Goal: Task Accomplishment & Management: Complete application form

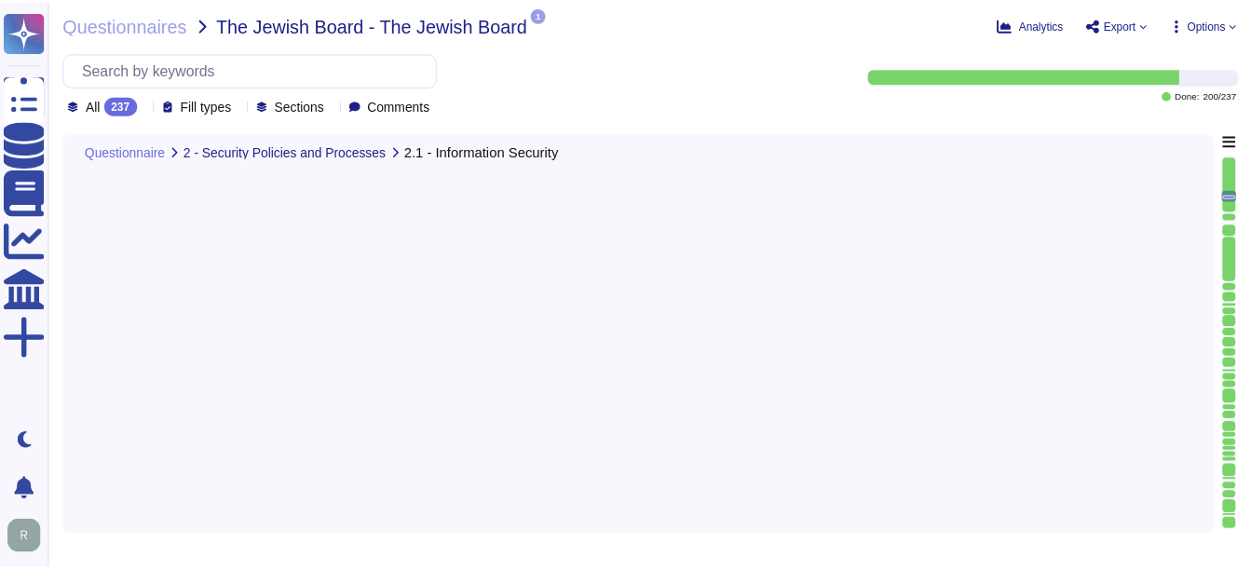
scroll to position [3825, 0]
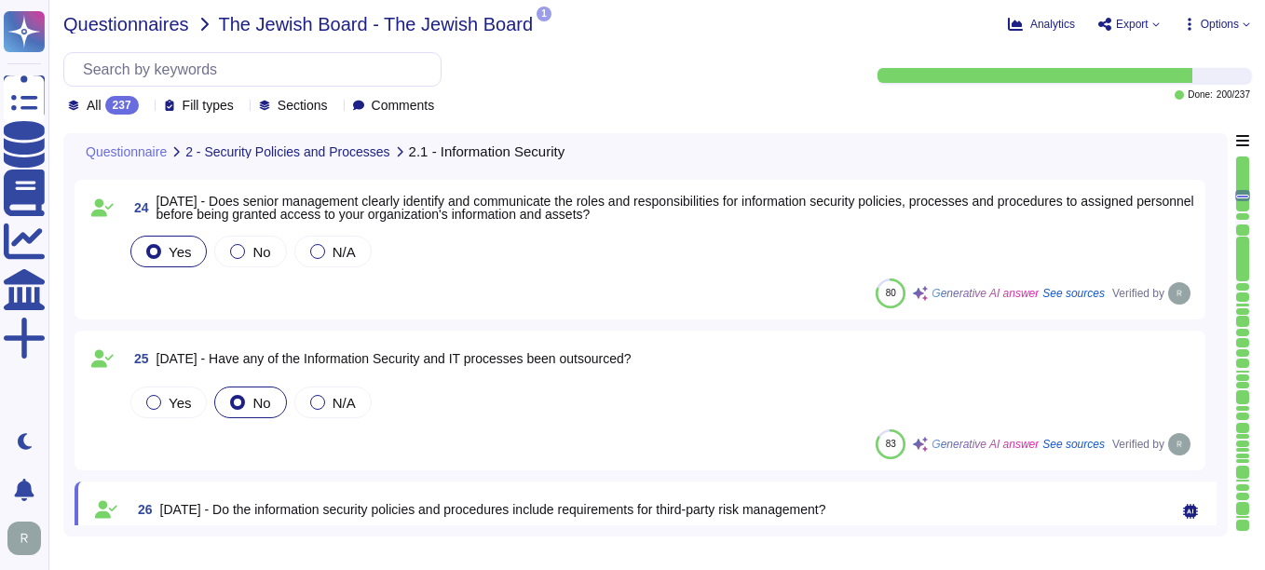
click at [92, 22] on span "Questionnaires" at bounding box center [126, 24] width 126 height 19
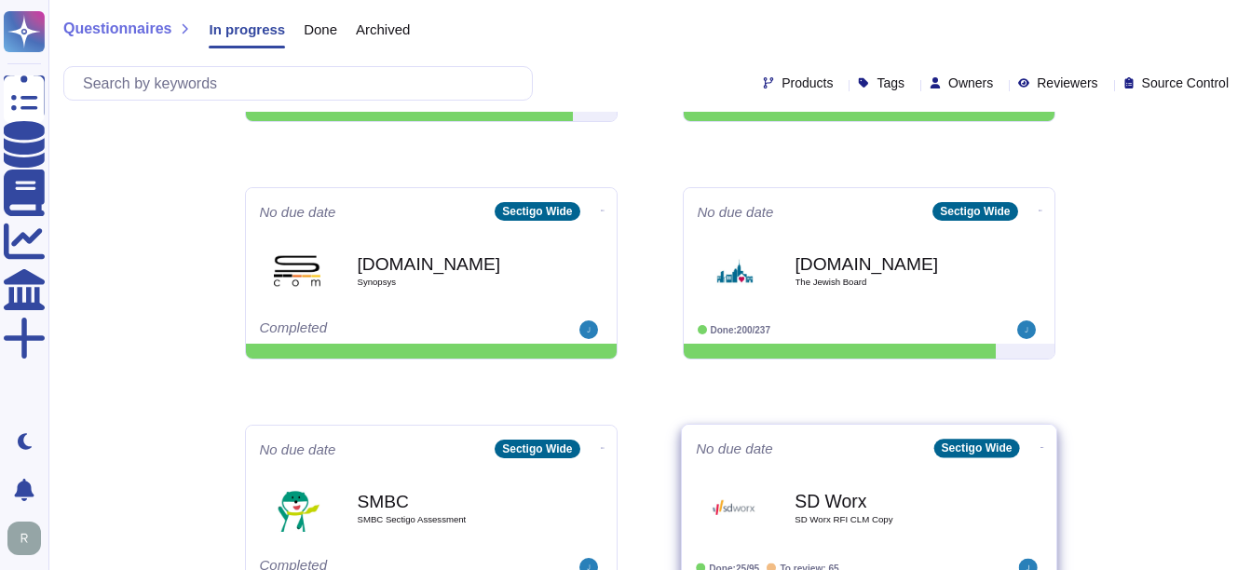
scroll to position [745, 0]
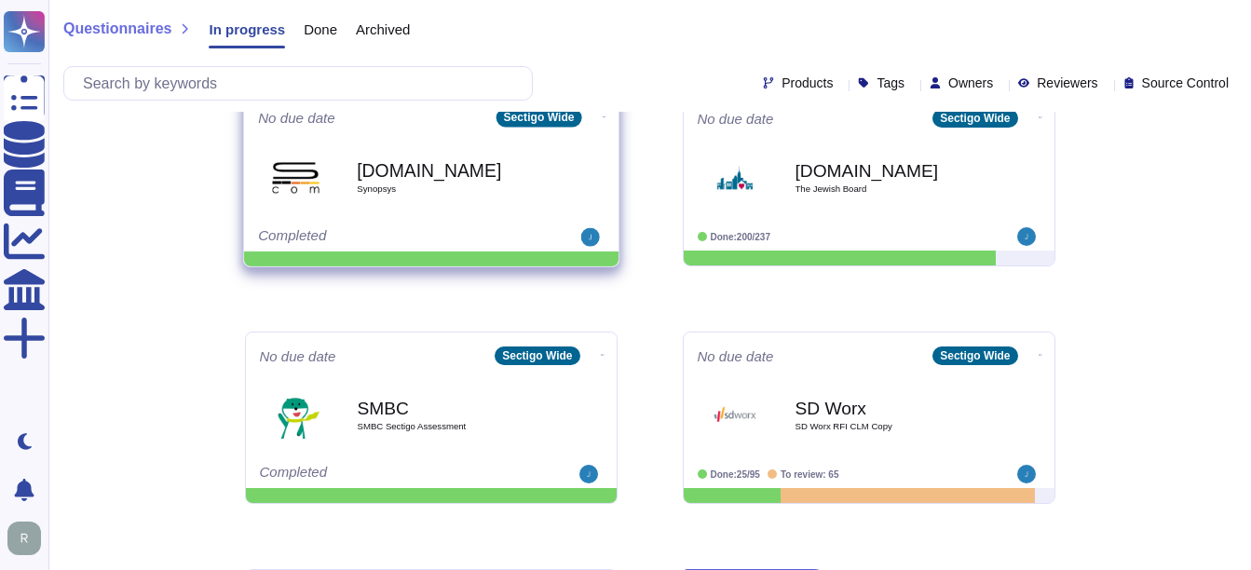
click at [441, 170] on b "[DOMAIN_NAME]" at bounding box center [451, 170] width 188 height 18
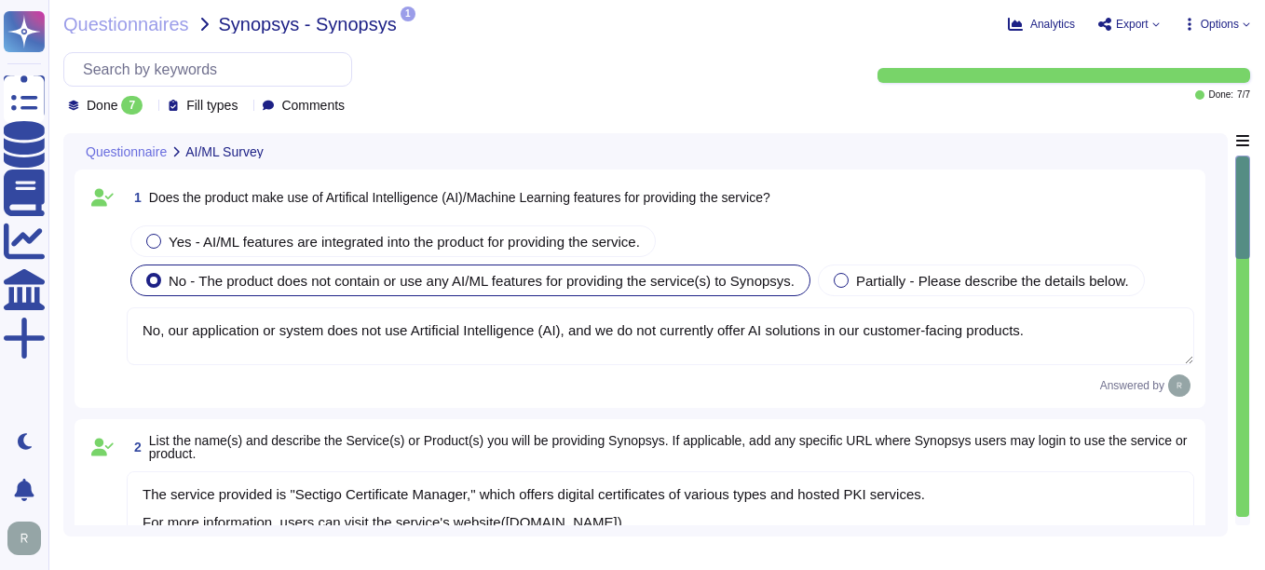
type textarea "No, our application or system does not use Artificial Intelligence (AI), and we…"
type textarea "The service provided is "Sectigo Certificate Manager," which offers digital cer…"
type textarea "(a) For questions about Services or Products, please reach out to your enterpri…"
type textarea "Our organization complies with the following independent security assessments a…"
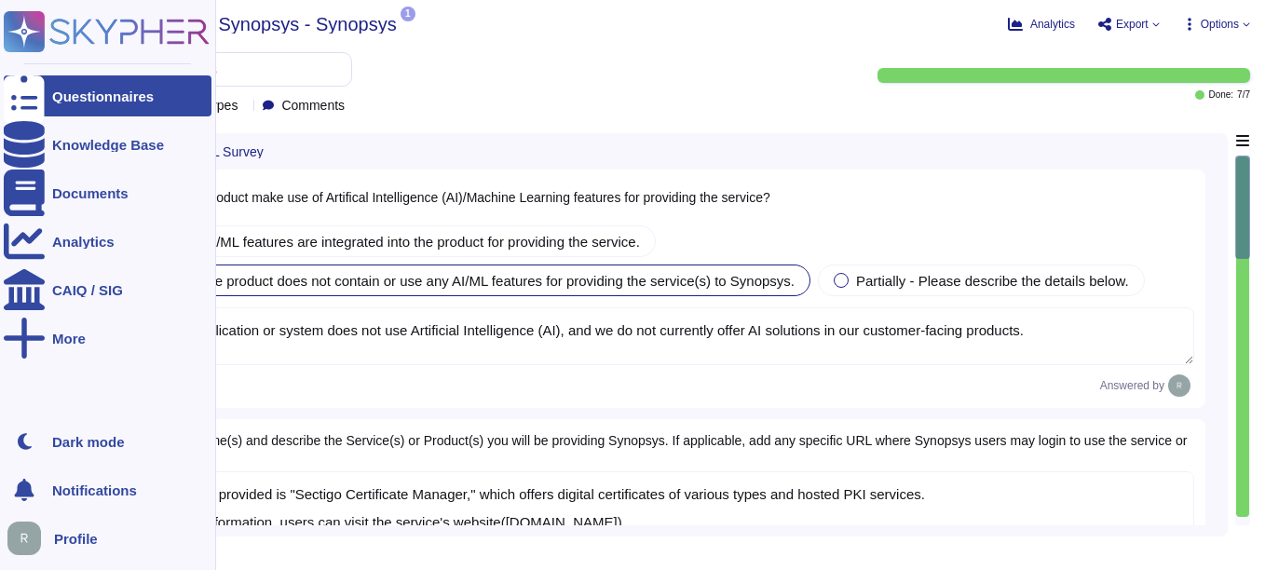
click at [72, 91] on div "Questionnaires" at bounding box center [103, 96] width 102 height 14
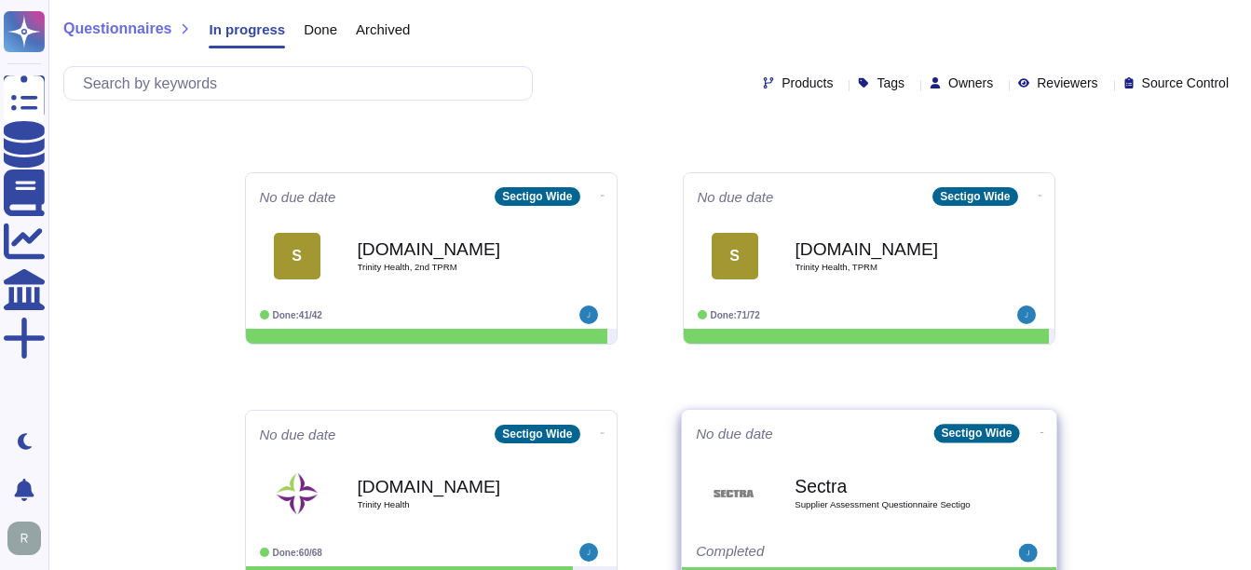
scroll to position [373, 0]
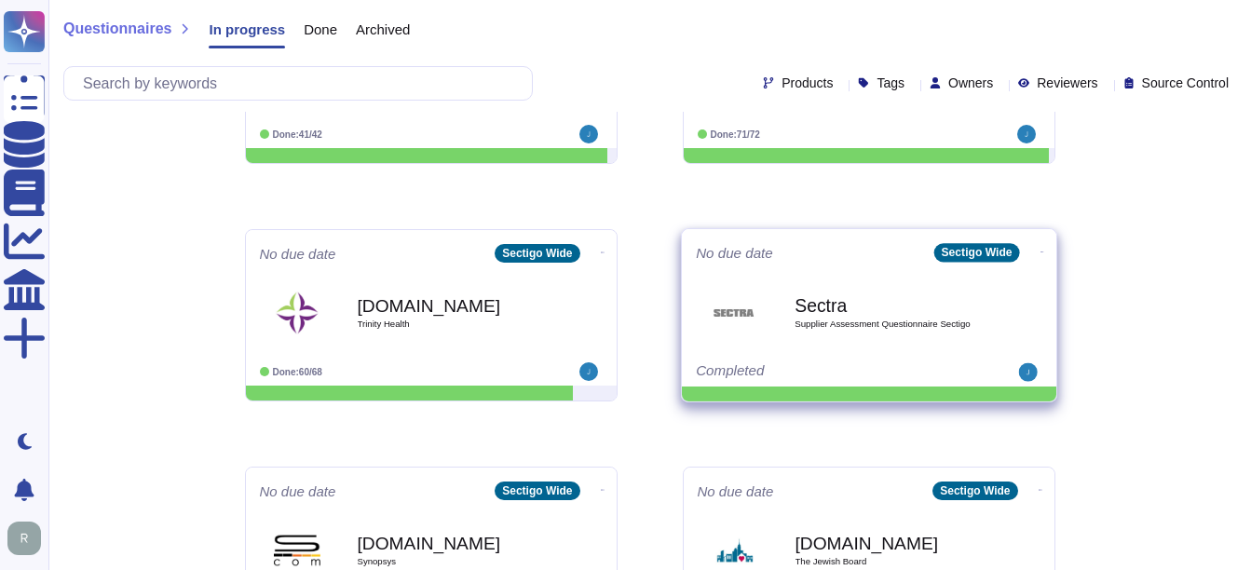
click at [890, 331] on div "Sectra Supplier Assessment Questionnaire Sectigo" at bounding box center [889, 312] width 188 height 75
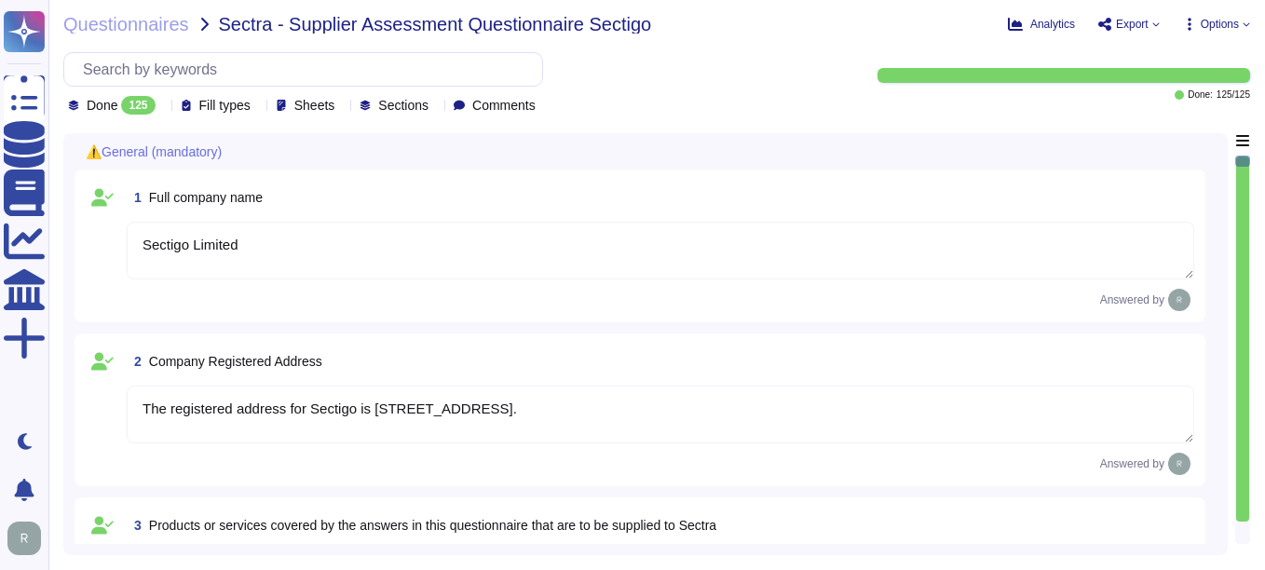
type textarea "Sectigo Limited"
type textarea "The registered address for Sectigo is [STREET_ADDRESS]."
type textarea "Sectigo provides the following services and products: 1. Digital identity solut…"
type textarea "Sectigo"
type textarea "The registration number for Sectigo is 04058690."
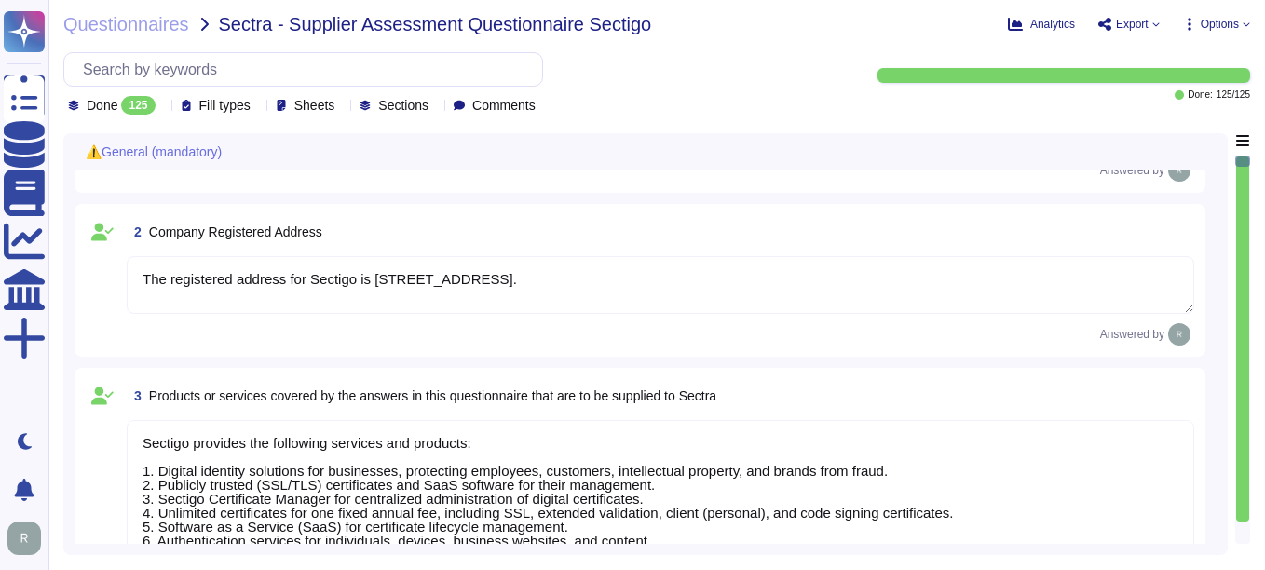
type textarea "The VAT number is EU372028368. The VAT Registration is also EU372028368. The TA…"
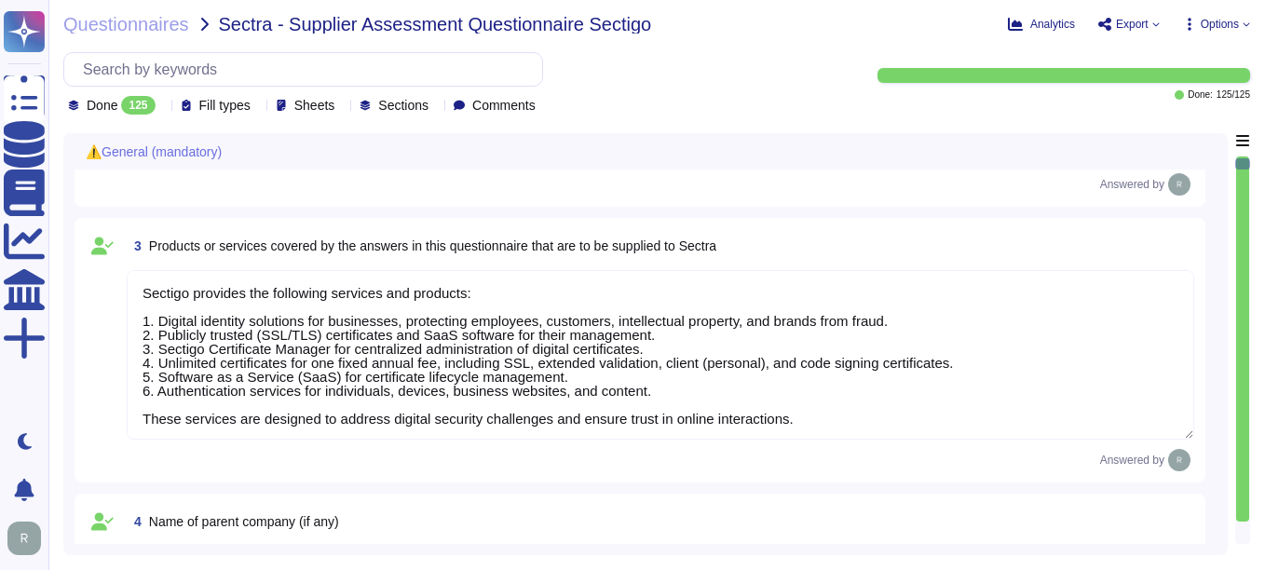
type textarea "Sectigo is a privately held company. It is incorporated in the [GEOGRAPHIC_DATA…"
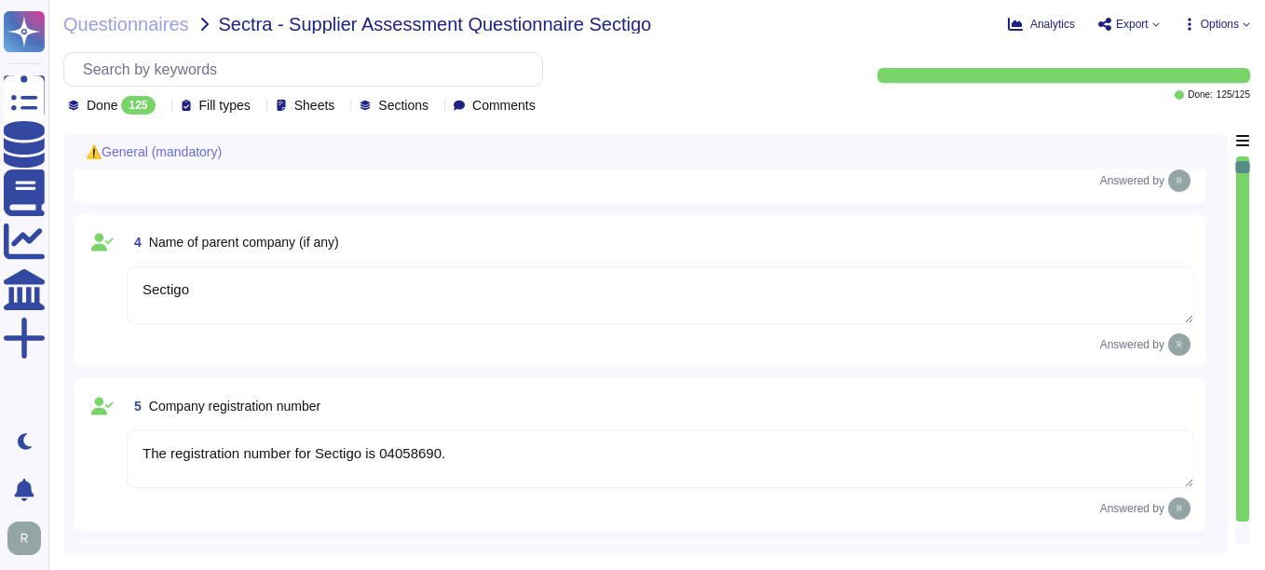
type textarea "The Chief Executive Officer (CEO) is part of Sectigo's executive management tea…"
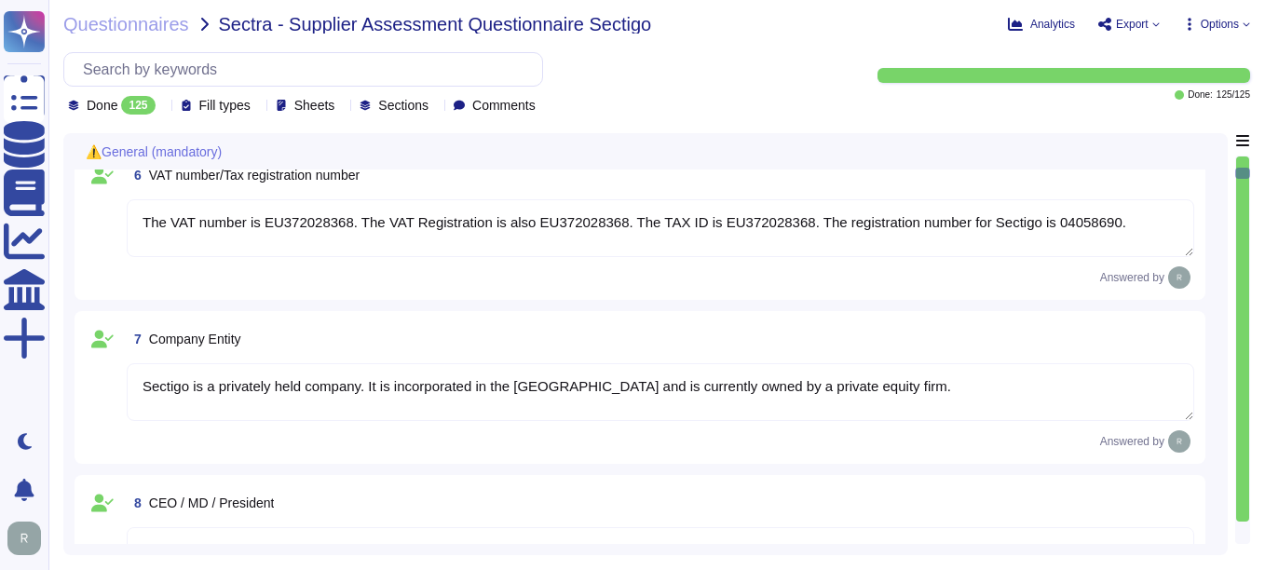
type textarea "Your enterprise sales representative will share the details."
type textarea "[PERSON_NAME] - CCO"
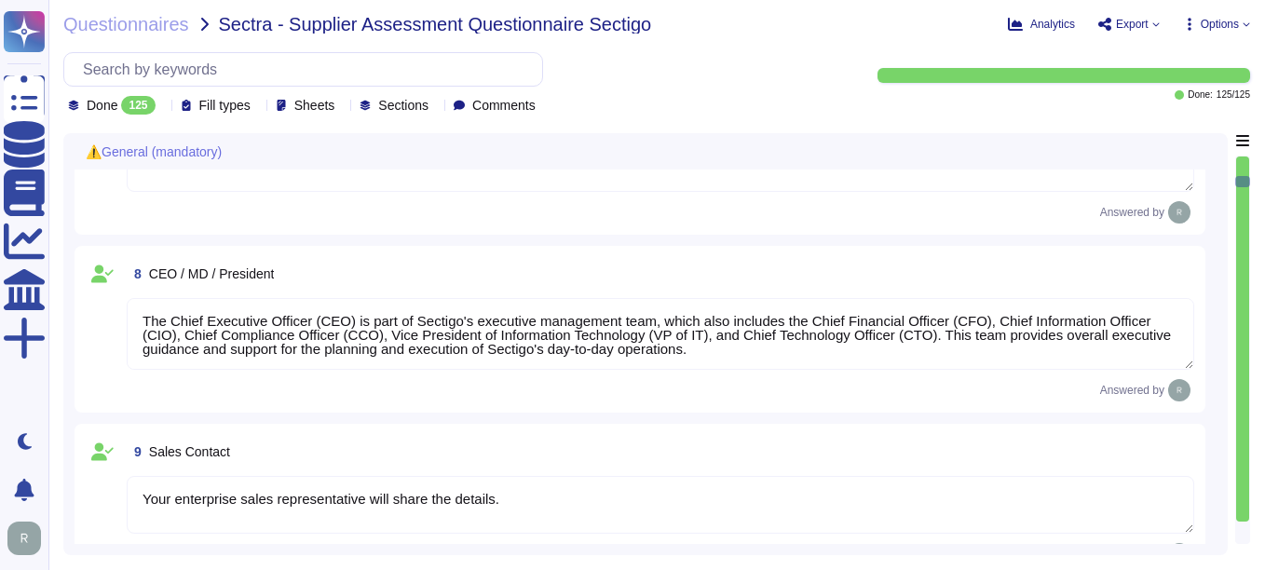
type textarea "The Information Security Officer is [PERSON_NAME], who holds the title of Chief…"
type textarea "The Data Protection Officer (DPO) is [PERSON_NAME]."
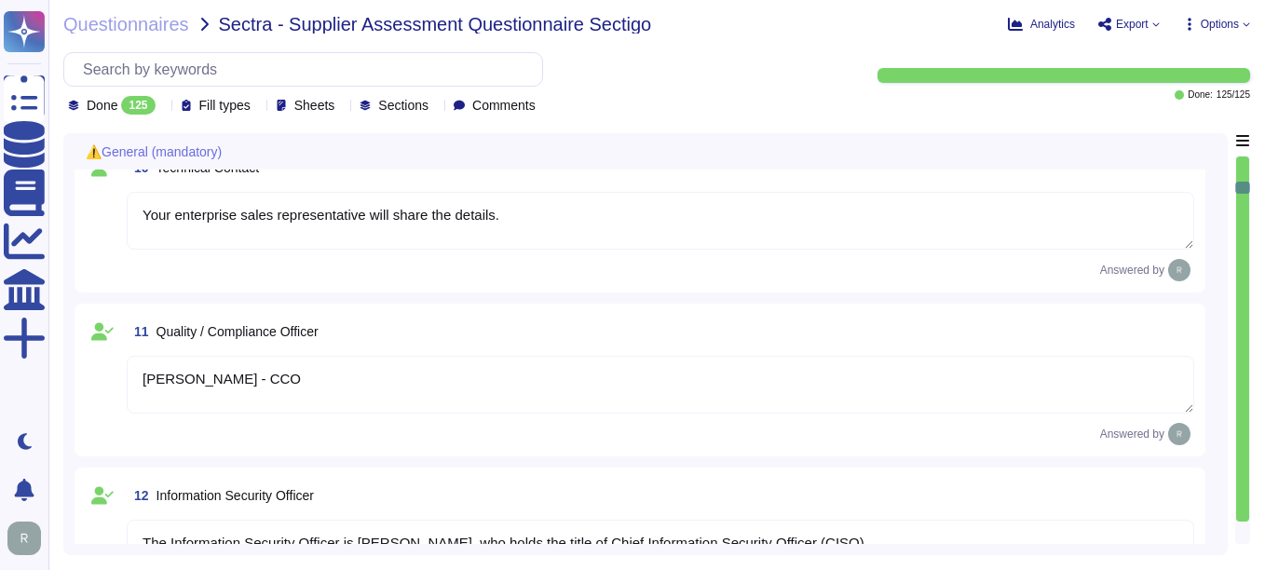
type textarea "[PERSON_NAME] - CCO"
type textarea "N/A"
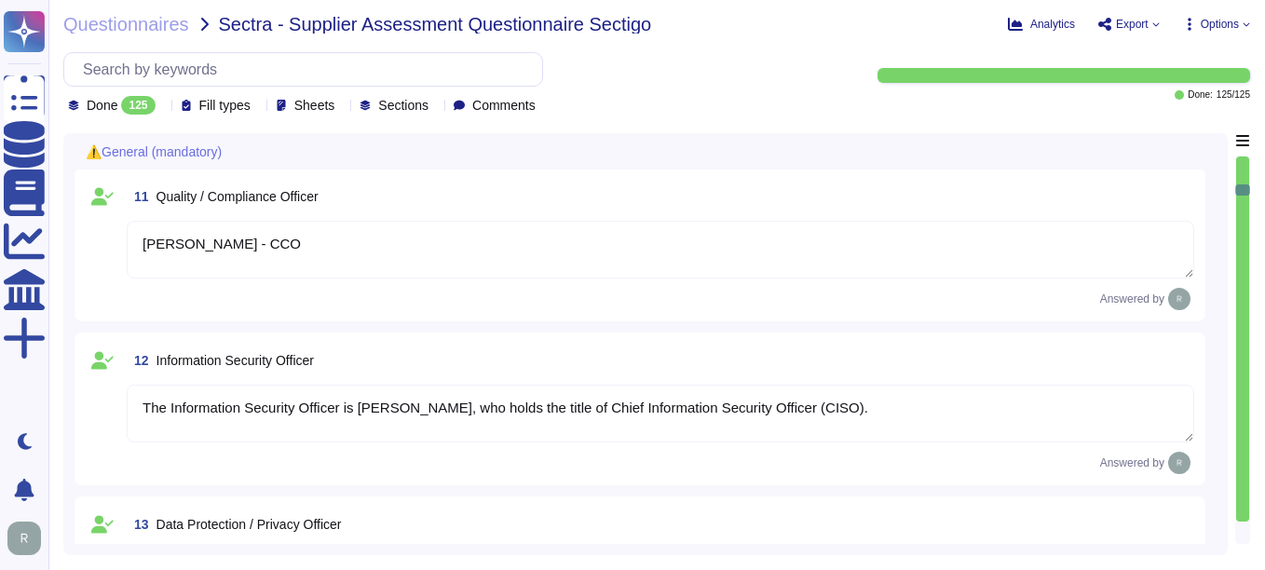
type textarea "Yes, a background check for criminal conviction is performed for all employees,…"
type textarea "Yes, the entire supplier chain is considered. Sectigo and Sectigo both perform …"
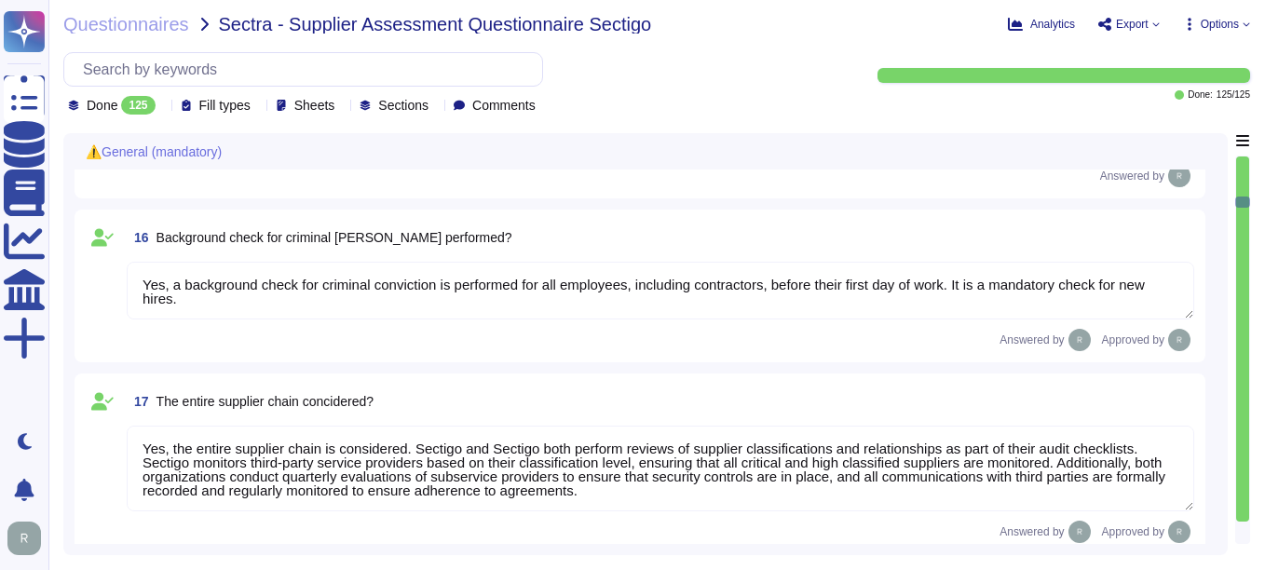
type textarea "No, we do not obtain ISO 9001 certification and have no plans for it. Our organ…"
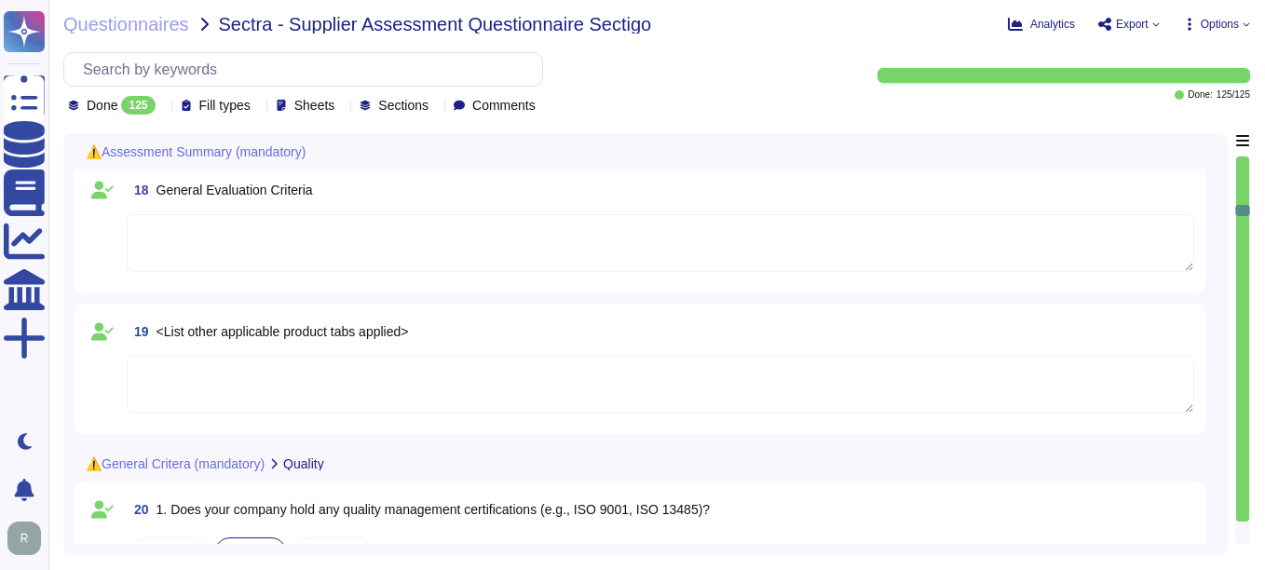
type textarea "Yes, Sectigo has established documented quality control processes as part of ou…"
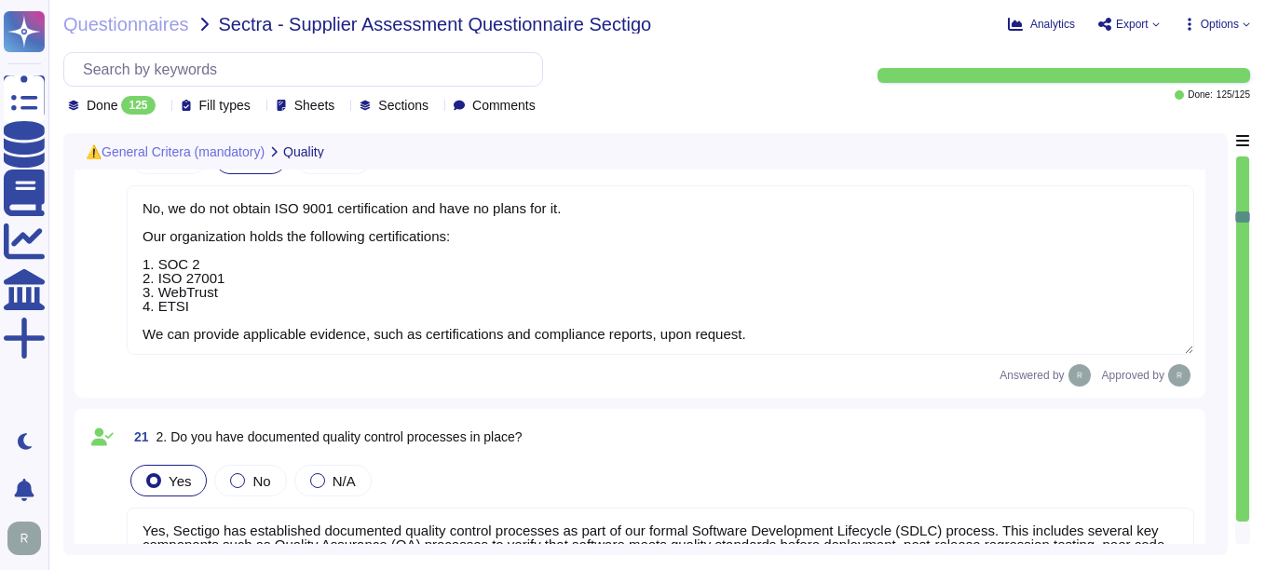
type textarea "At [GEOGRAPHIC_DATA], we welcome any questions or feedback you may have regardi…"
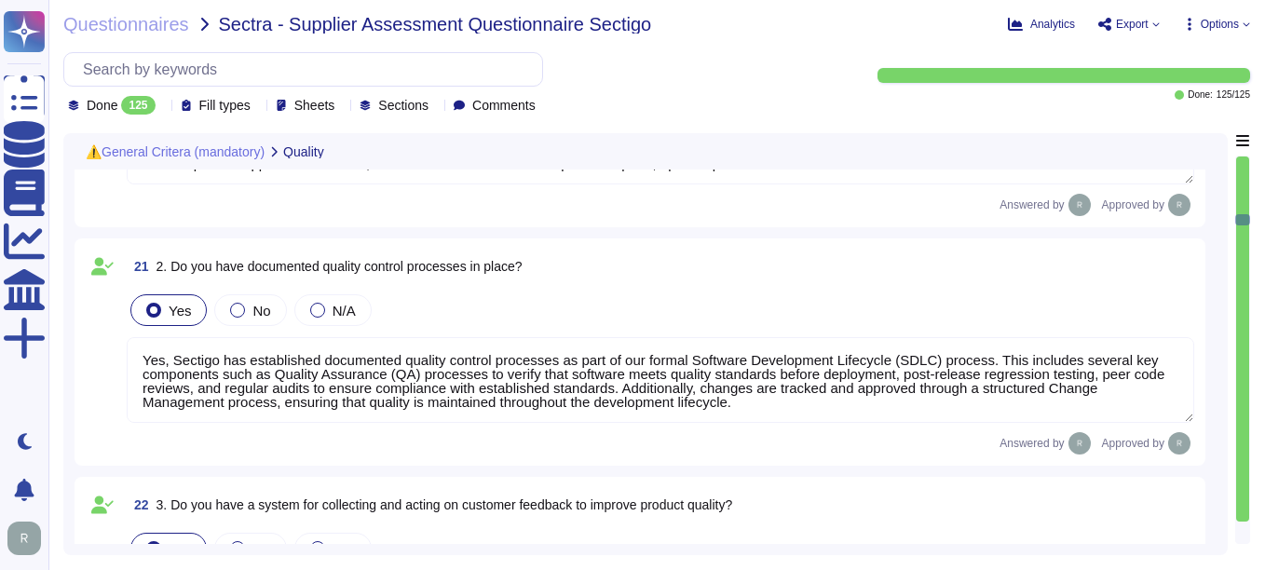
type textarea "We are privately held and we do not share this information."
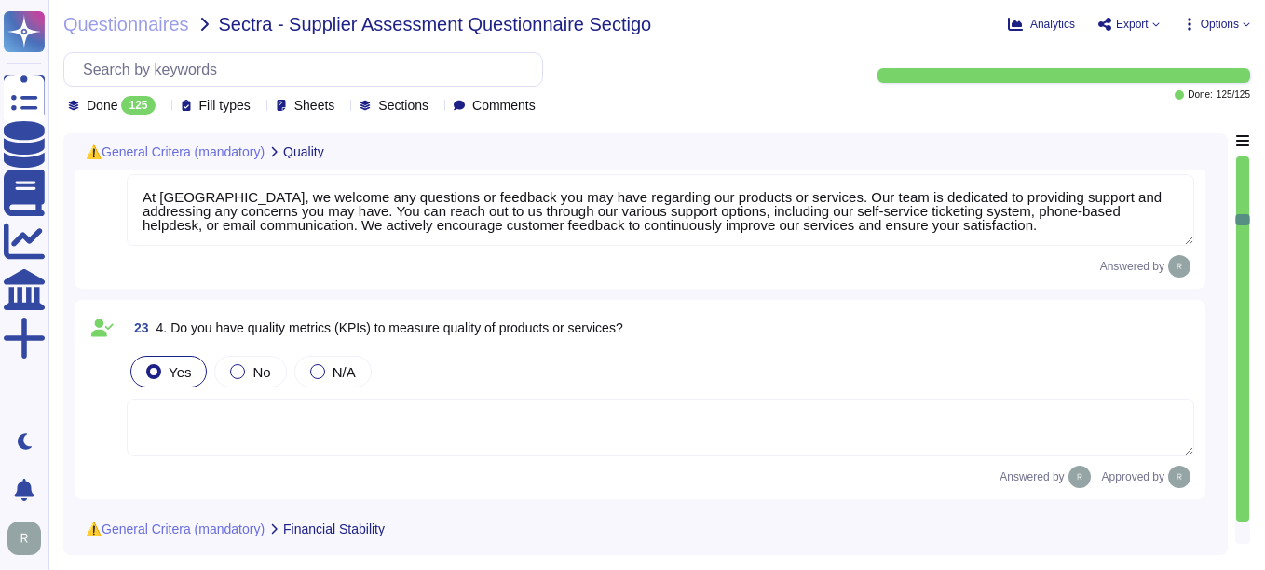
type textarea "The DUN & [PERSON_NAME] (D&B) Number for Sectigo is 220567130."
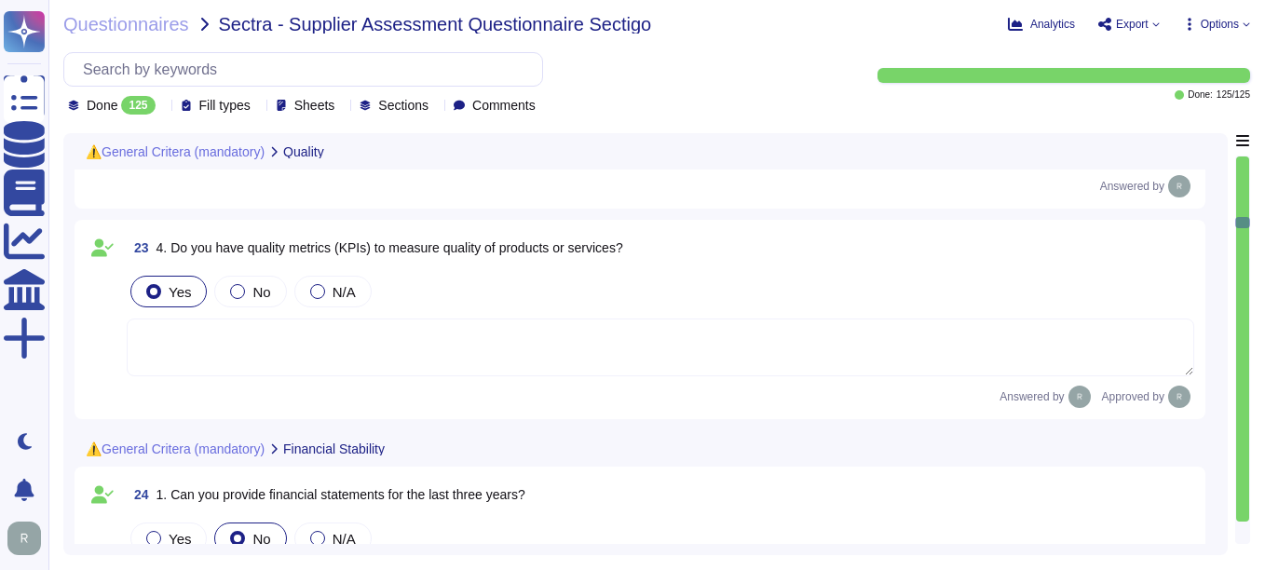
type textarea "We are privately held and do not share this information."
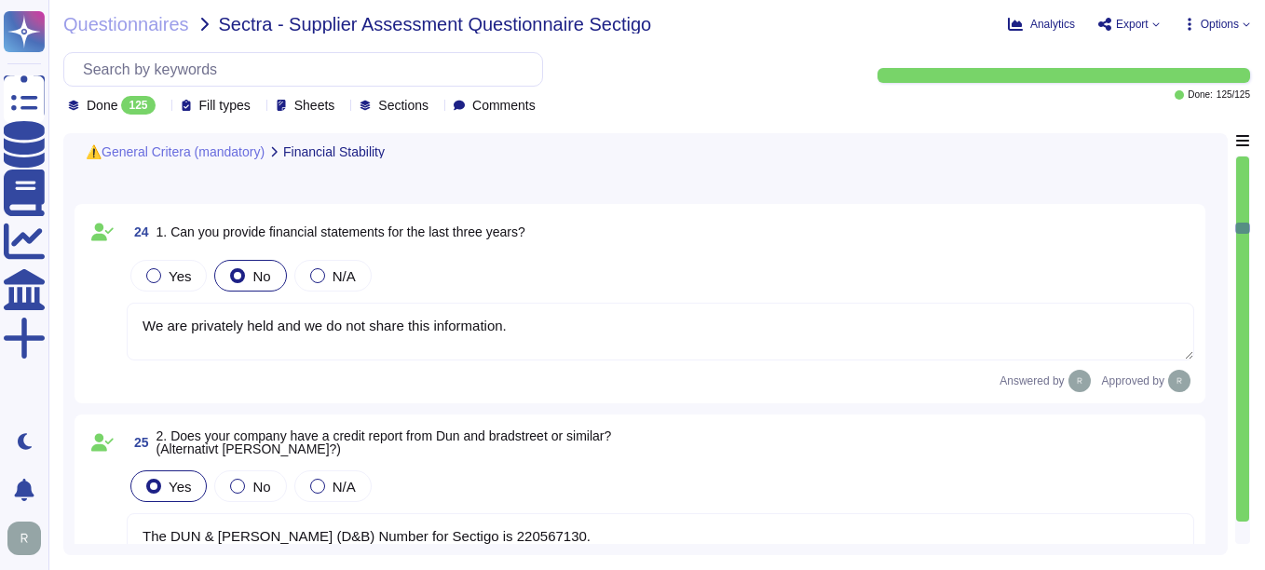
type textarea "Yes, Sectigo maintains insurance coverage for general liability, cyber insuranc…"
type textarea "We are privately held and do not share this information."
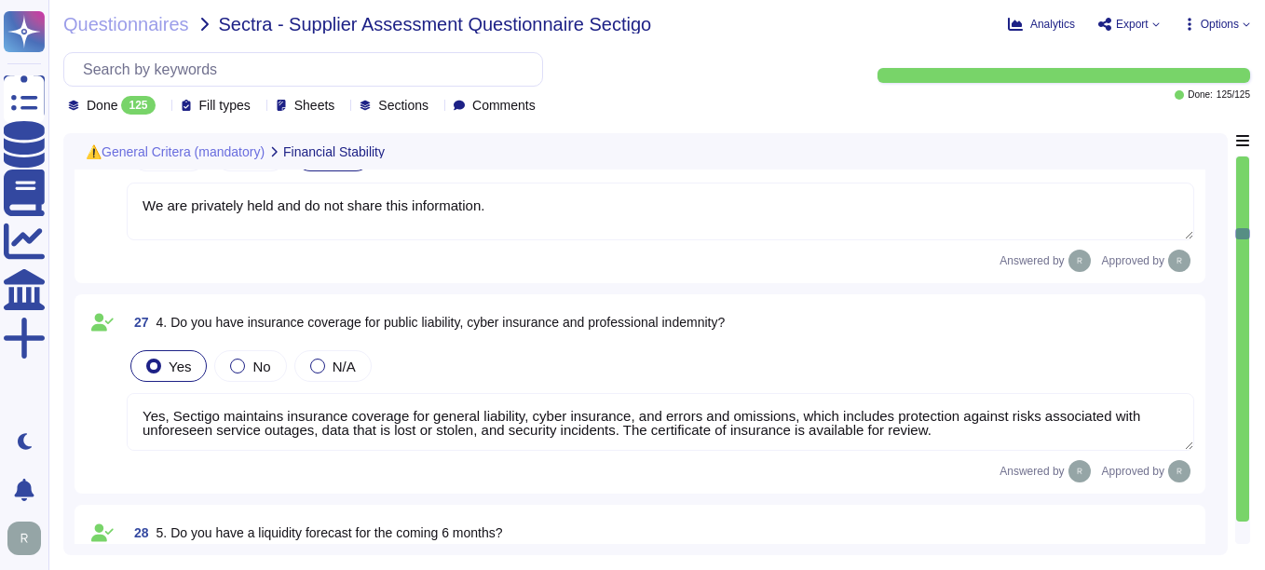
type textarea "Yes, we have undergone compliance audits, including SOC 2, ISO 27001, and WebTr…"
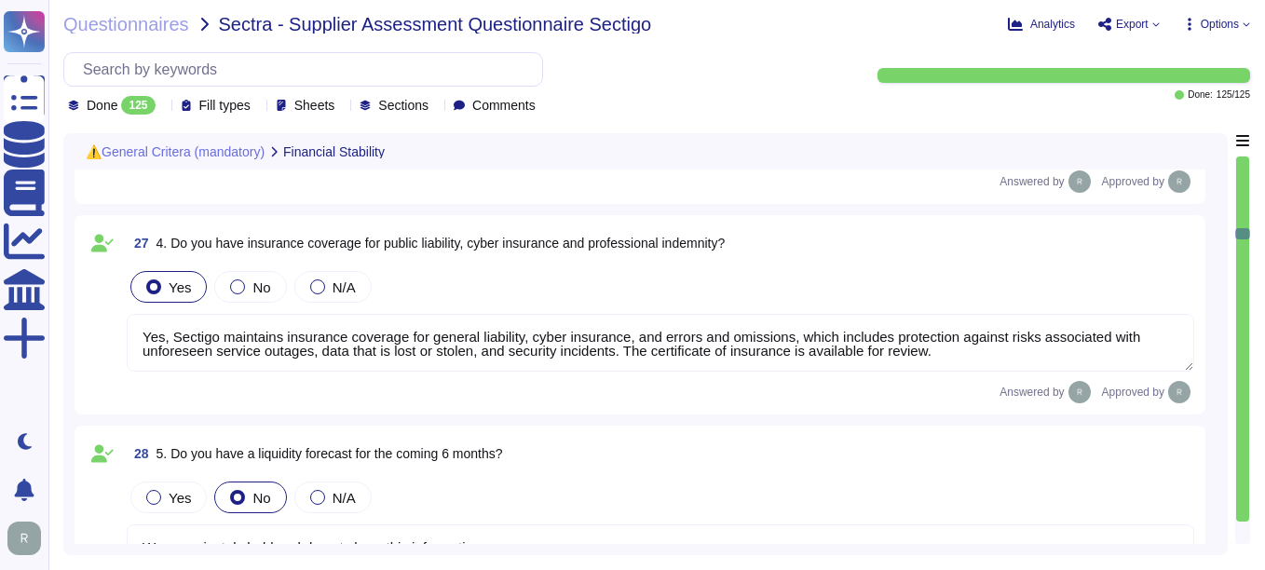
type textarea "Yes, Sectigo has a defined Risk Management process that includes a comprehensiv…"
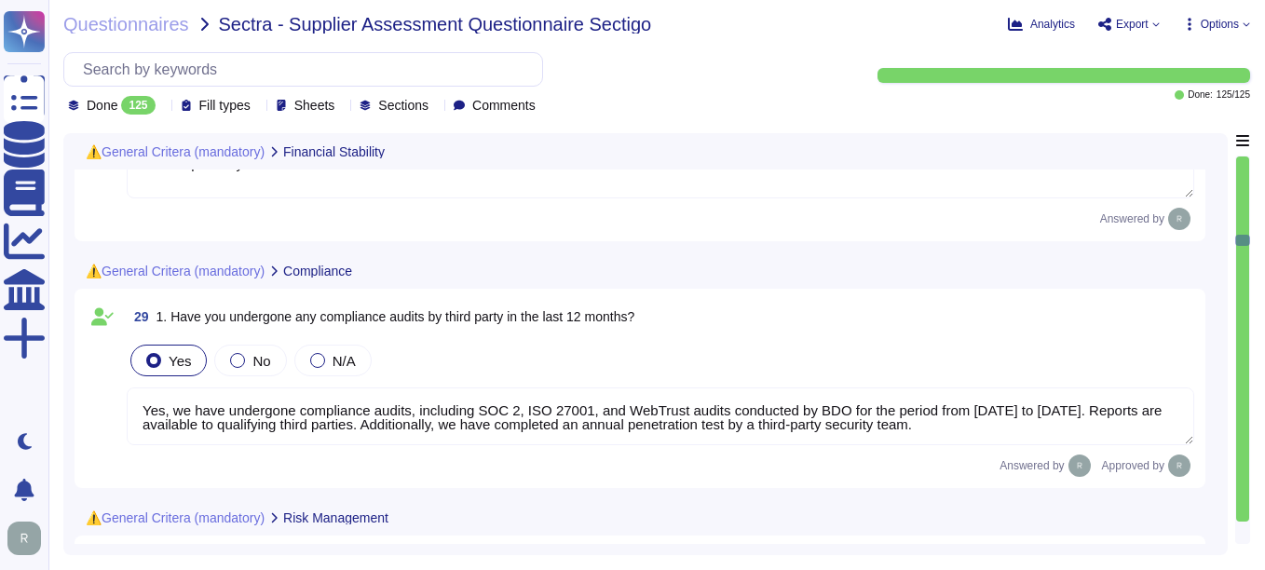
type textarea "Yes, we have a comprehensive contingency plan in place for potential disruption…"
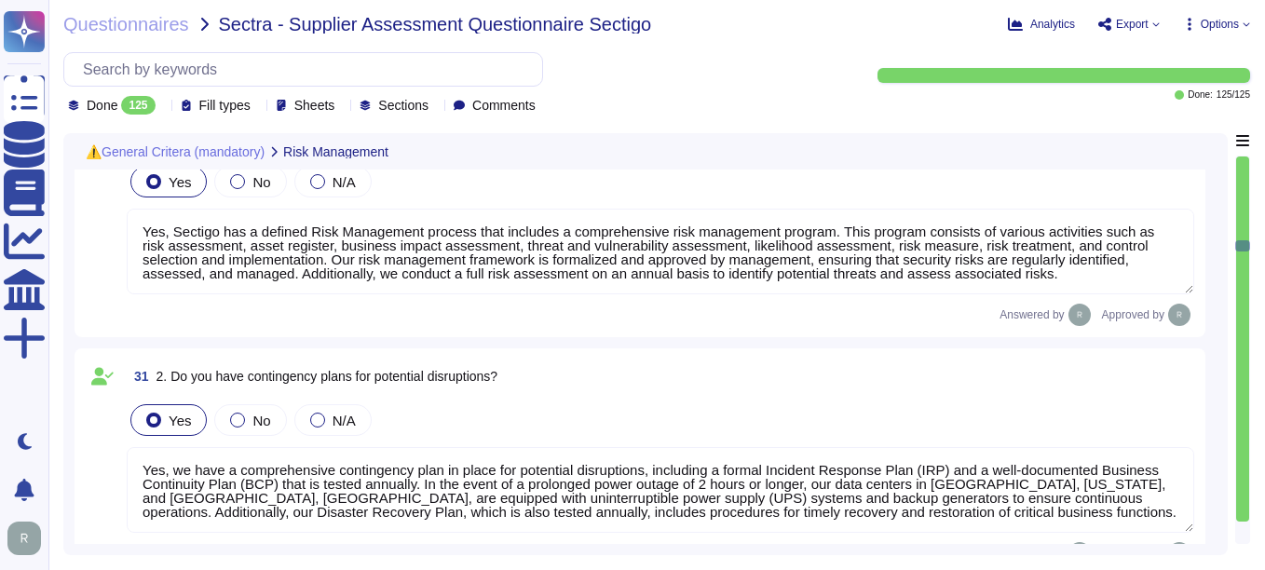
type textarea "Yes, we manage supplier risks by monitoring our third-party service providers b…"
type textarea "Yes, we conduct regular risk assessments. A full risk assessment is performed a…"
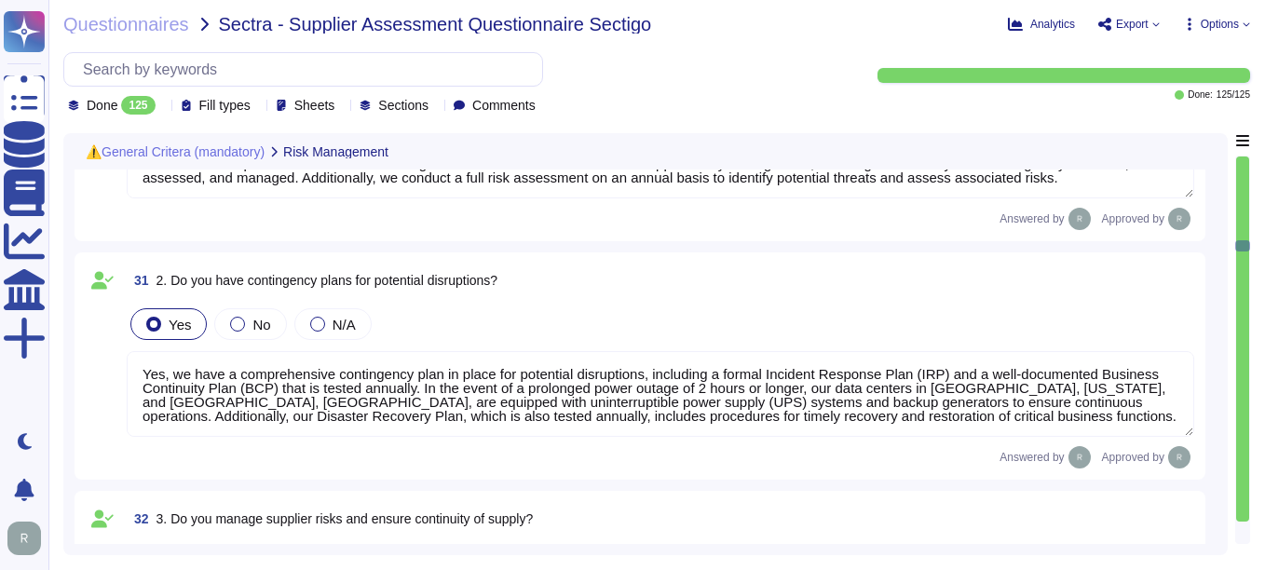
type textarea "Yes, Sectigo provides support to handle and resolve customer issues promptly. O…"
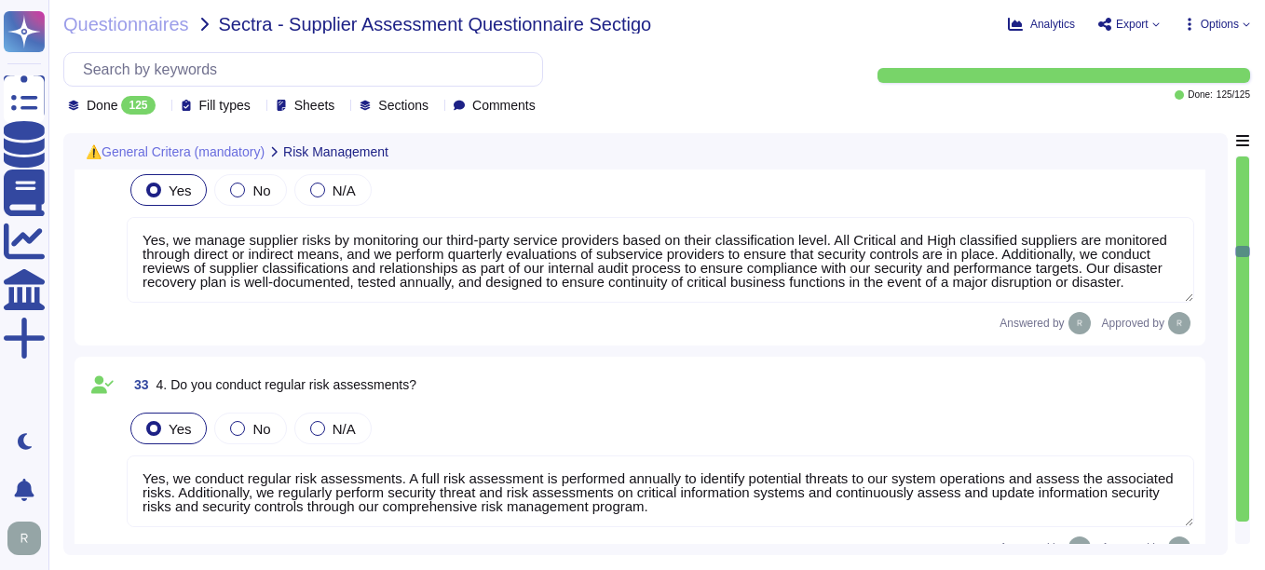
type textarea "Yes, Sectigo has a centralized incident management tool in place for logging an…"
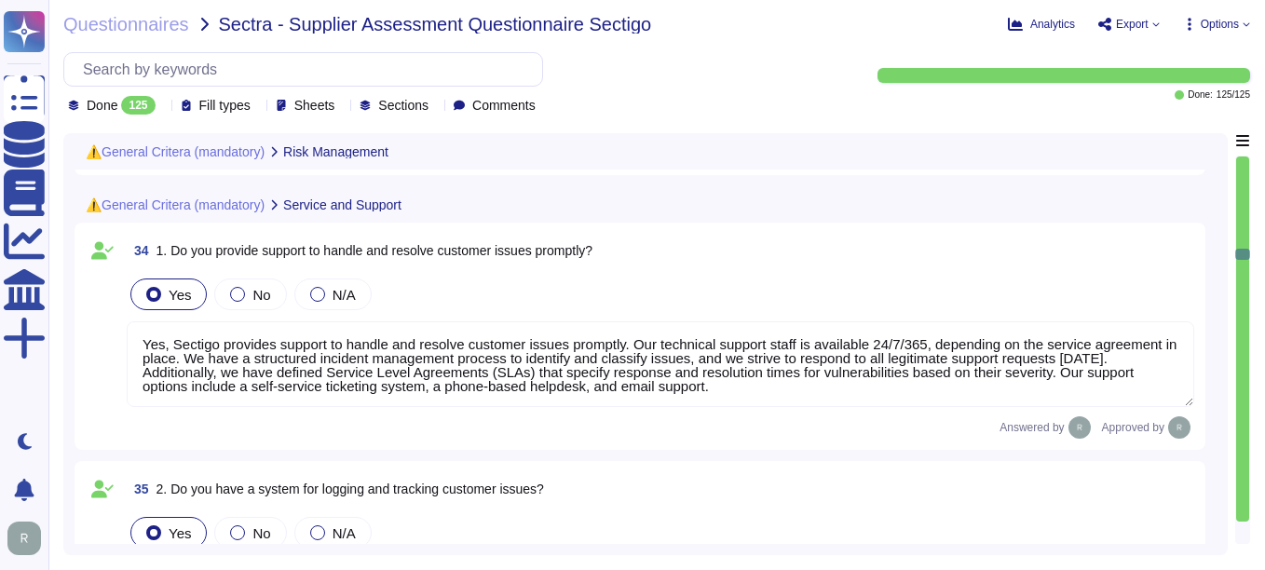
type textarea "We offer CLM (SCM) and digital Certificates. SCM is developed by Sectigo. It is…"
type textarea "No, we have not implemented any new applications, technology solutions, service…"
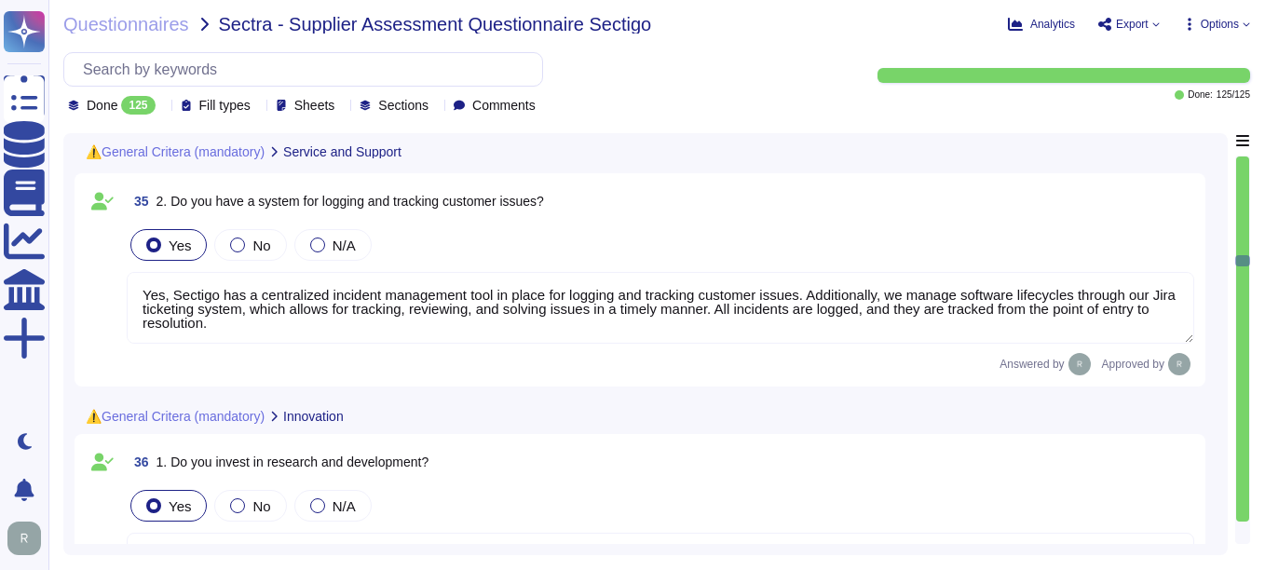
type textarea "Yes, Sectigo has a continuous quality improvement process integrated into our f…"
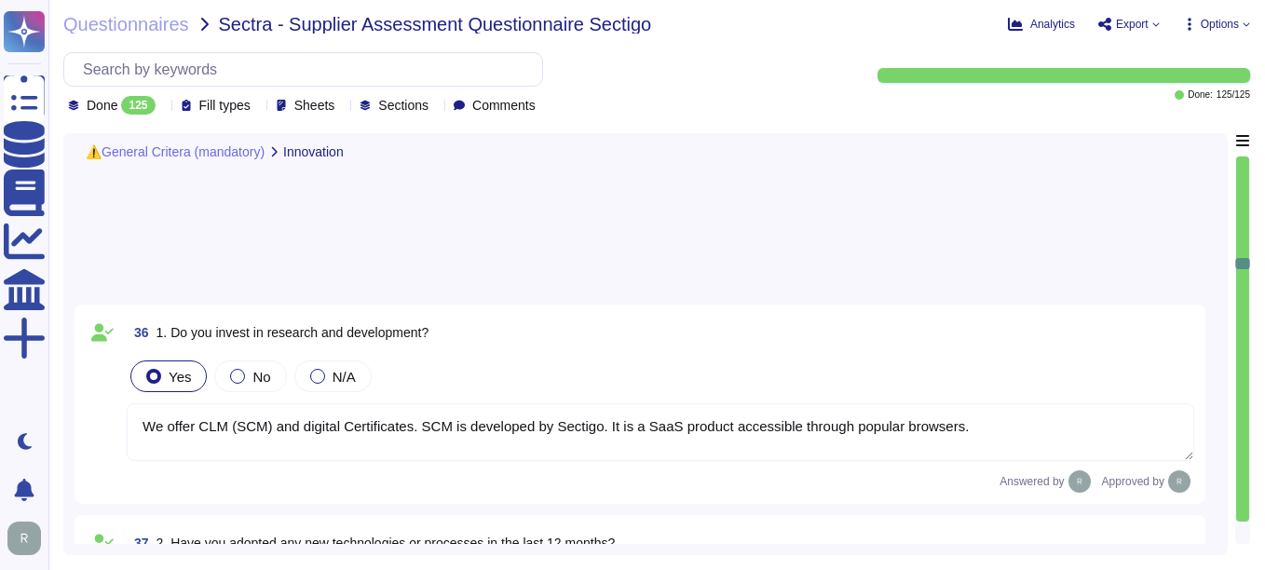
type textarea "Due to our growth in the past years and the competitive market, it is important…"
type textarea "Our office in [GEOGRAPHIC_DATA] is [GEOGRAPHIC_DATA] certified, and our office …"
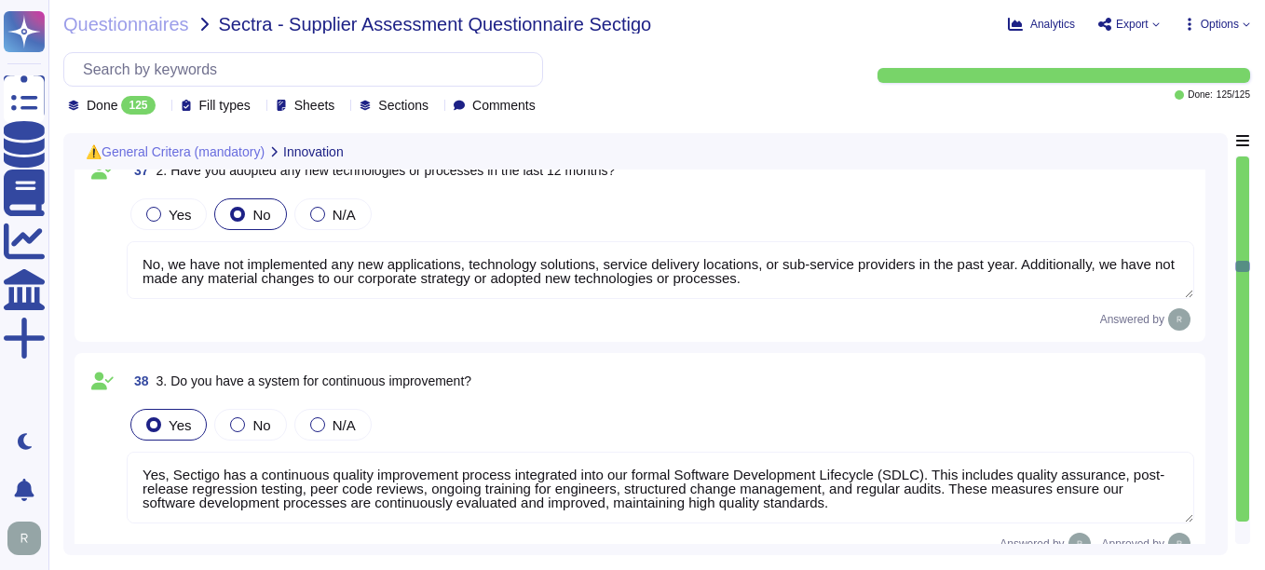
type textarea "Yes, Sectigo is committed to an environmental strategy that includes implementi…"
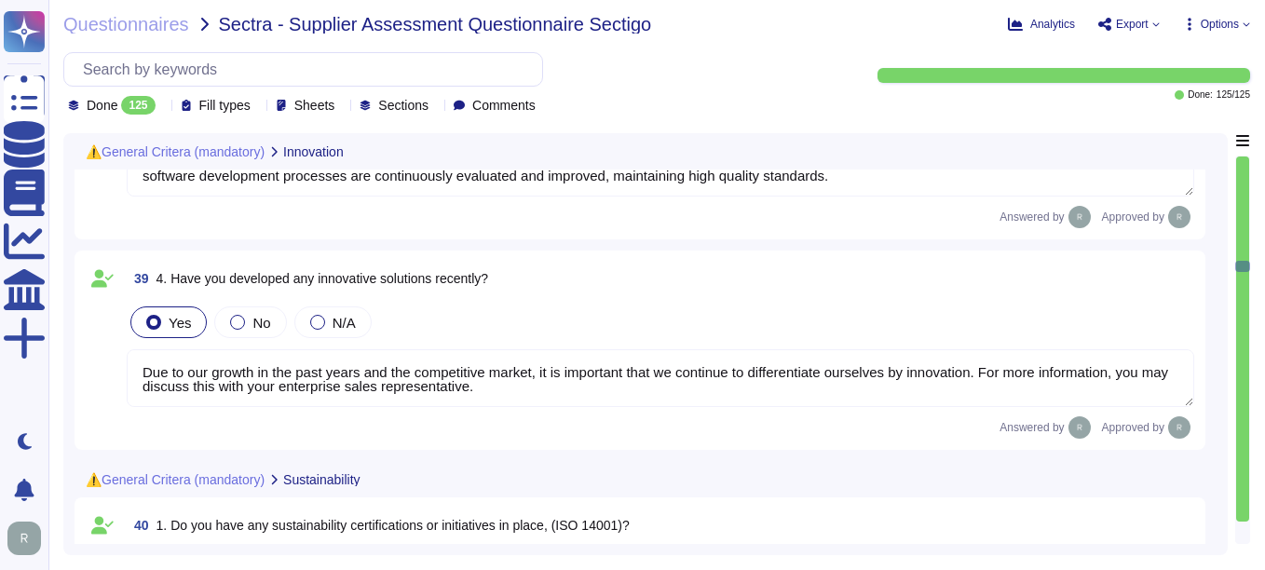
scroll to position [7360, 0]
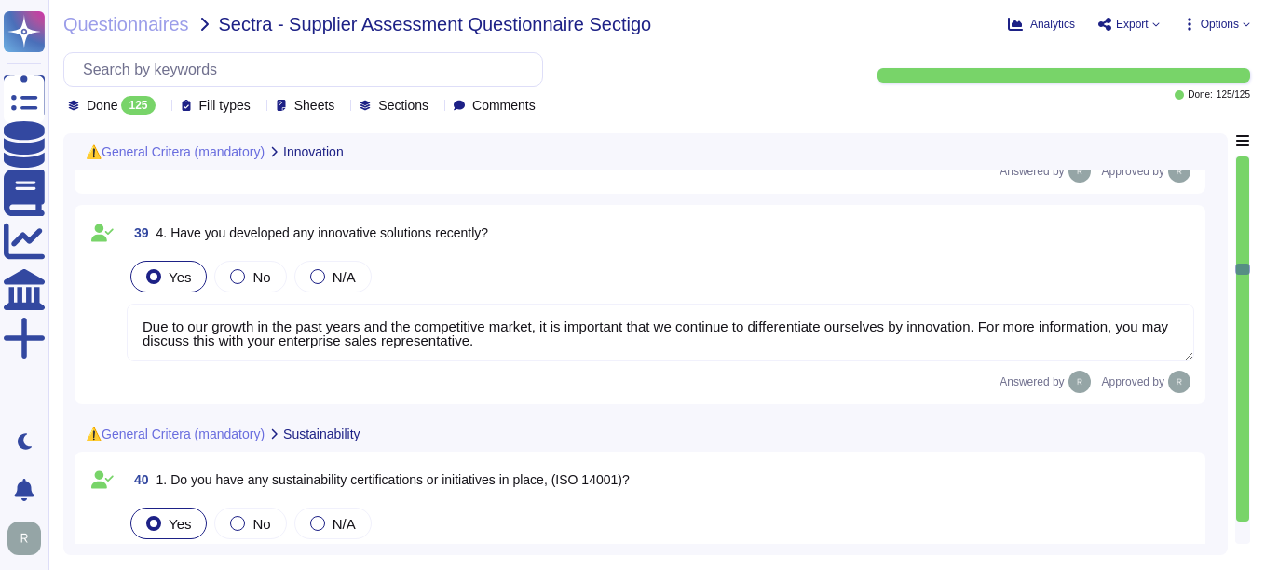
type textarea "Yes, Sectigo has several measures in place to reduce our carbon footprint, incl…"
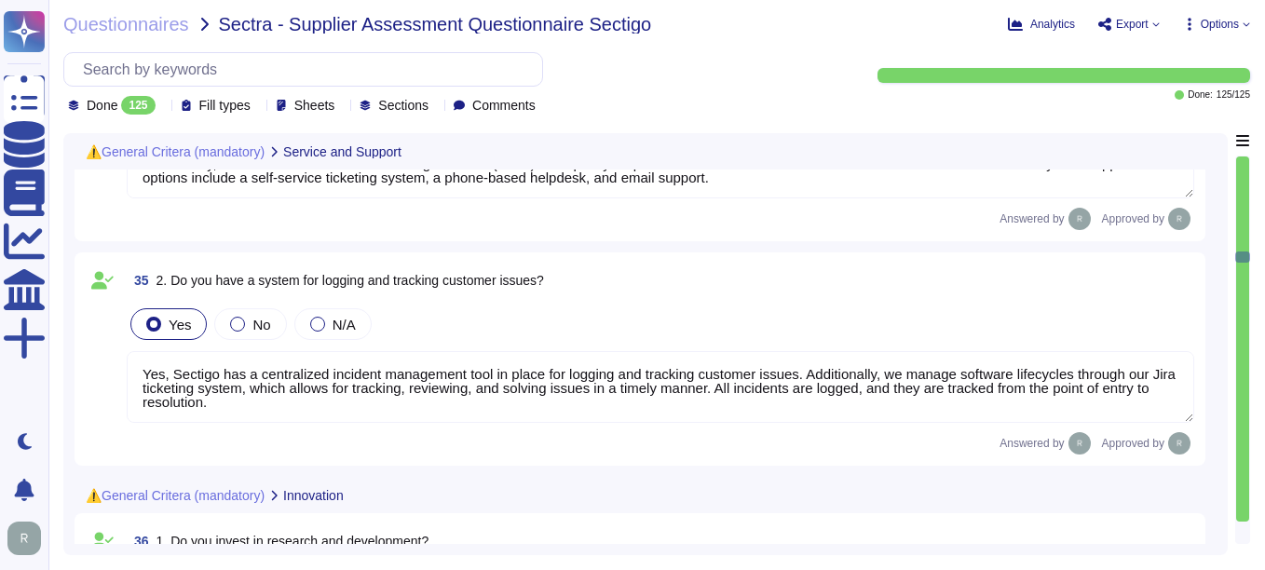
type textarea "Yes, Sectigo provides support to handle and resolve customer issues promptly. O…"
type textarea "Yes, Sectigo has a centralized incident management tool in place for logging an…"
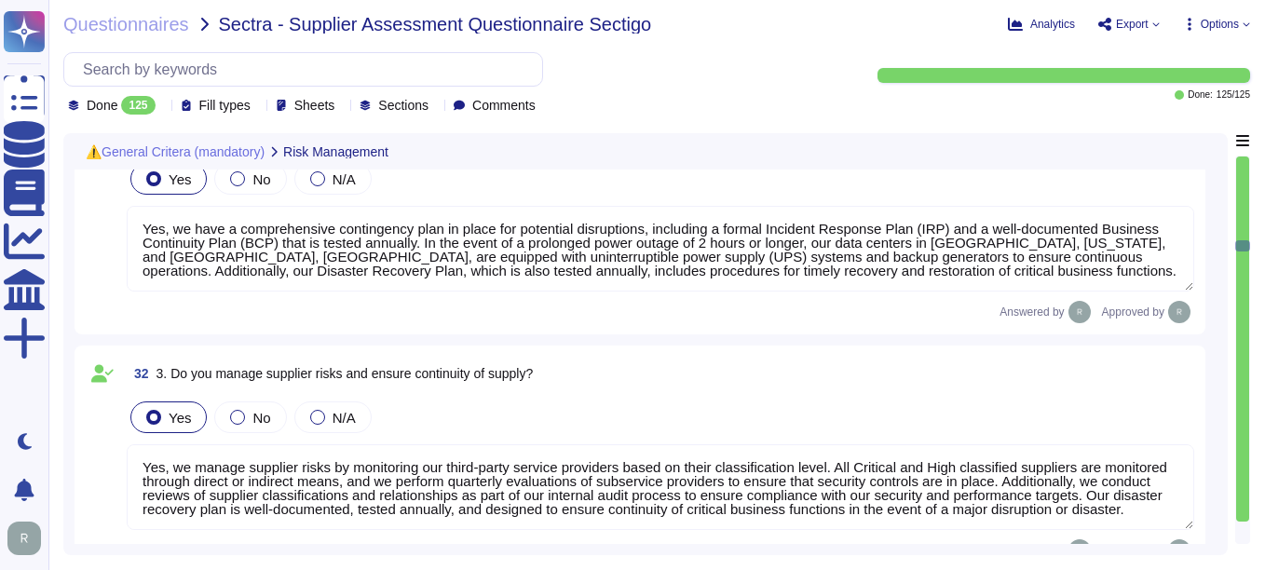
type textarea "Yes, Sectigo has a defined Risk Management process that includes a comprehensiv…"
type textarea "Yes, we have a comprehensive contingency plan in place for potential disruption…"
type textarea "Yes, we manage supplier risks by monitoring our third-party service providers b…"
type textarea "Yes, we conduct regular risk assessments. A full risk assessment is performed a…"
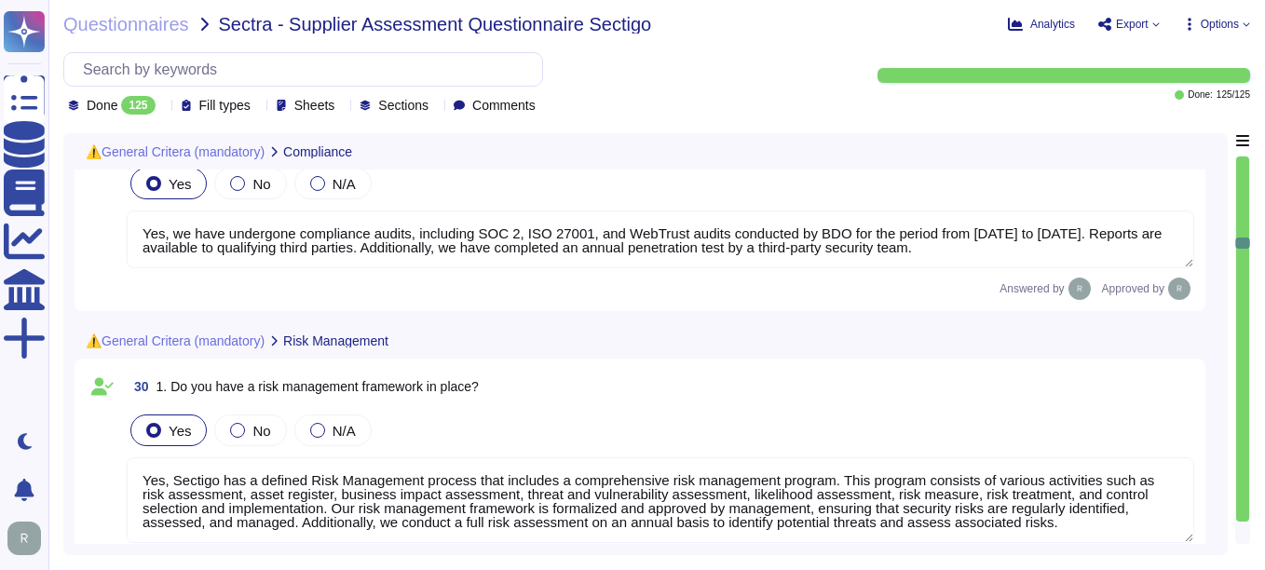
type textarea "Yes, we have undergone compliance audits, including SOC 2, ISO 27001, and WebTr…"
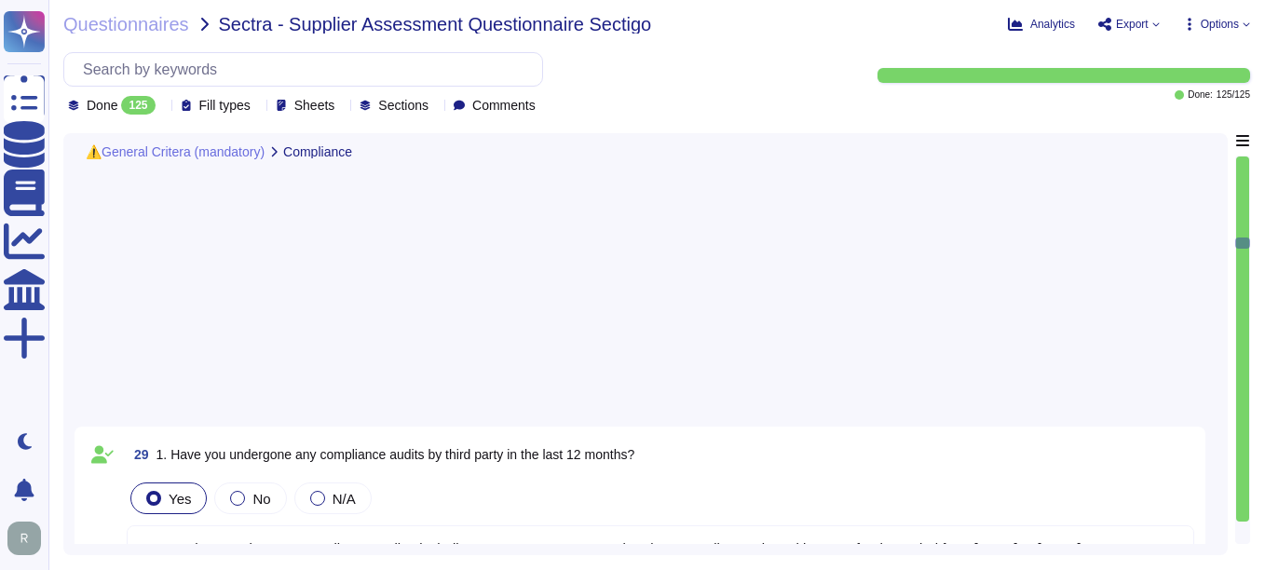
scroll to position [4845, 0]
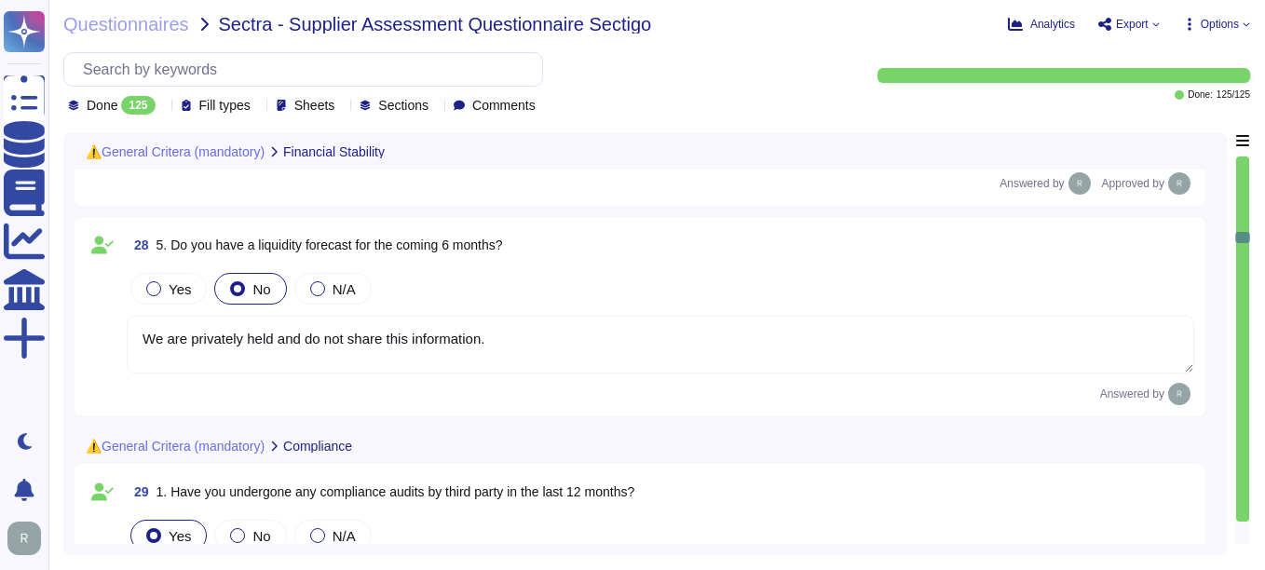
type textarea "We are privately held and do not share this information."
type textarea "Yes, Sectigo maintains insurance coverage for general liability, cyber insuranc…"
type textarea "We are privately held and do not share this information."
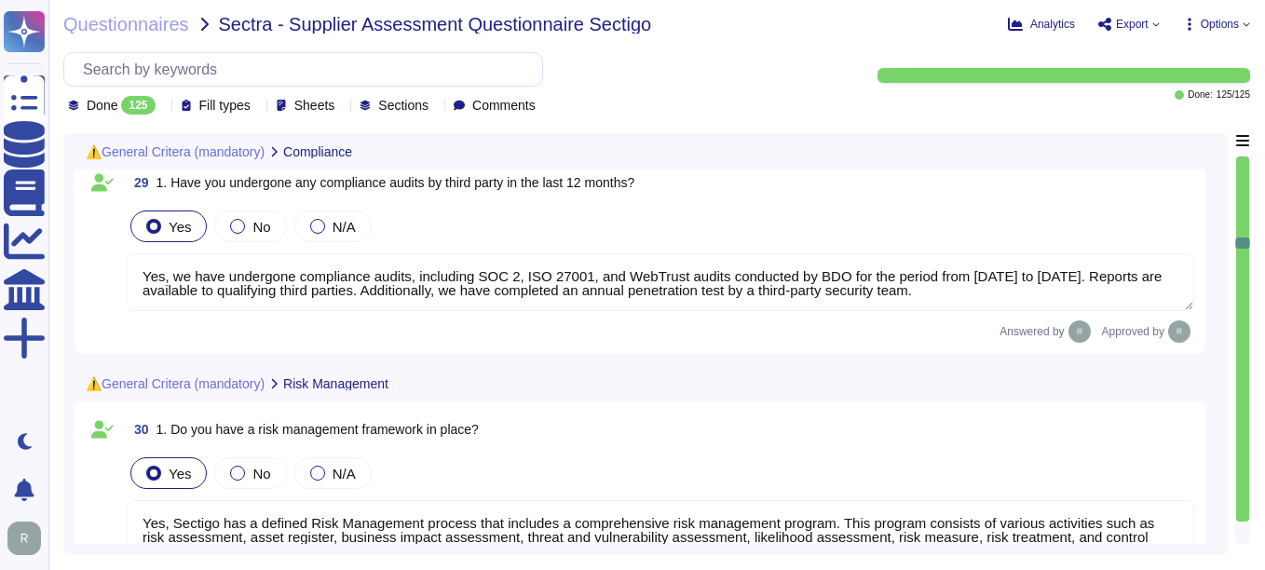
type textarea "Yes, we manage supplier risks by monitoring our third-party service providers b…"
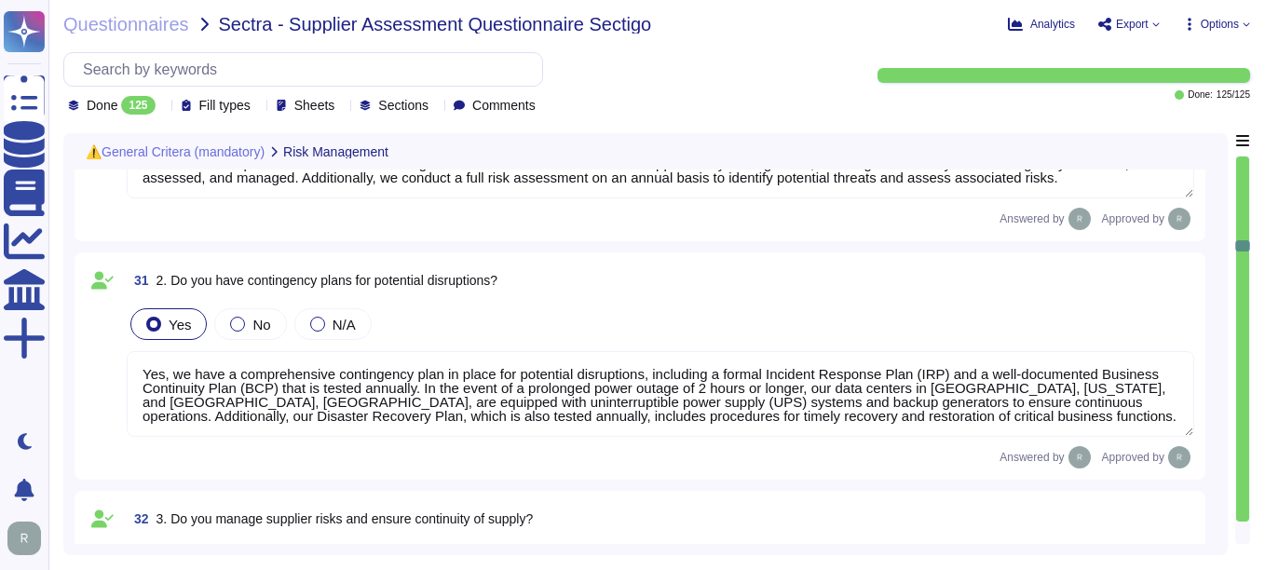
type textarea "Yes, we conduct regular risk assessments. A full risk assessment is performed a…"
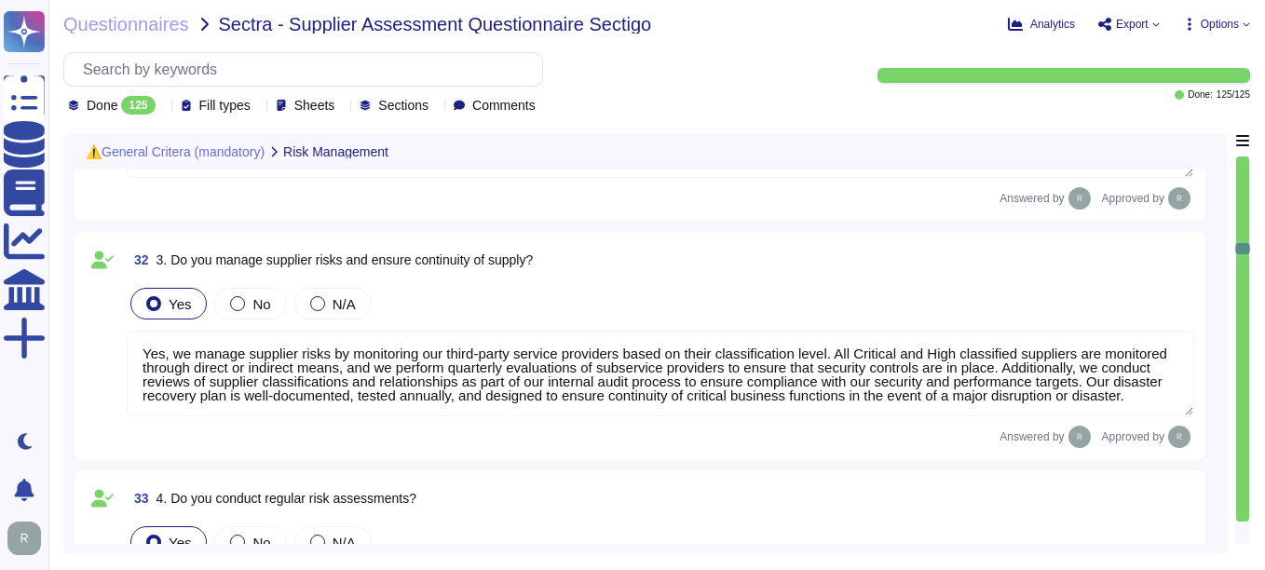
type textarea "Yes, Sectigo provides support to handle and resolve customer issues promptly. O…"
type textarea "Yes, Sectigo has a centralized incident management tool in place for logging an…"
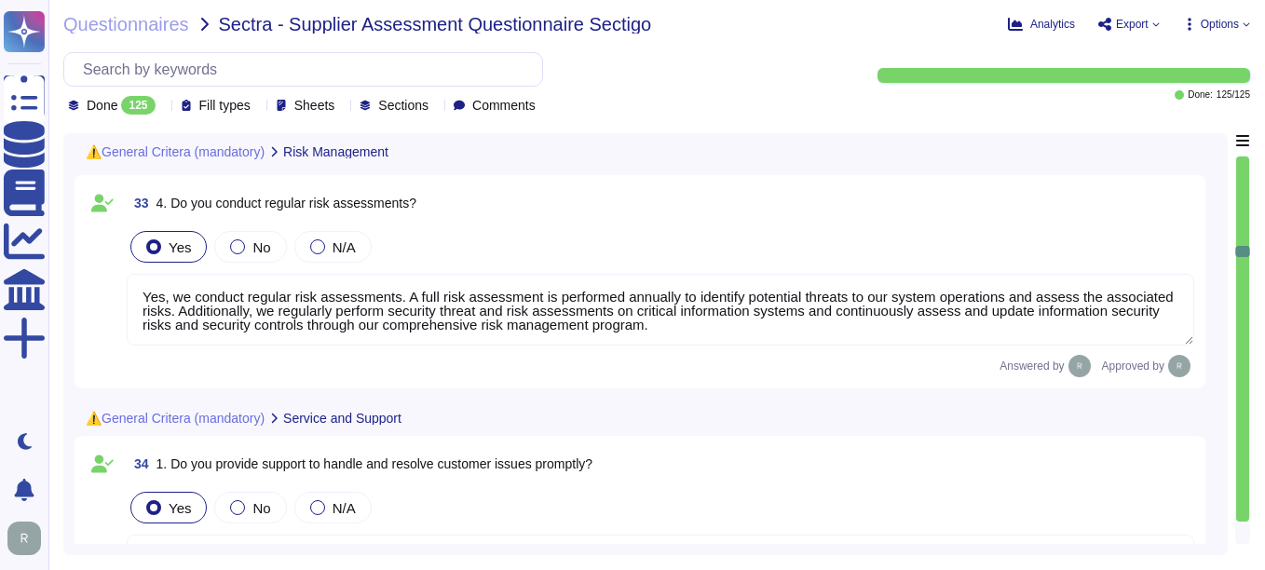
type textarea "We offer CLM (SCM) and digital Certificates. SCM is developed by Sectigo. It is…"
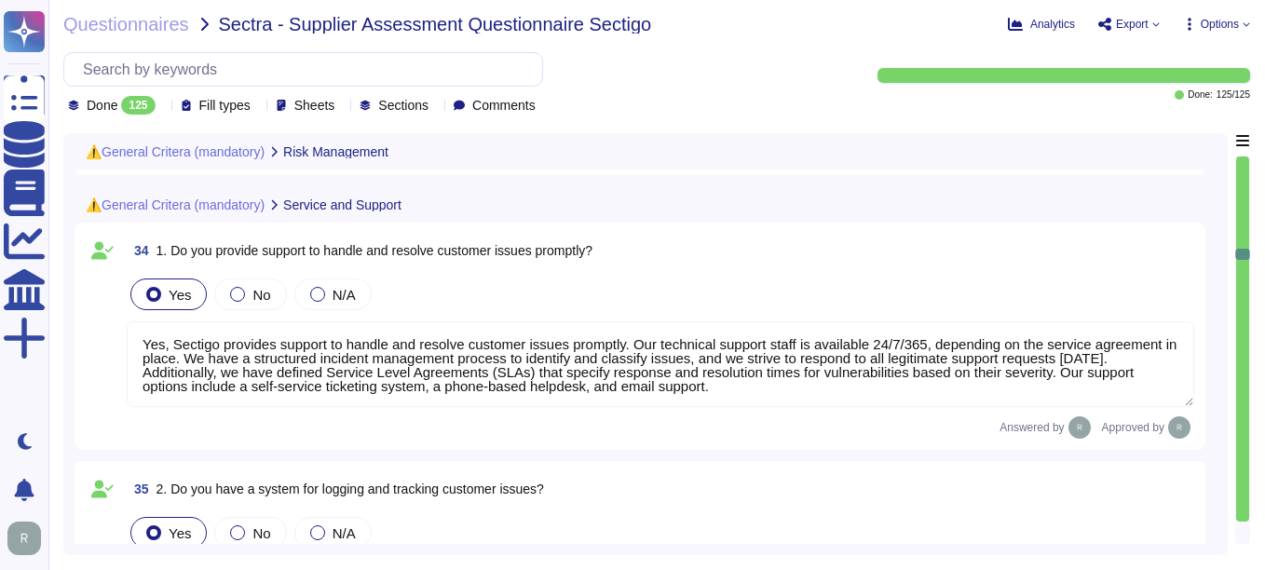
type textarea "No, we have not implemented any new applications, technology solutions, service…"
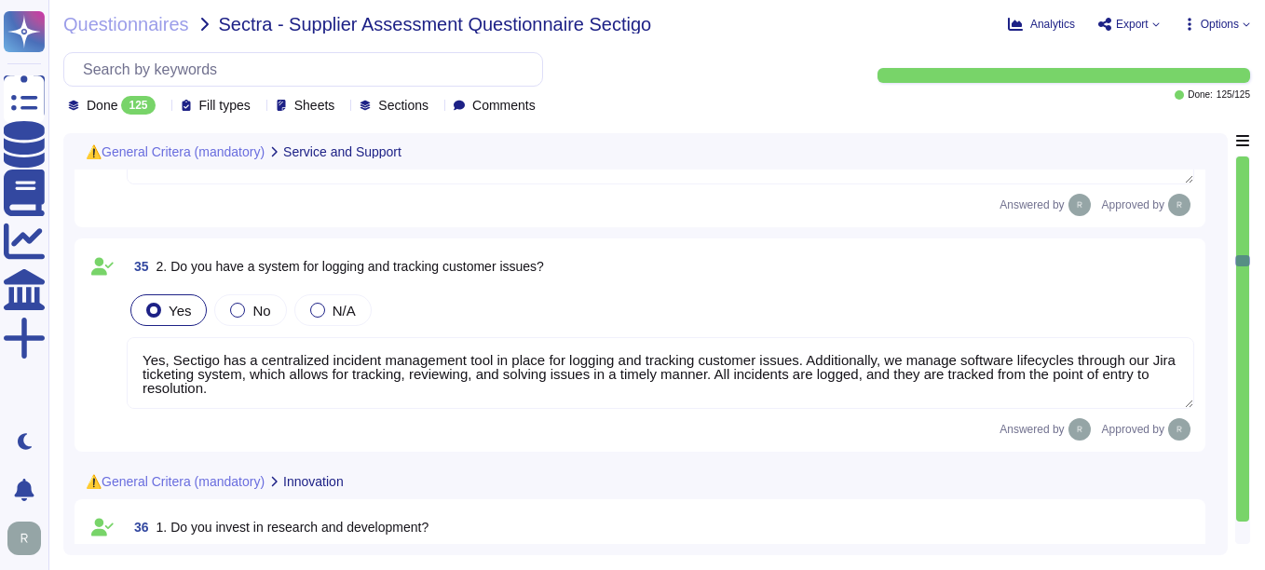
type textarea "Yes, Sectigo has a continuous quality improvement process integrated into our f…"
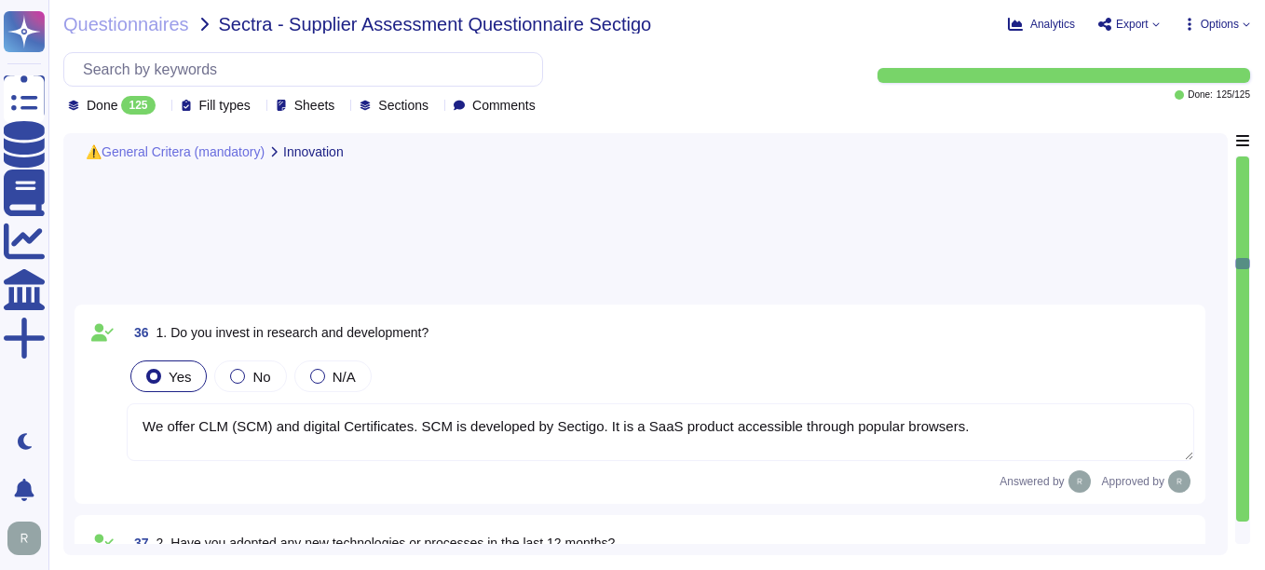
type textarea "Due to our growth in the past years and the competitive market, it is important…"
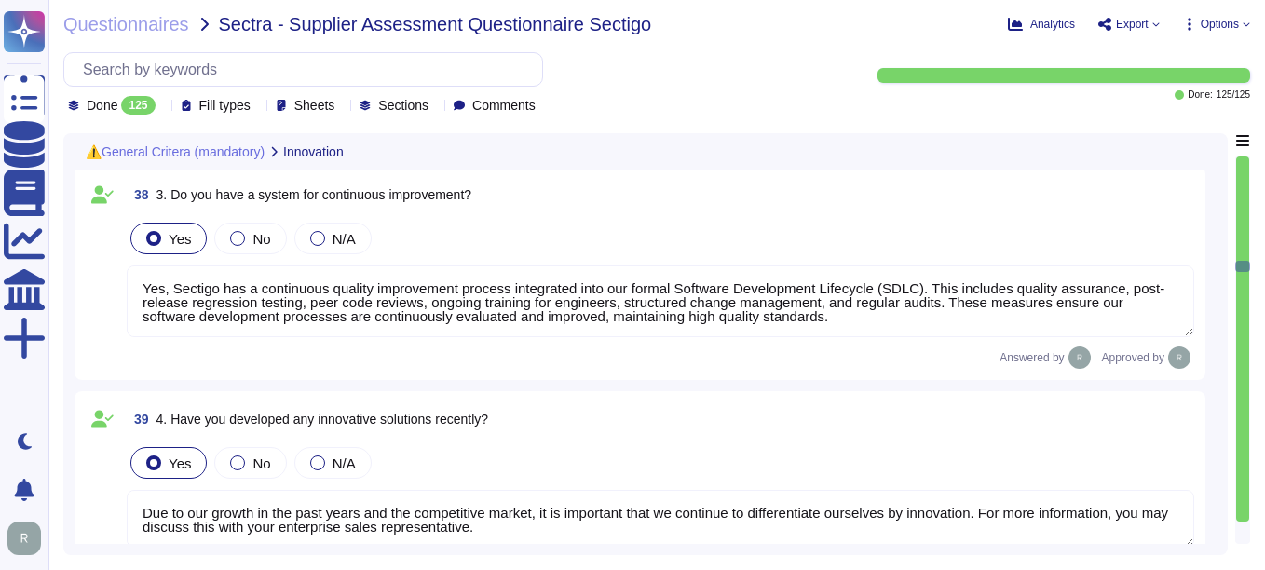
type textarea "Our office in [GEOGRAPHIC_DATA] is [GEOGRAPHIC_DATA] certified, and our office …"
type textarea "Yes, Sectigo is committed to an environmental strategy that includes implementi…"
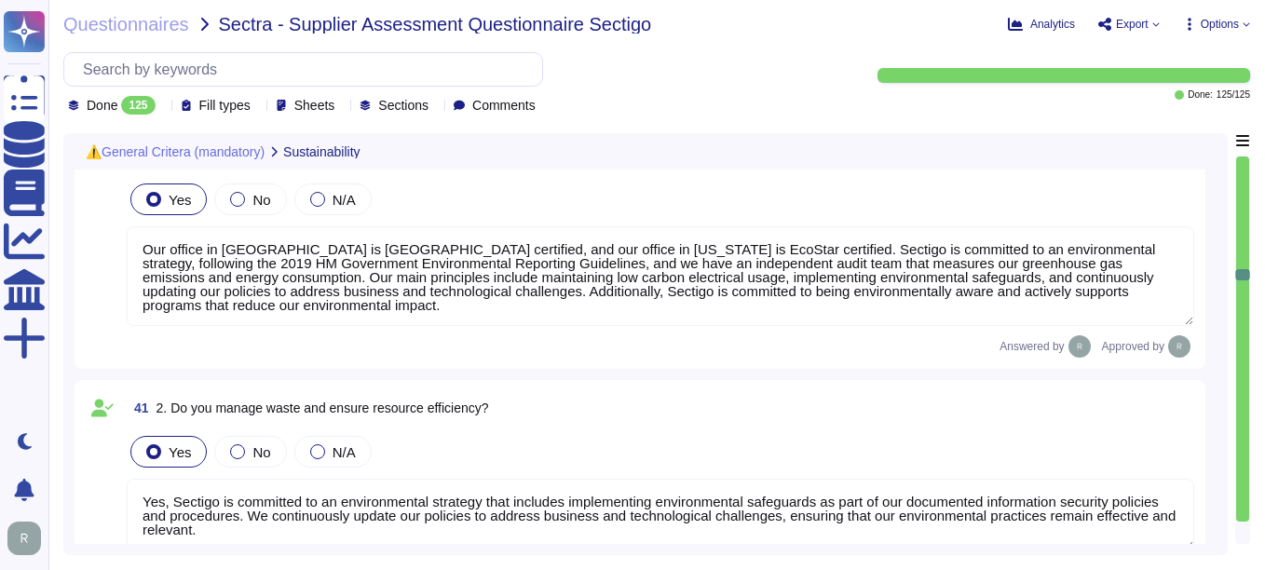
type textarea "Yes, Sectigo has several measures in place to reduce our carbon footprint, incl…"
type textarea "Yes, we are committed to ensuring sustainable practices throughout our supply c…"
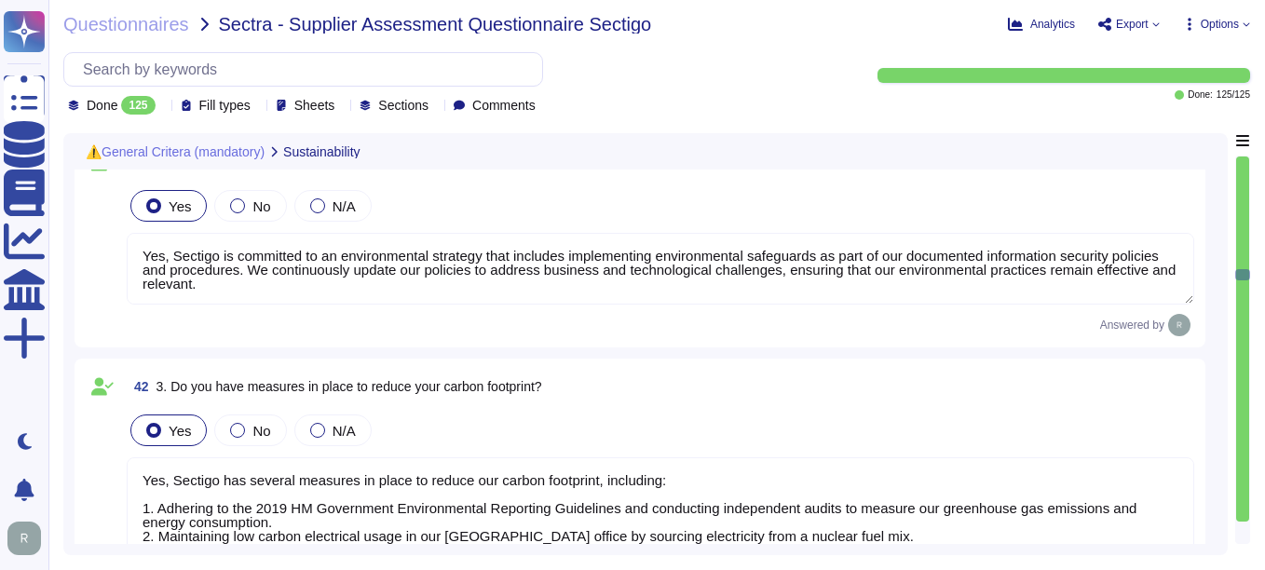
scroll to position [8012, 0]
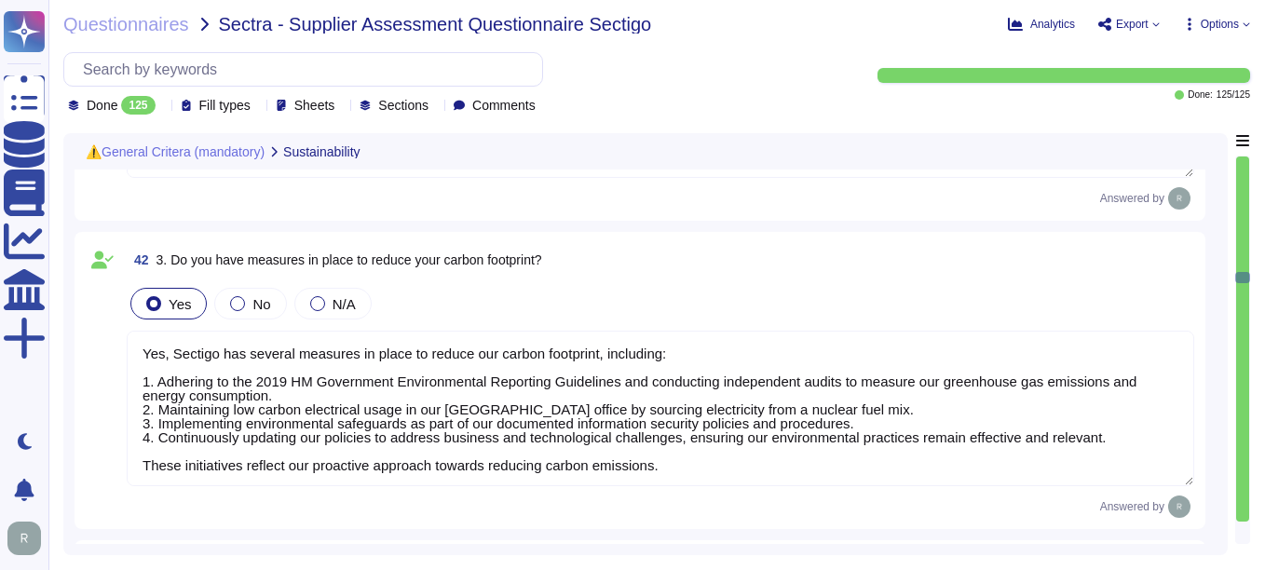
type textarea "Our company is committed to providing safe working conditions for all employees…"
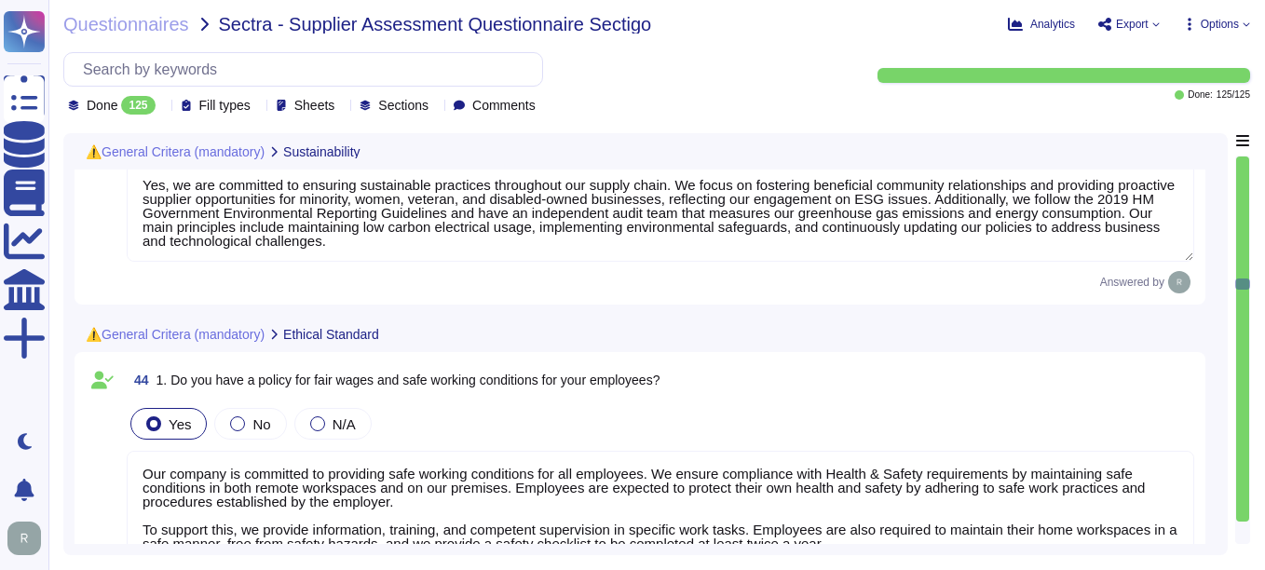
type textarea "Yes, we have documented policies and procedures in place that address the preve…"
type textarea "We undergo extensive internal audits year-round as a WebTrust audited public CA…"
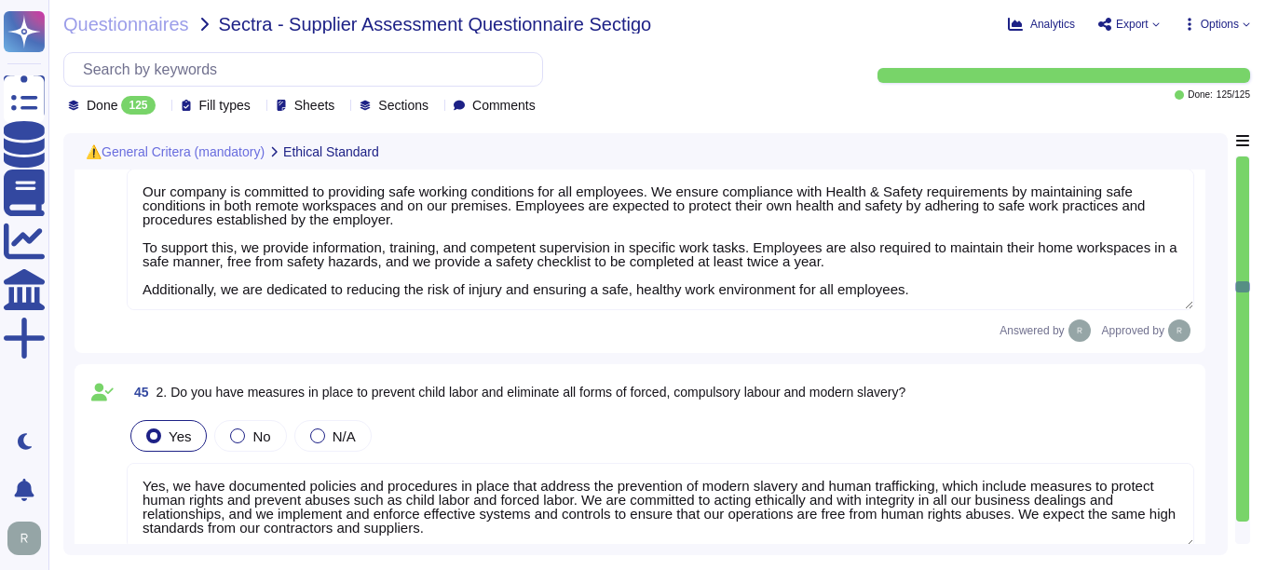
type textarea "Yes, we have a compliance program and a set of policies and procedures in place…"
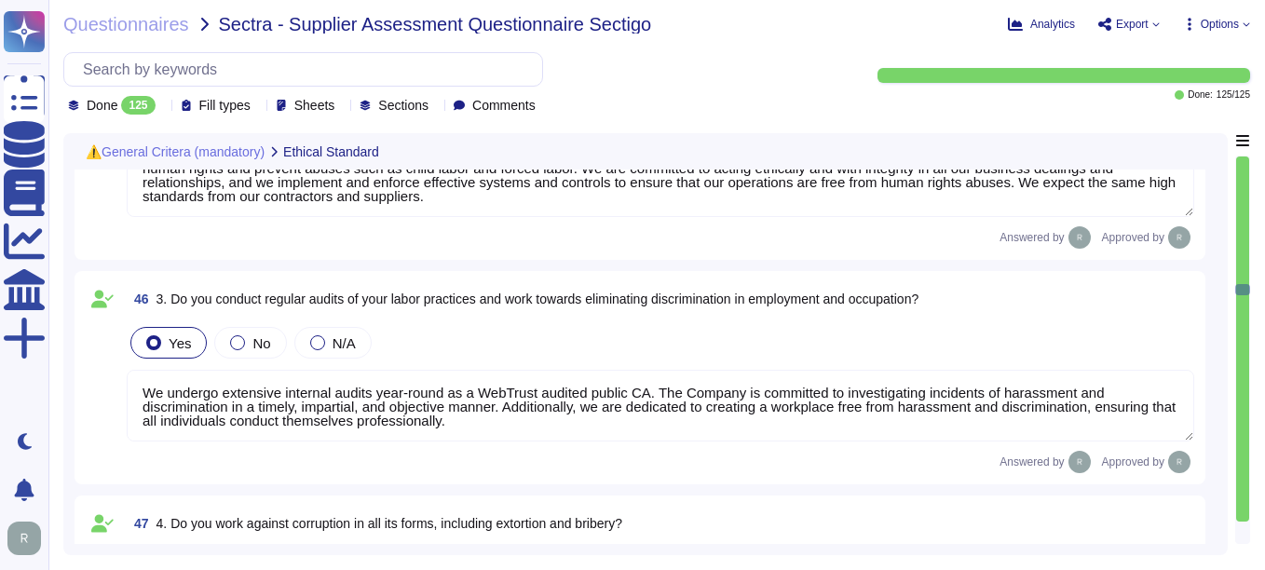
type textarea "Yes, our organization holds the following information security certifications: …"
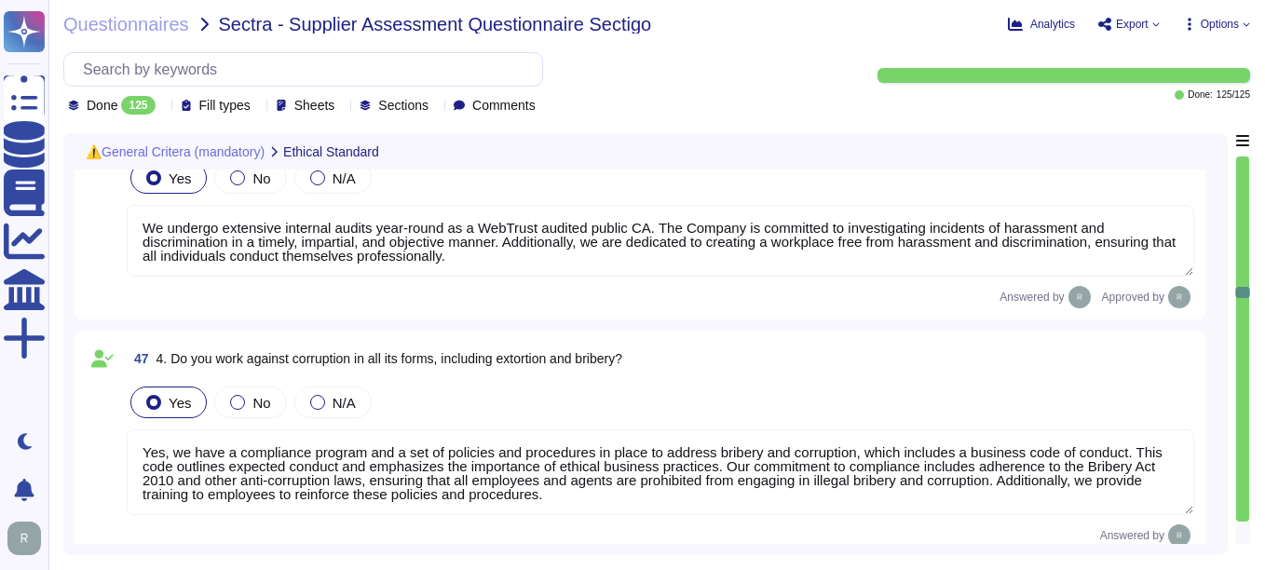
type textarea "Yes, we have documented information security policies that have been approved b…"
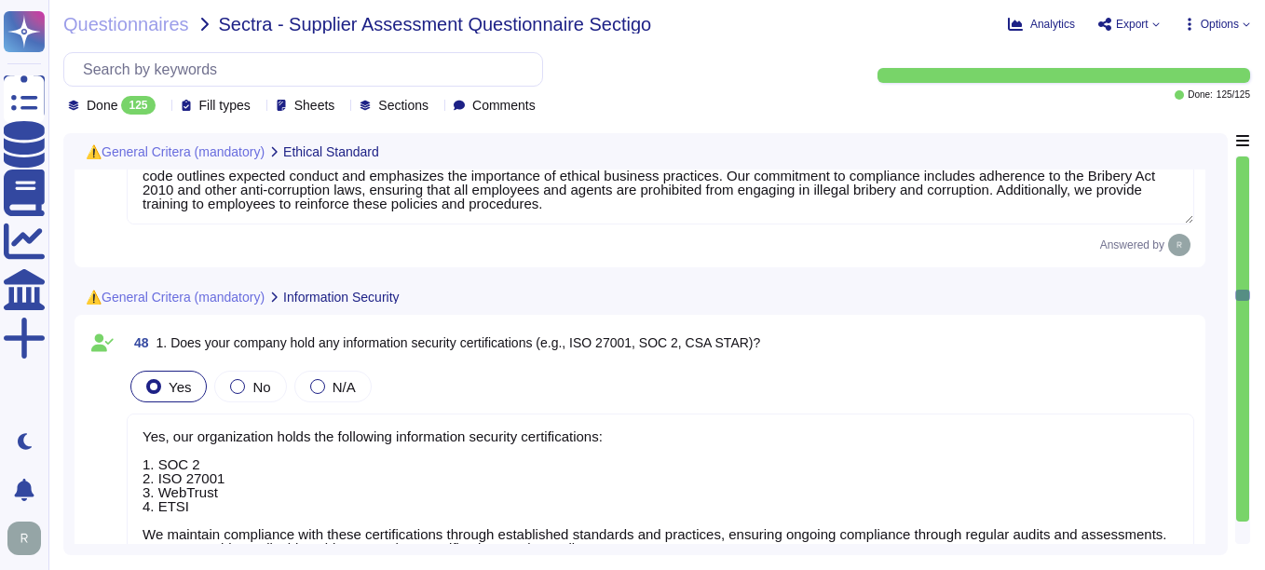
type textarea "Yes, we have several measures in place to prevent data breaches, including: 1. …"
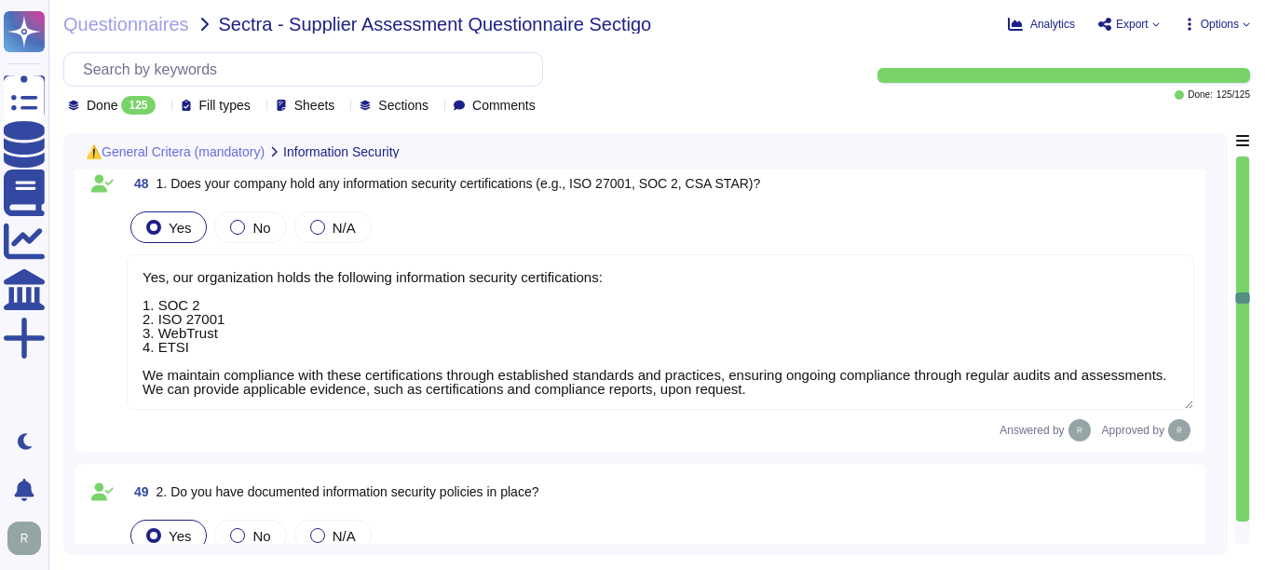
scroll to position [9596, 0]
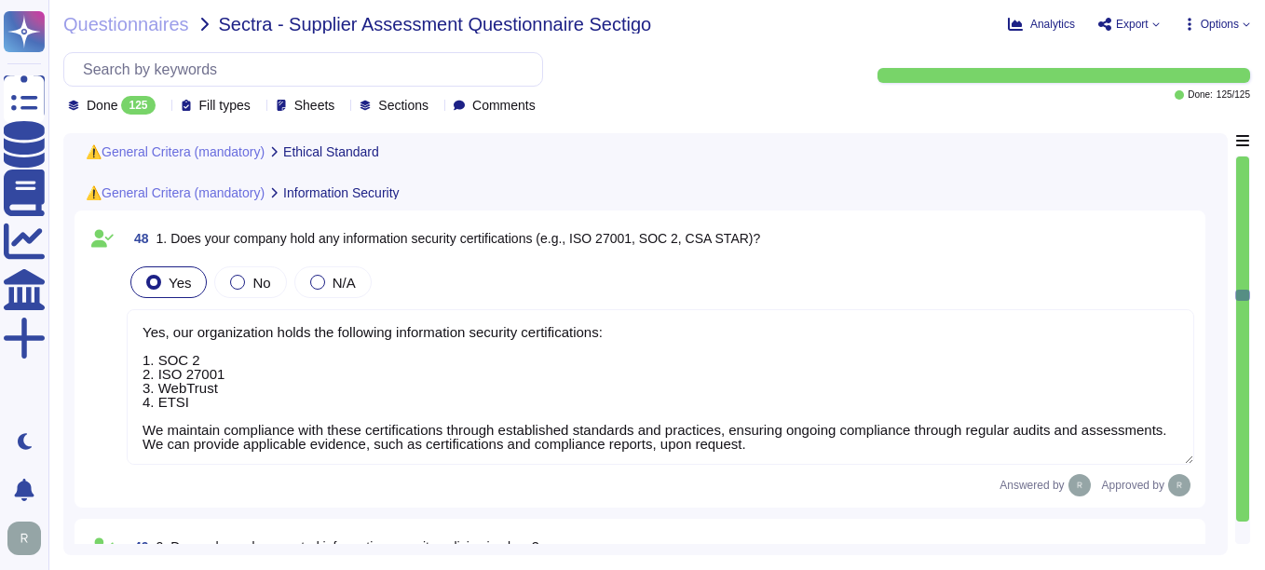
type textarea "We undergo extensive internal audits year-round as a WebTrust audited public CA…"
type textarea "Yes, we have a compliance program and a set of policies and procedures in place…"
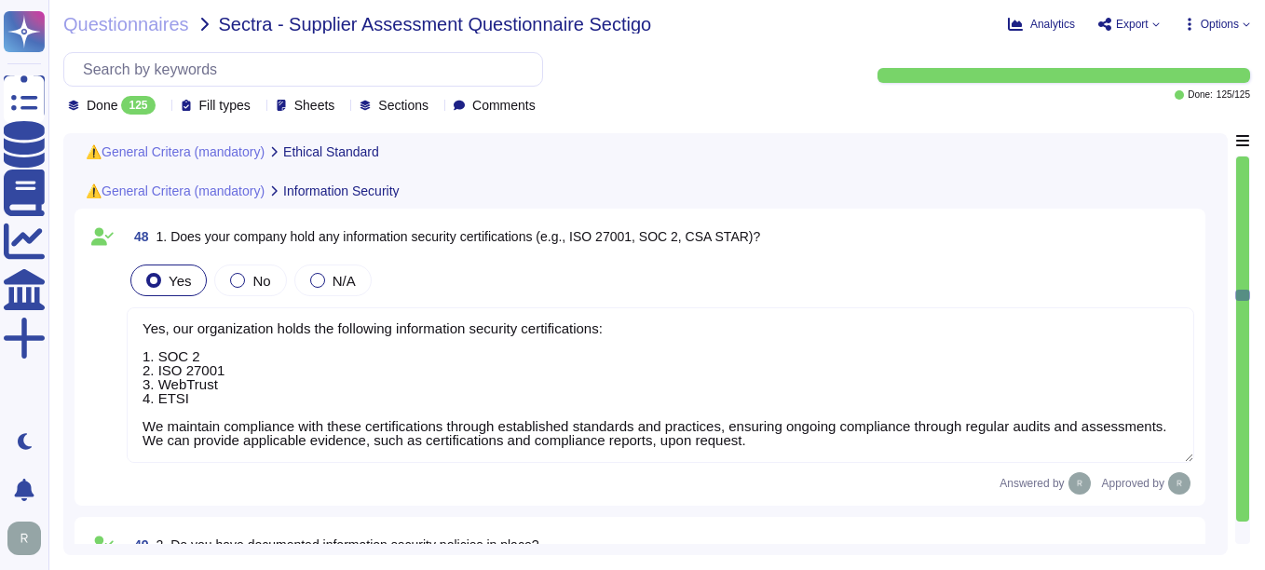
type textarea "We undergo extensive internal audits year-round as a WebTrust audited public CA…"
type textarea "Yes, we have a compliance program and a set of policies and procedures in place…"
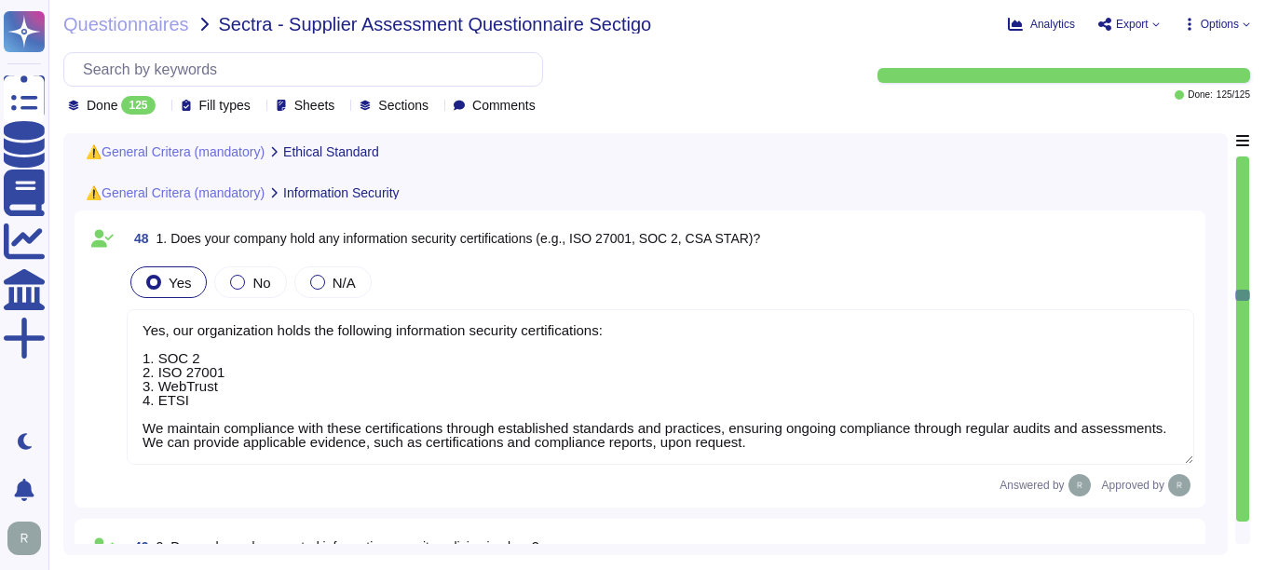
click at [729, 391] on textarea "Yes, our organization holds the following information security certifications: …" at bounding box center [661, 387] width 1068 height 156
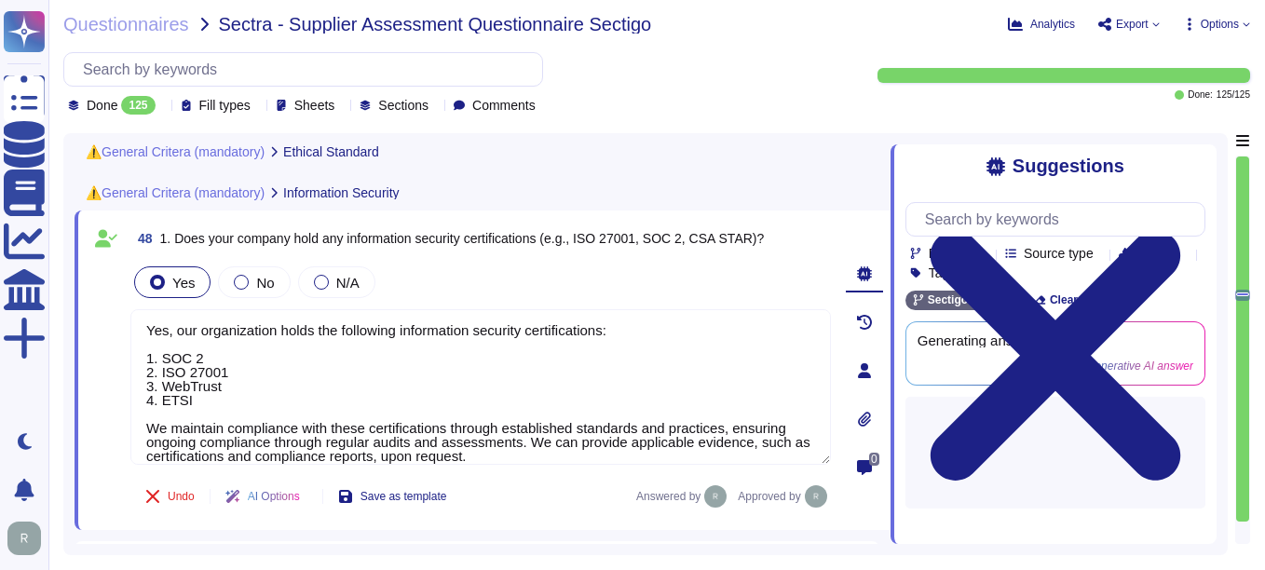
click at [873, 416] on div at bounding box center [864, 419] width 37 height 37
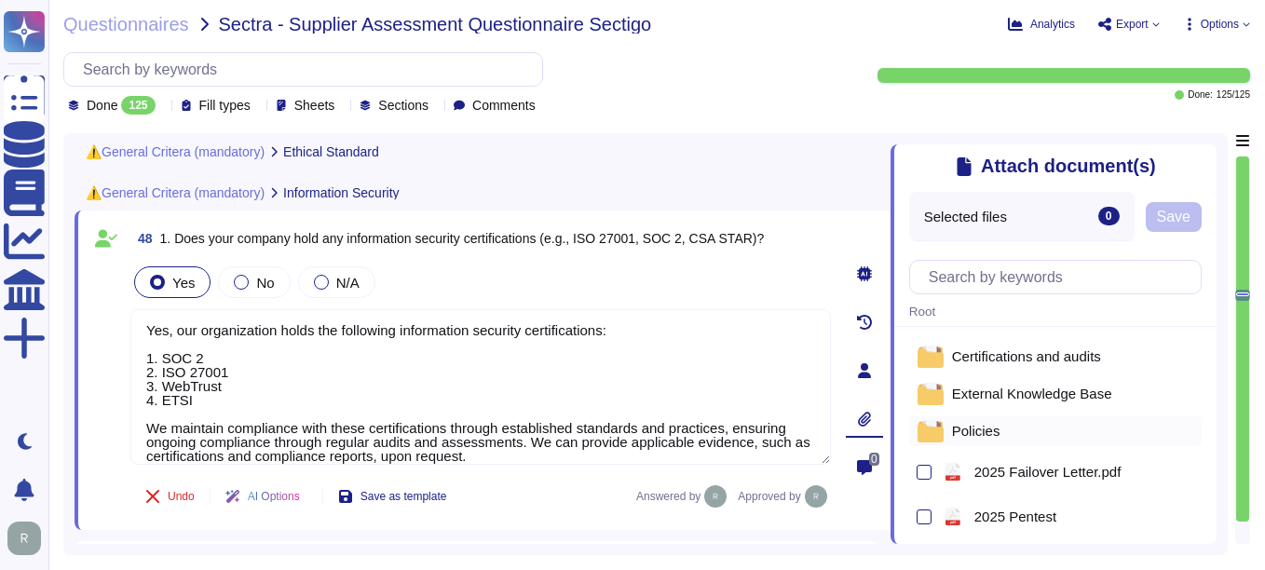
click at [989, 438] on span "Policies" at bounding box center [976, 431] width 48 height 14
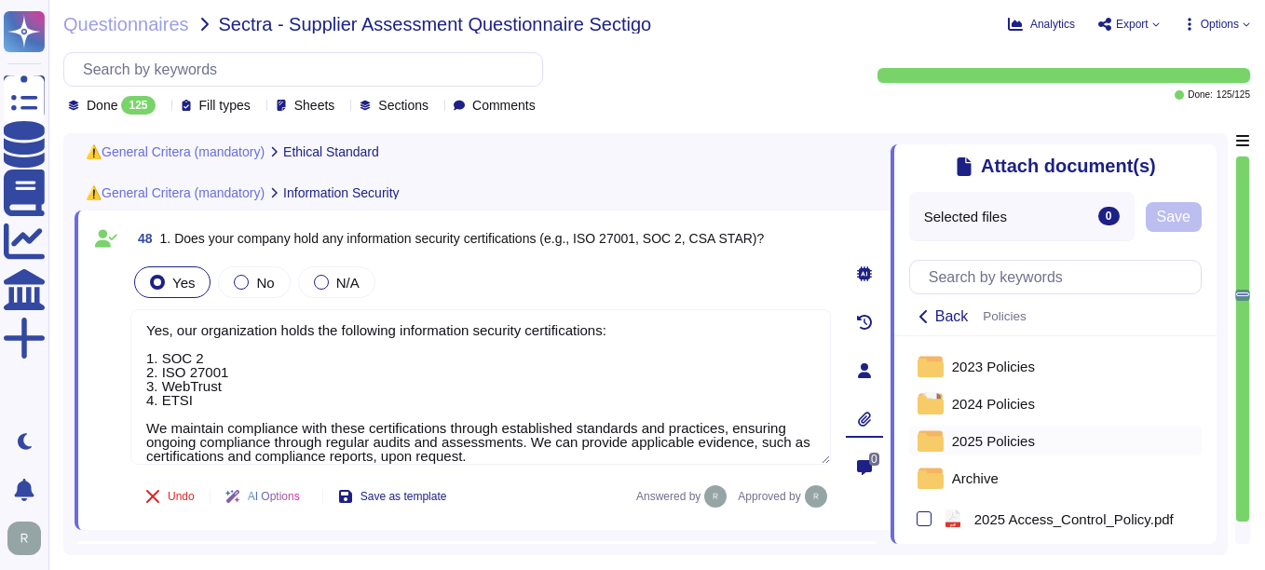
click at [994, 444] on span "2025 Policies" at bounding box center [993, 441] width 83 height 14
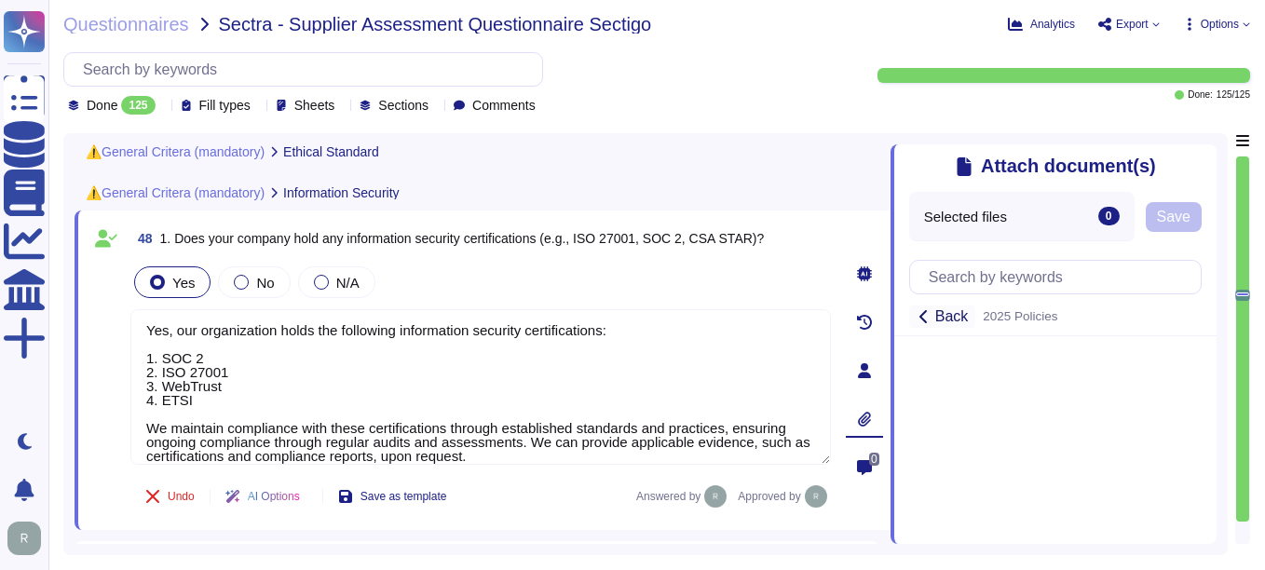
click at [921, 320] on icon at bounding box center [923, 316] width 7 height 13
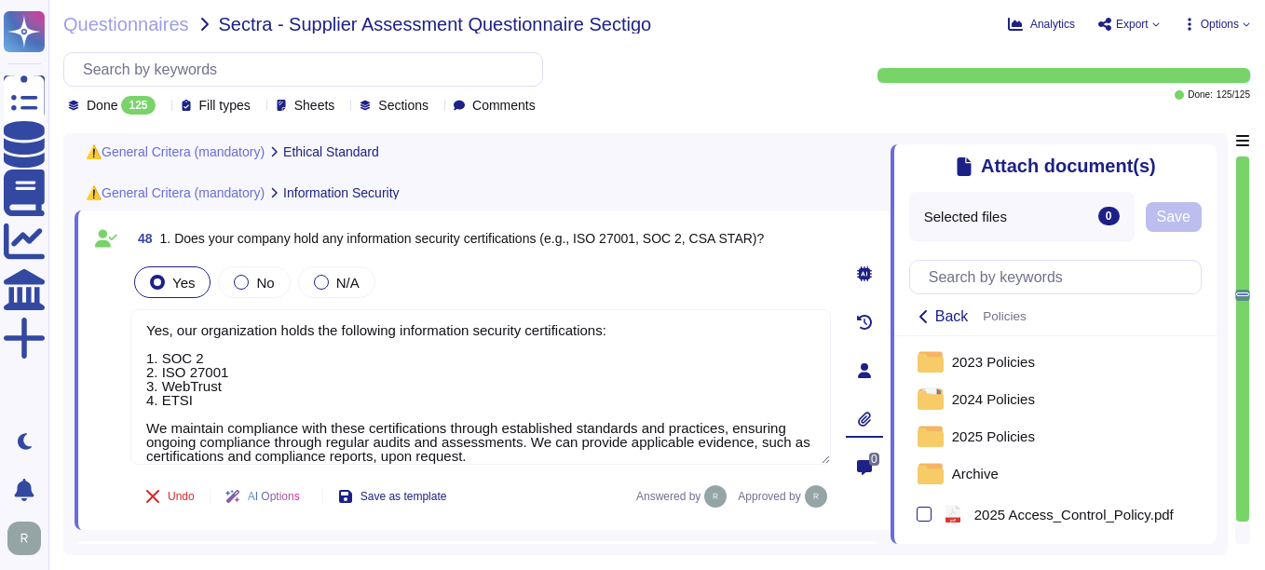
scroll to position [0, 0]
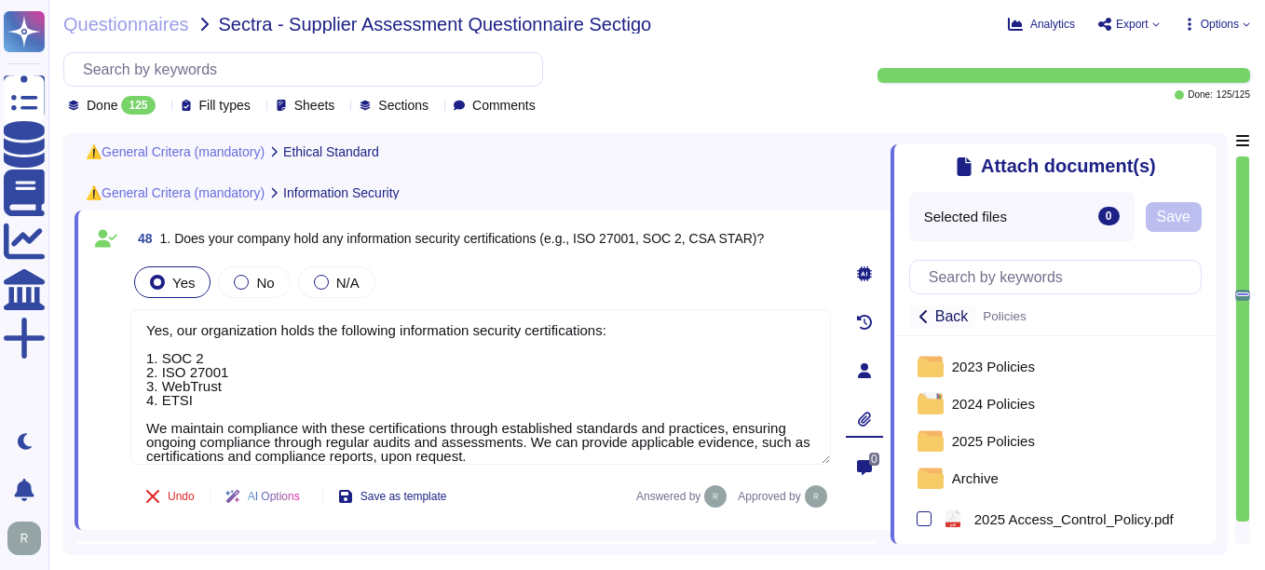
click at [926, 317] on icon at bounding box center [924, 316] width 15 height 15
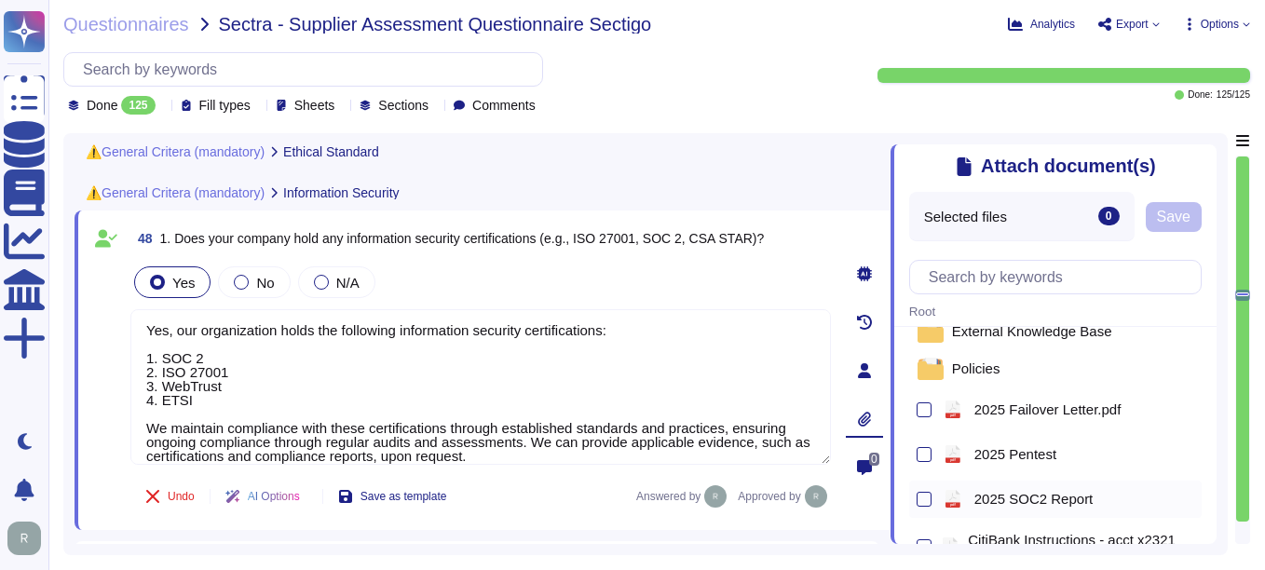
scroll to position [93, 0]
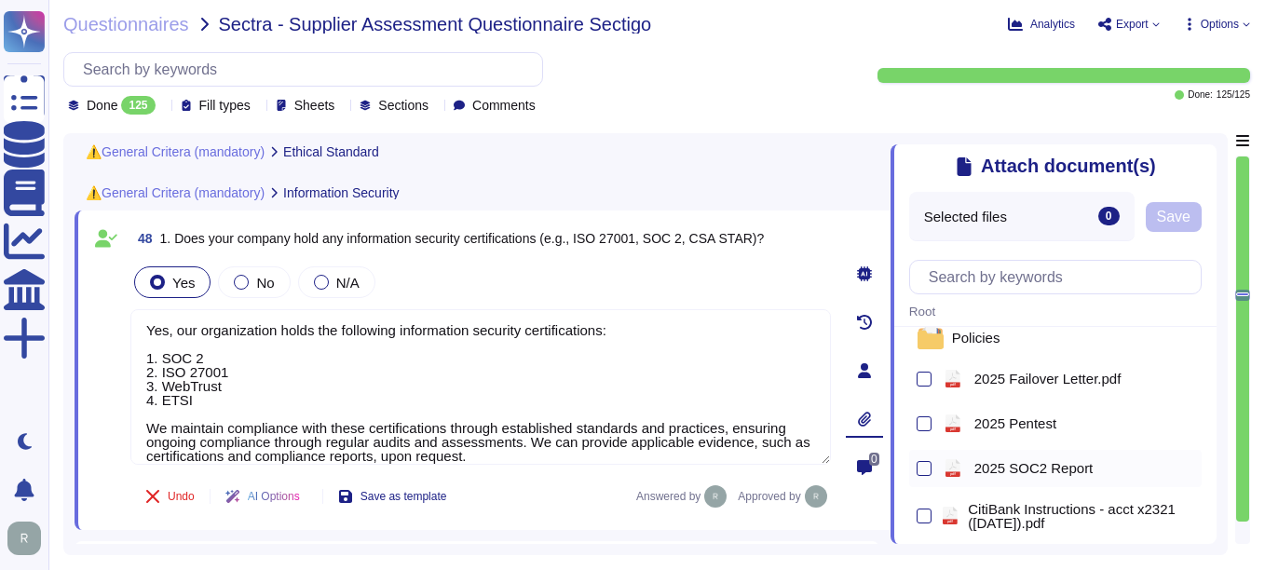
click at [932, 474] on div "pdf 2025 SOC2 Report" at bounding box center [1055, 468] width 293 height 37
click at [926, 472] on div at bounding box center [924, 468] width 15 height 15
click at [0, 0] on input "checkbox" at bounding box center [0, 0] width 0 height 0
click at [1188, 219] on span "Save" at bounding box center [1174, 217] width 34 height 15
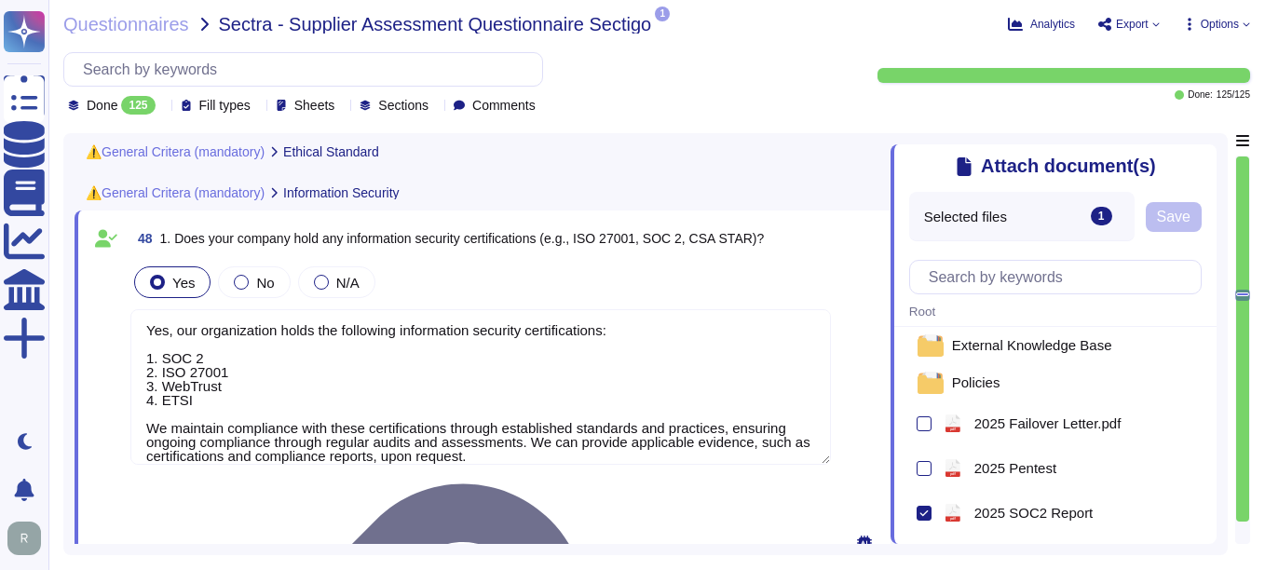
scroll to position [0, 0]
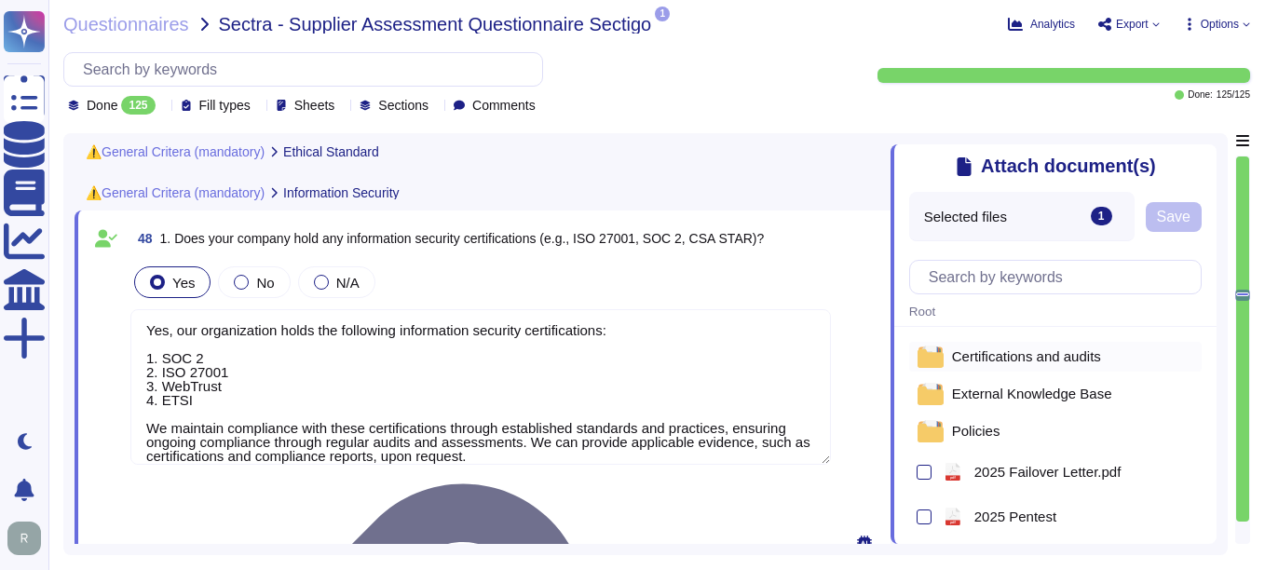
click at [1016, 363] on span "Certifications and audits" at bounding box center [1026, 356] width 149 height 14
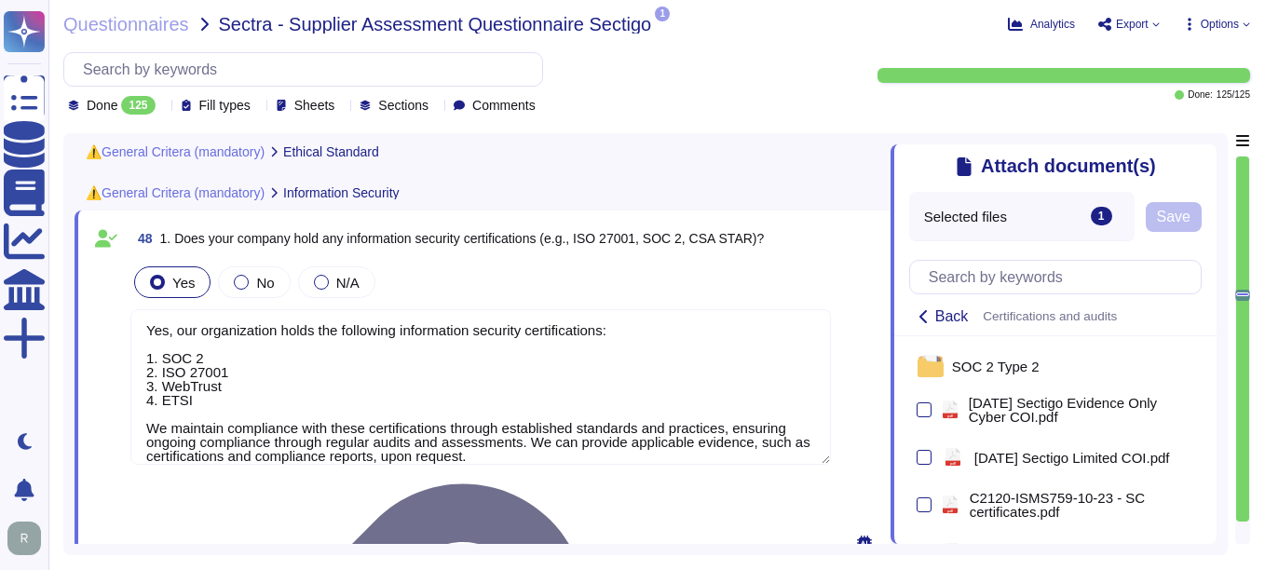
click at [1206, 156] on icon at bounding box center [1206, 156] width 0 height 0
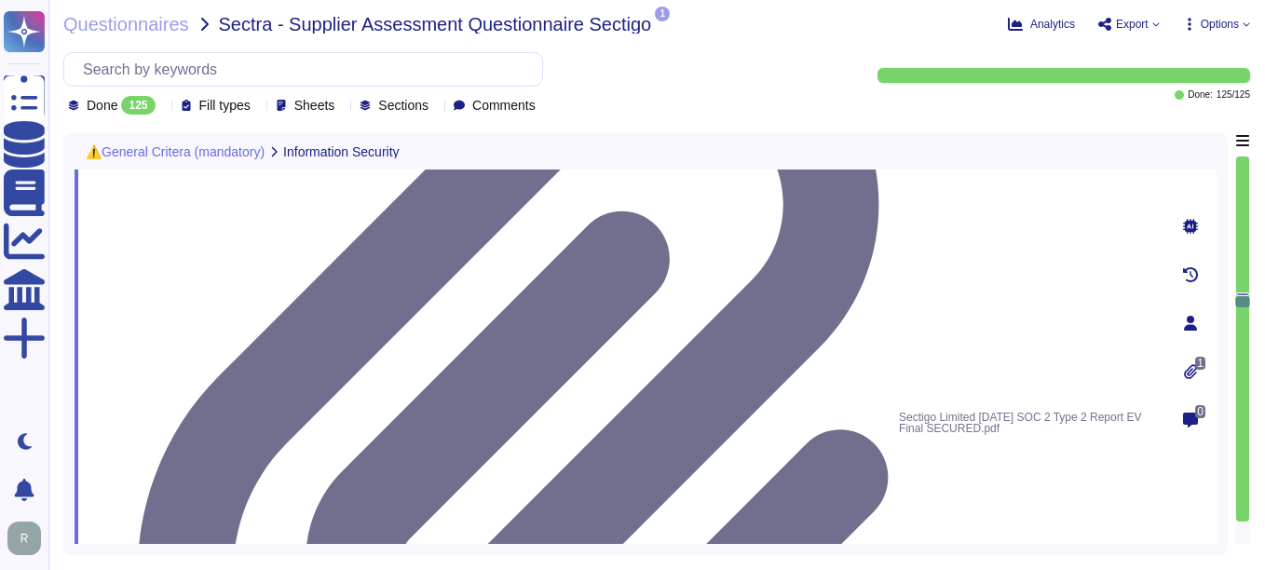
scroll to position [10528, 0]
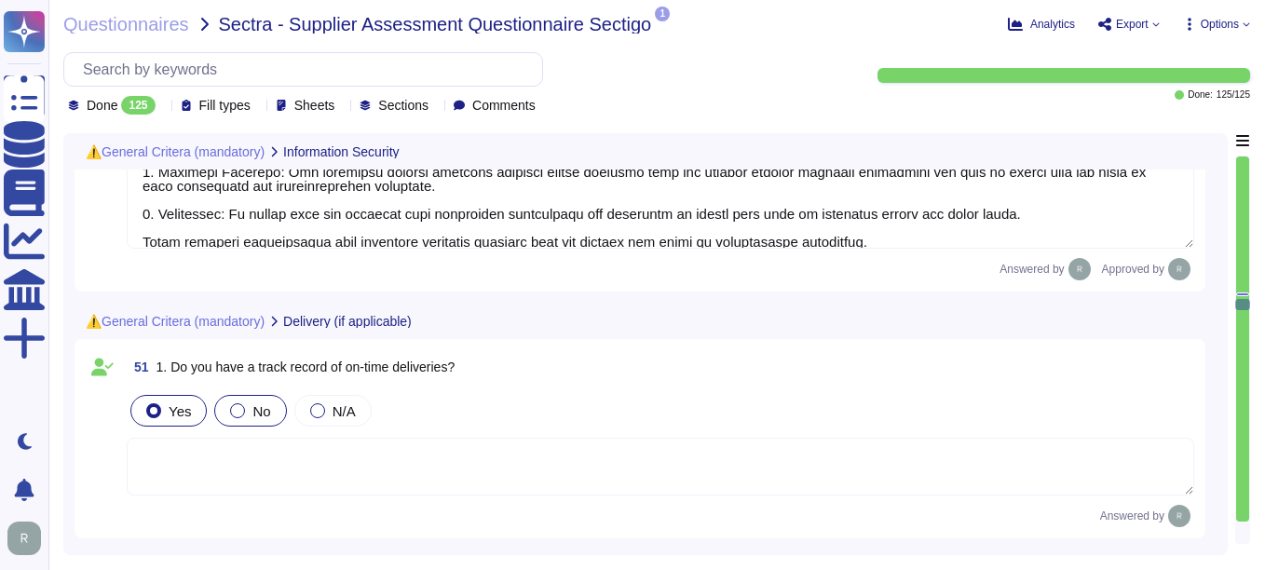
type textarea "Yes, we have a formal Incident Response Plan (IRP) in place that covers all sor…"
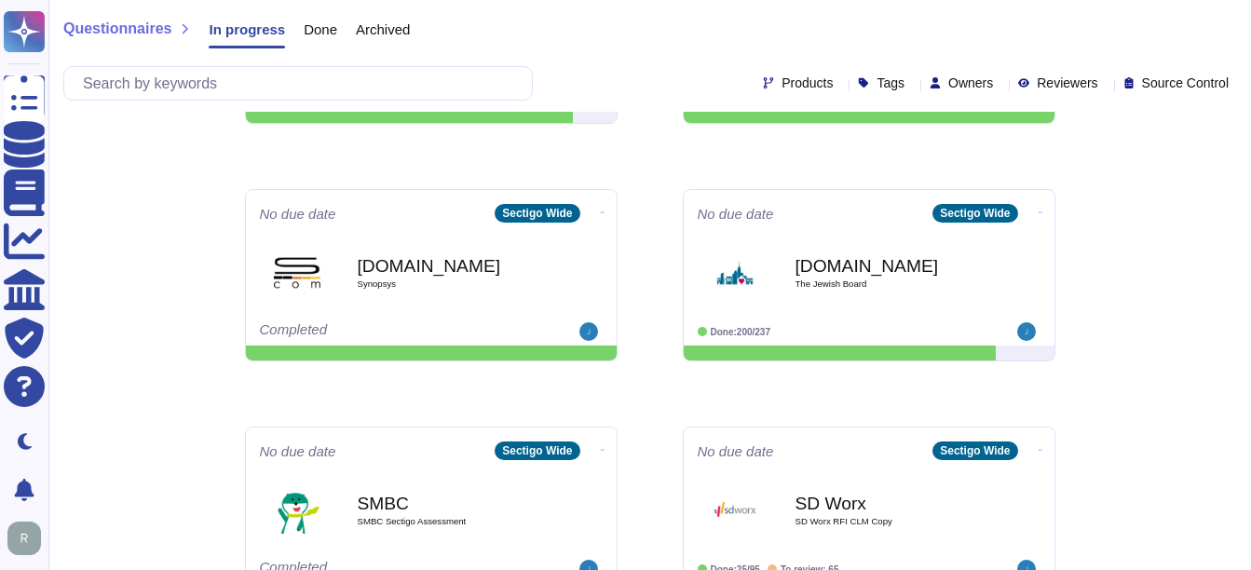
scroll to position [652, 0]
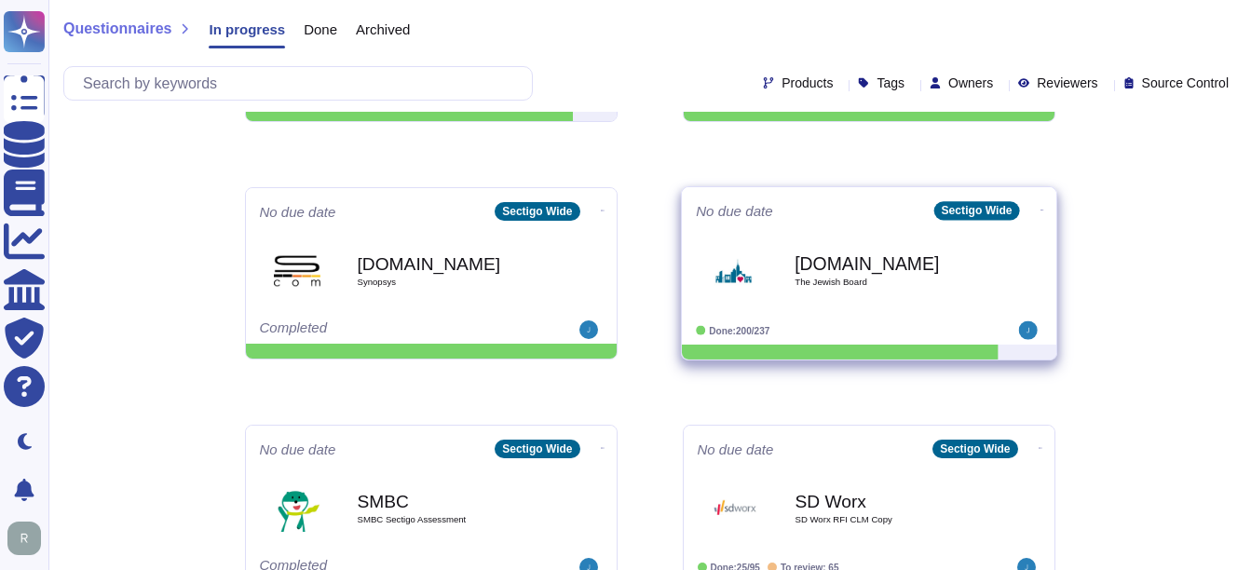
click at [879, 288] on div "Upguard.com The Jewish Board" at bounding box center [889, 270] width 188 height 75
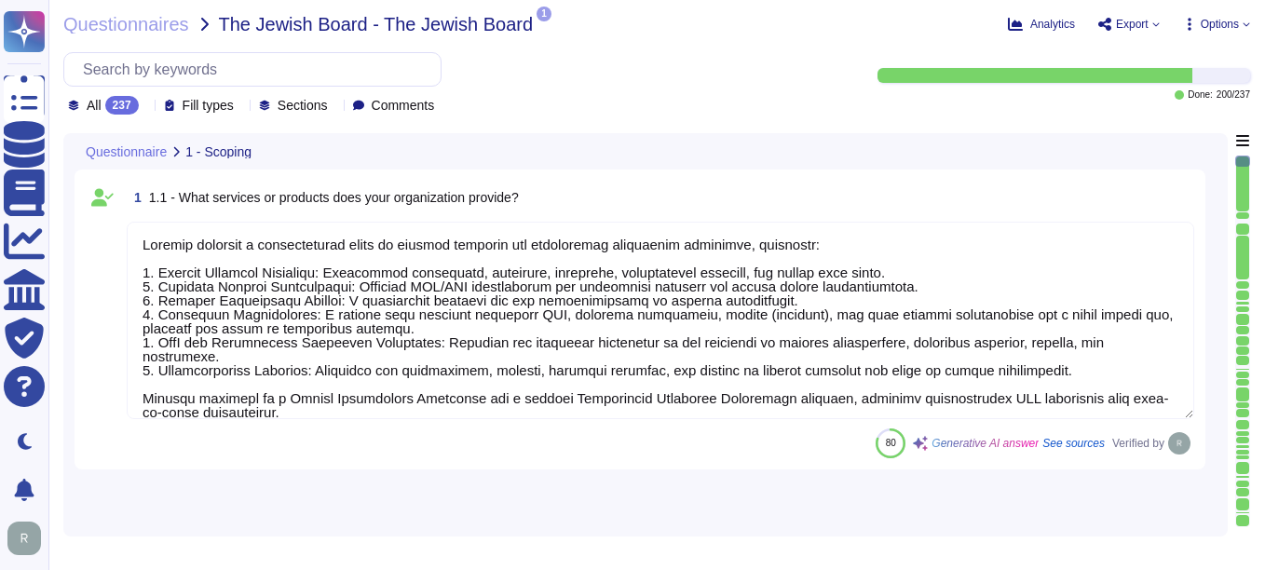
type textarea "Sectigo provides a comprehensive range of digital identity and certificate mana…"
type textarea "The sensitive data being stored includes: 1. Customer-provided email addresses:…"
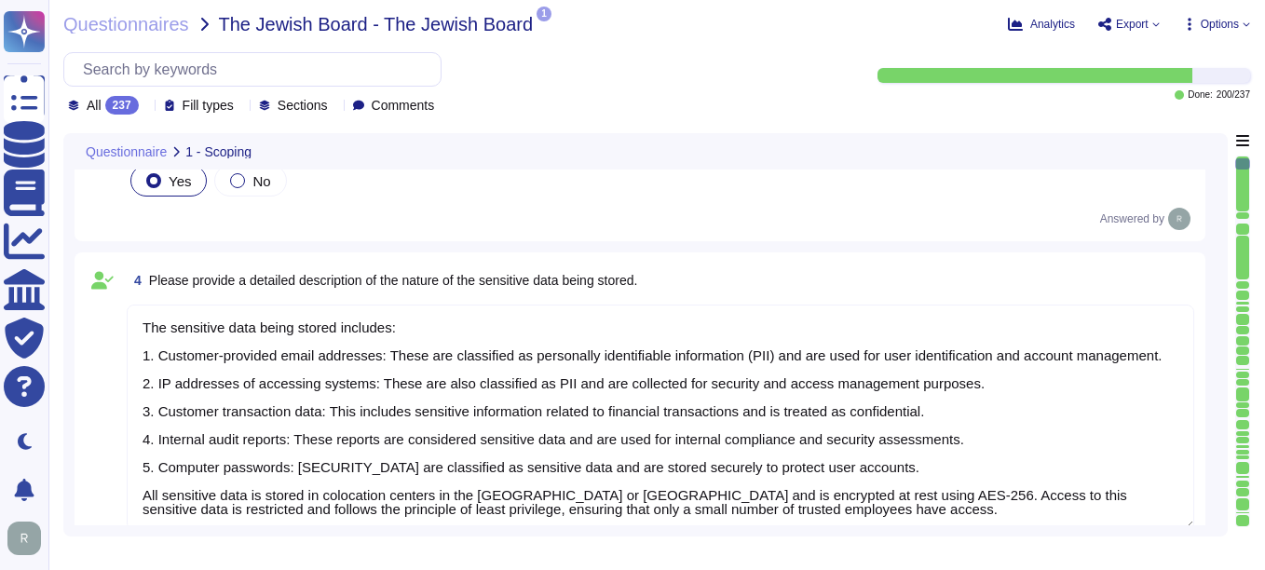
type textarea "Access to scoped data is indeed restricted to a very small number of senior tru…"
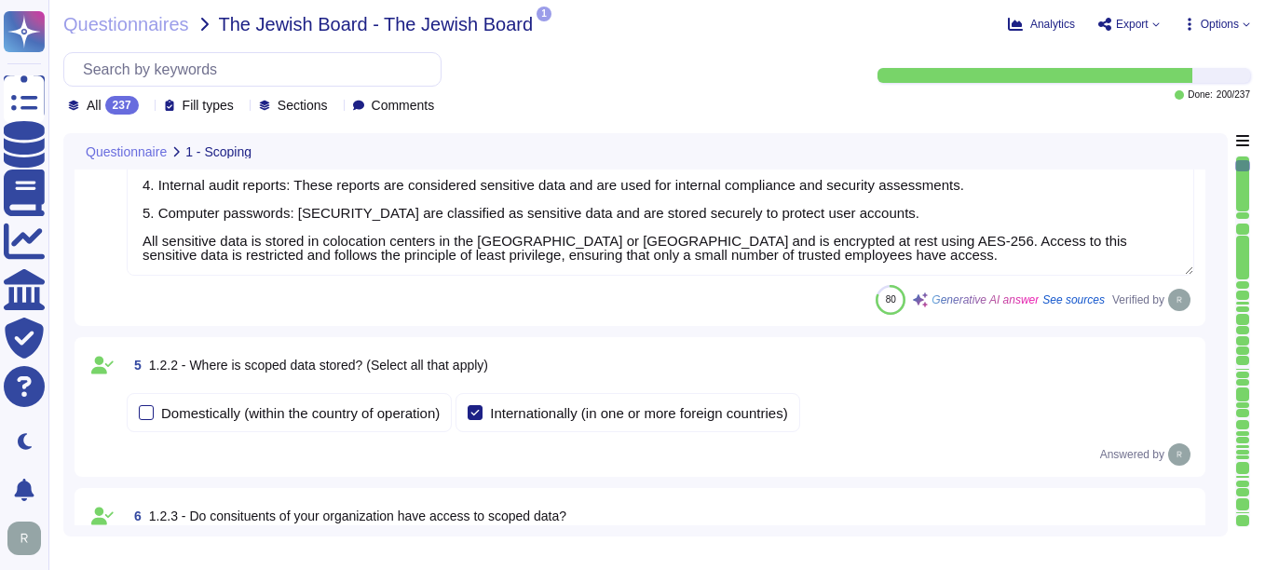
type textarea "Access to scoped information systems is granted to personnel according to their…"
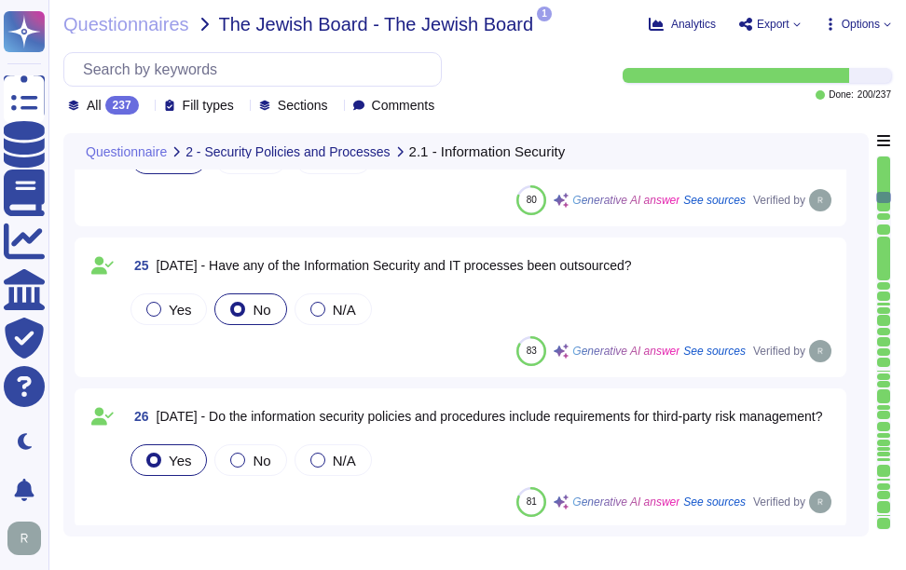
scroll to position [3727, 0]
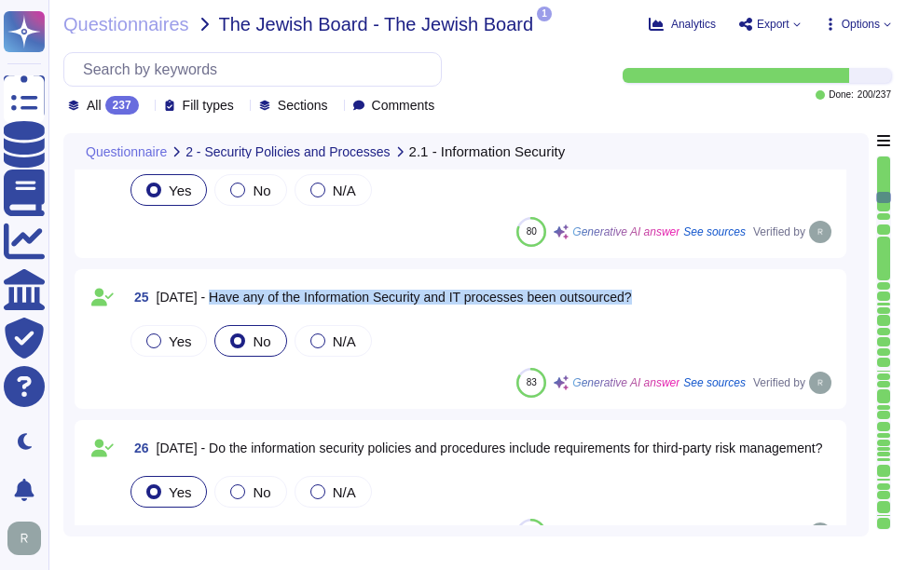
drag, startPoint x: 202, startPoint y: 295, endPoint x: 663, endPoint y: 291, distance: 461.2
click at [663, 291] on div "25 2.1.12 - Have any of the Information Security and IT processes been outsourc…" at bounding box center [481, 297] width 708 height 34
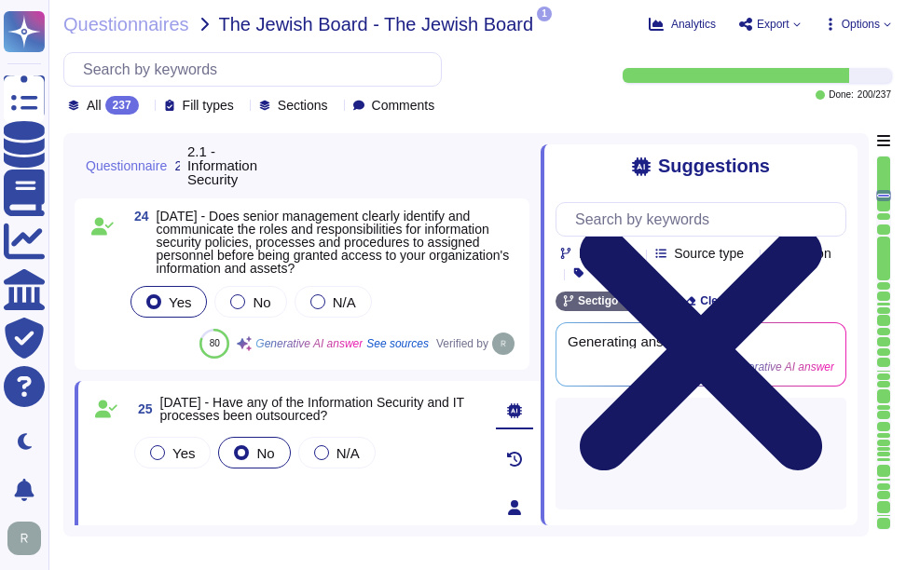
click at [822, 228] on icon at bounding box center [701, 349] width 242 height 242
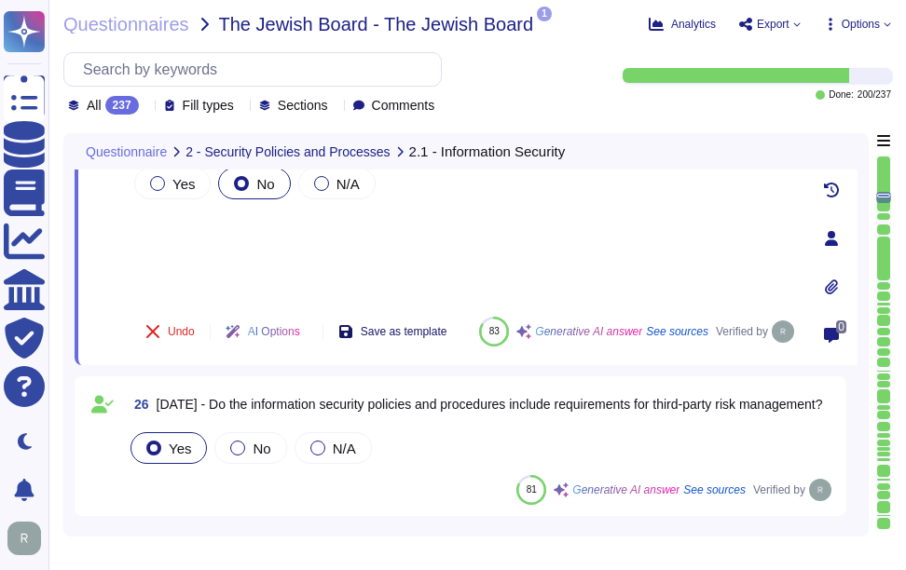
scroll to position [3913, 0]
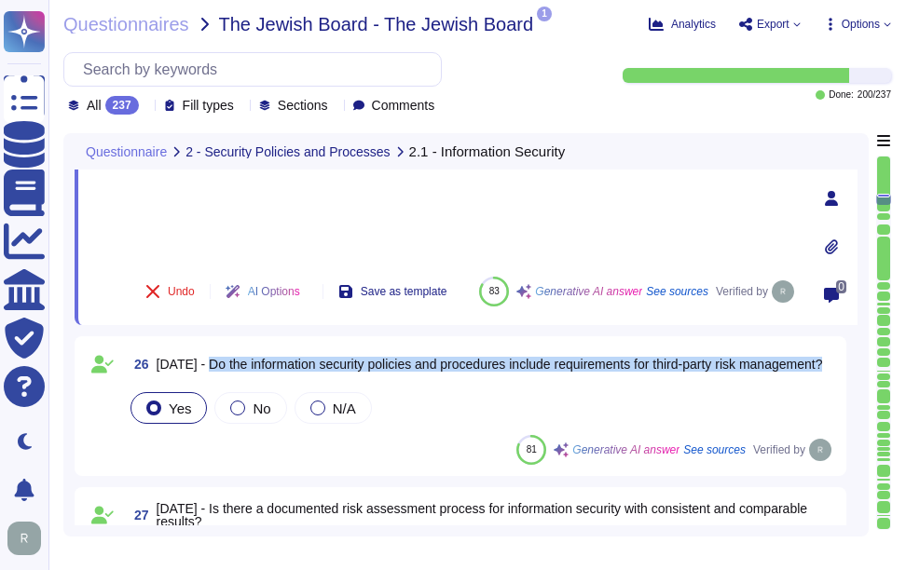
drag, startPoint x: 202, startPoint y: 358, endPoint x: 318, endPoint y: 372, distance: 116.4
click at [318, 371] on span "[DATE] - Do the information security policies and procedures include requiremen…" at bounding box center [490, 364] width 666 height 13
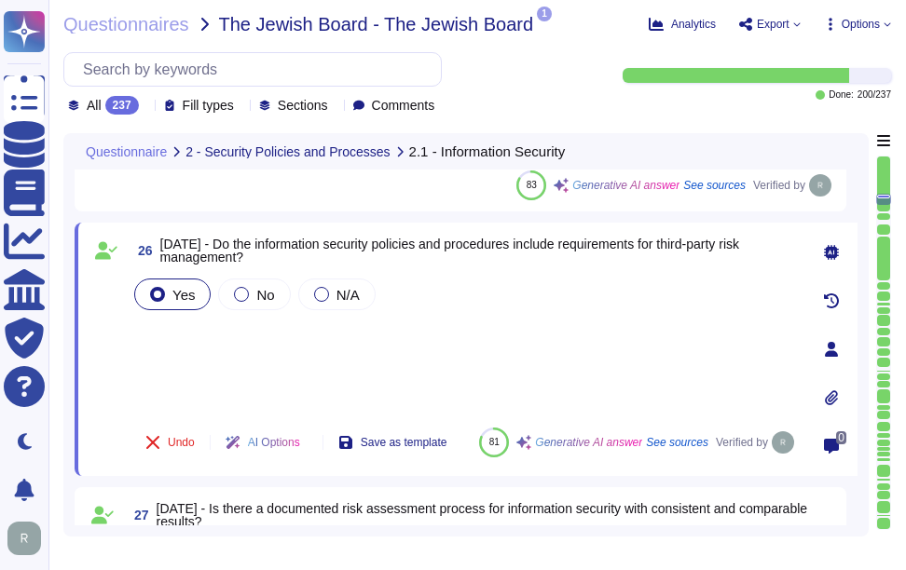
click at [499, 357] on div "Yes No N/A" at bounding box center [463, 344] width 667 height 138
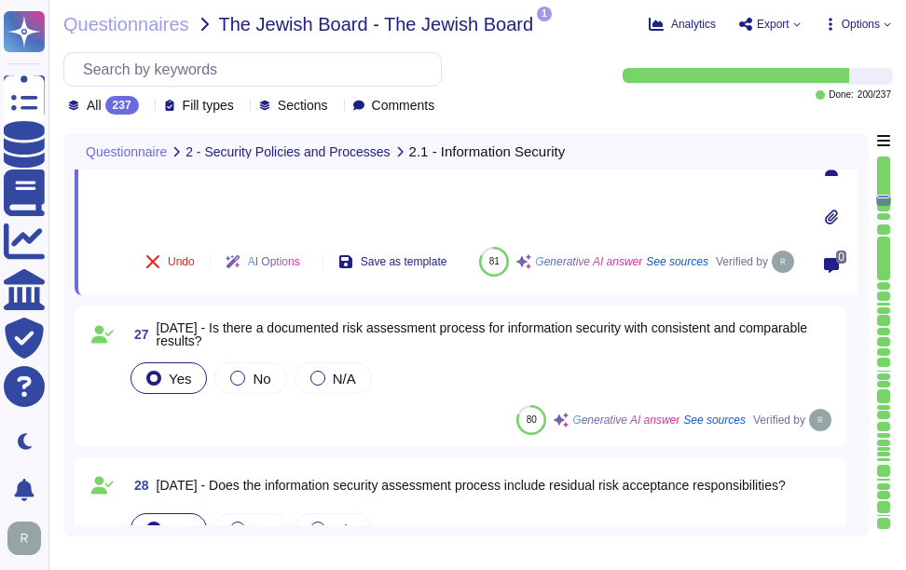
scroll to position [4099, 0]
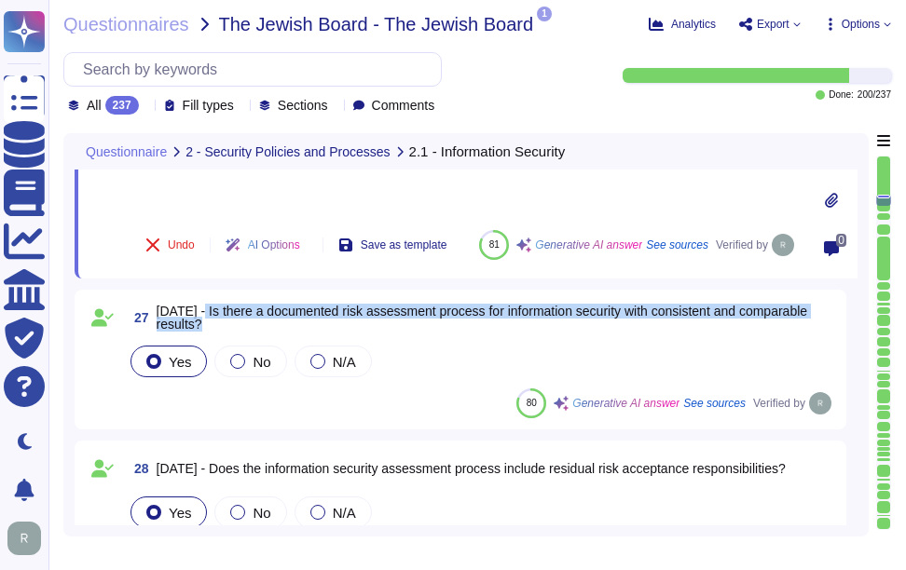
drag, startPoint x: 198, startPoint y: 307, endPoint x: 214, endPoint y: 325, distance: 23.8
click at [214, 325] on span "[DATE] - Is there a documented risk assessment process for information security…" at bounding box center [496, 318] width 678 height 26
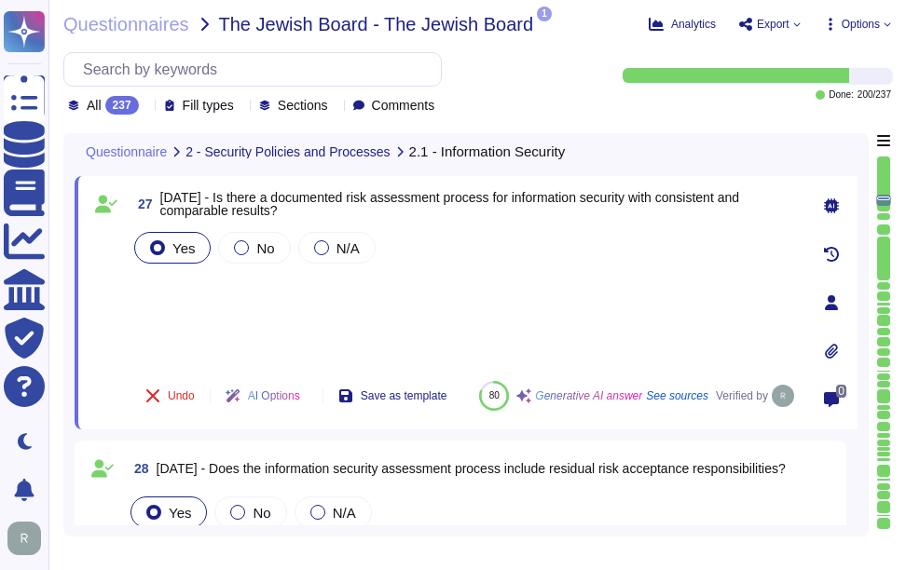
drag, startPoint x: 214, startPoint y: 325, endPoint x: 171, endPoint y: 287, distance: 57.4
click at [171, 287] on div "Yes No N/A" at bounding box center [463, 297] width 667 height 138
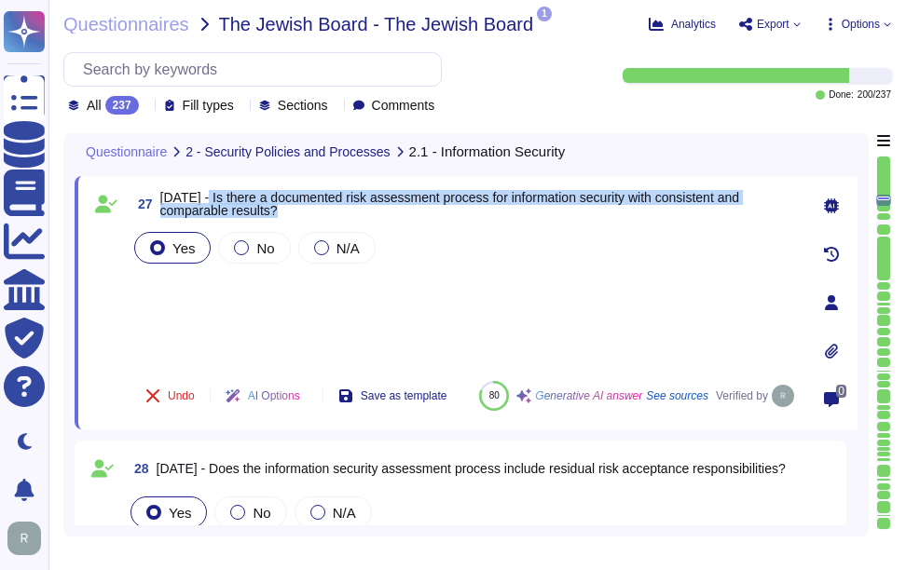
drag, startPoint x: 202, startPoint y: 196, endPoint x: 294, endPoint y: 207, distance: 92.9
click at [294, 207] on span "[DATE] - Is there a documented risk assessment process for information security…" at bounding box center [478, 204] width 637 height 26
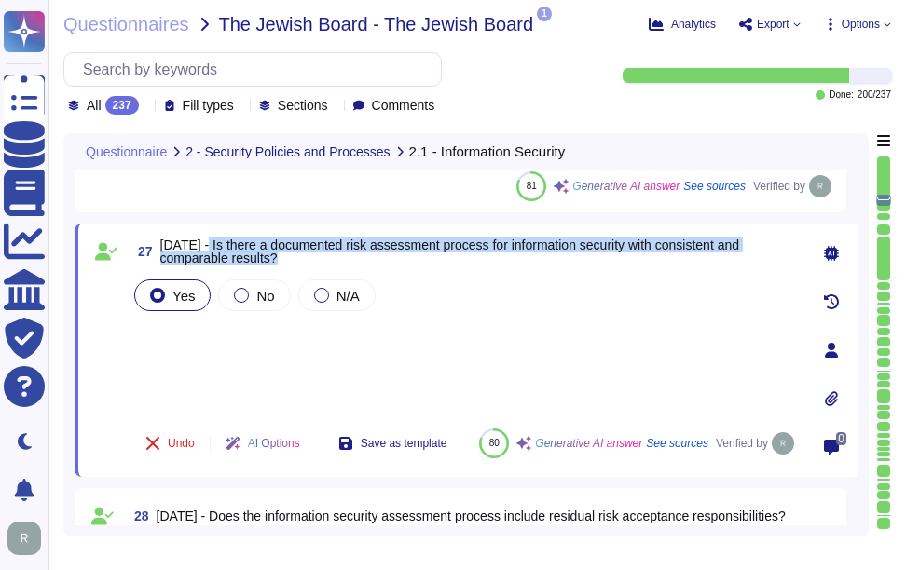
scroll to position [4006, 0]
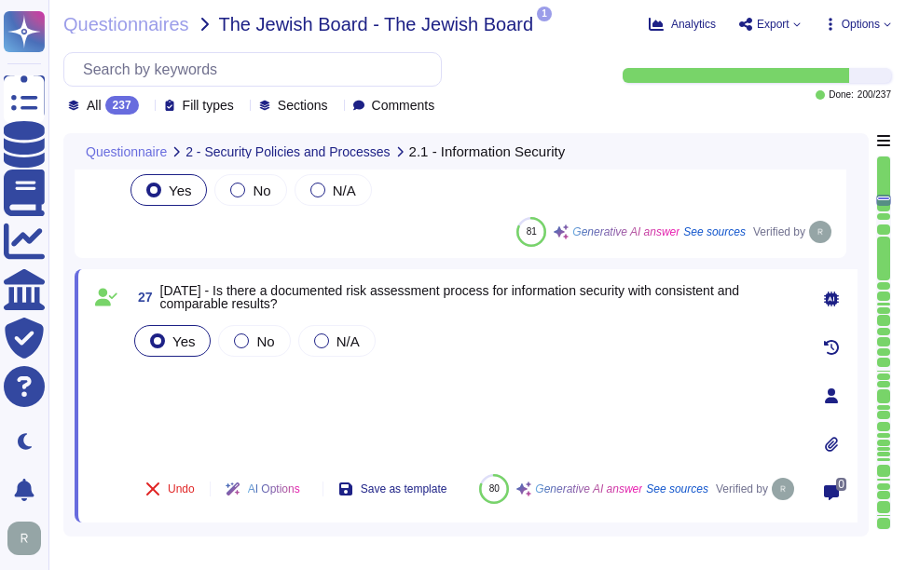
click at [397, 375] on div "Yes No N/A" at bounding box center [463, 390] width 667 height 138
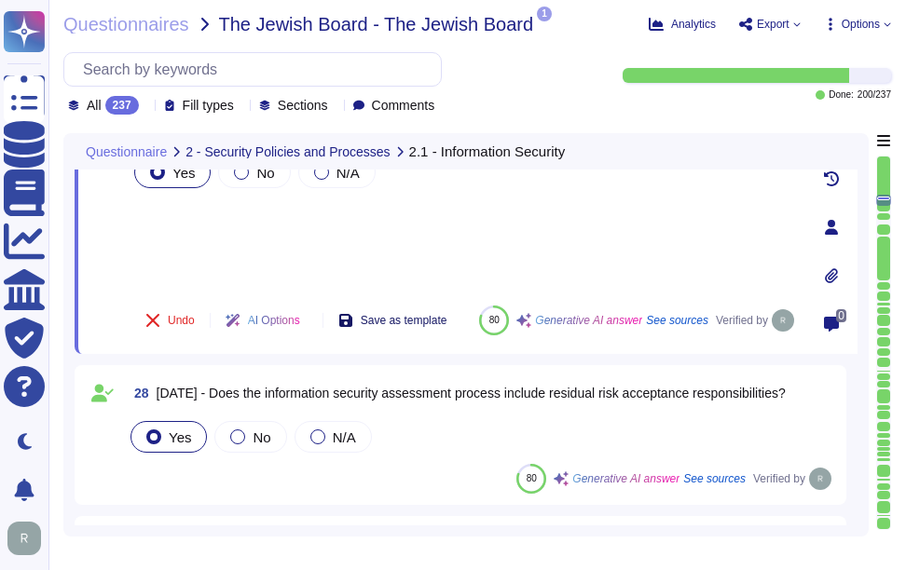
scroll to position [4286, 0]
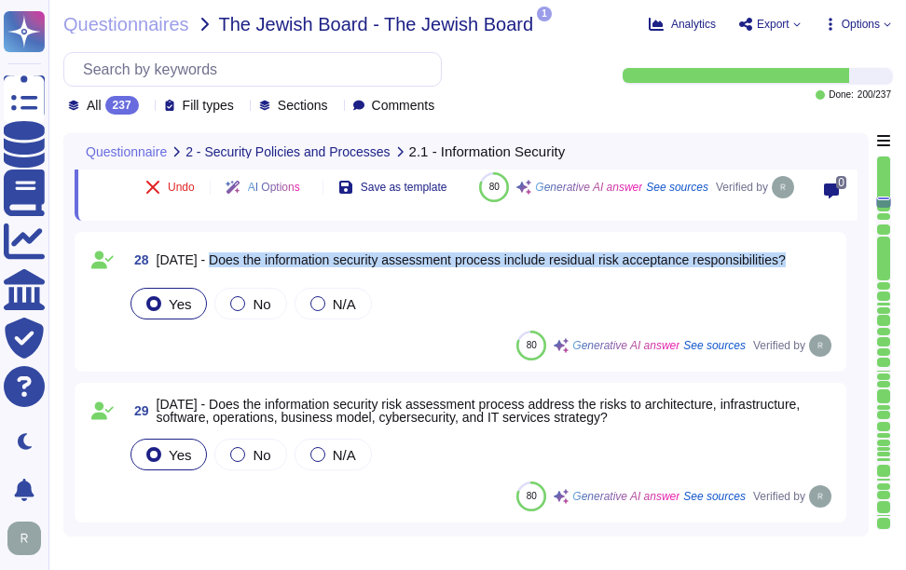
drag, startPoint x: 201, startPoint y: 256, endPoint x: 828, endPoint y: 261, distance: 627.0
click at [828, 261] on div "28 2.1.15 - Does the information security assessment process include residual r…" at bounding box center [481, 260] width 708 height 34
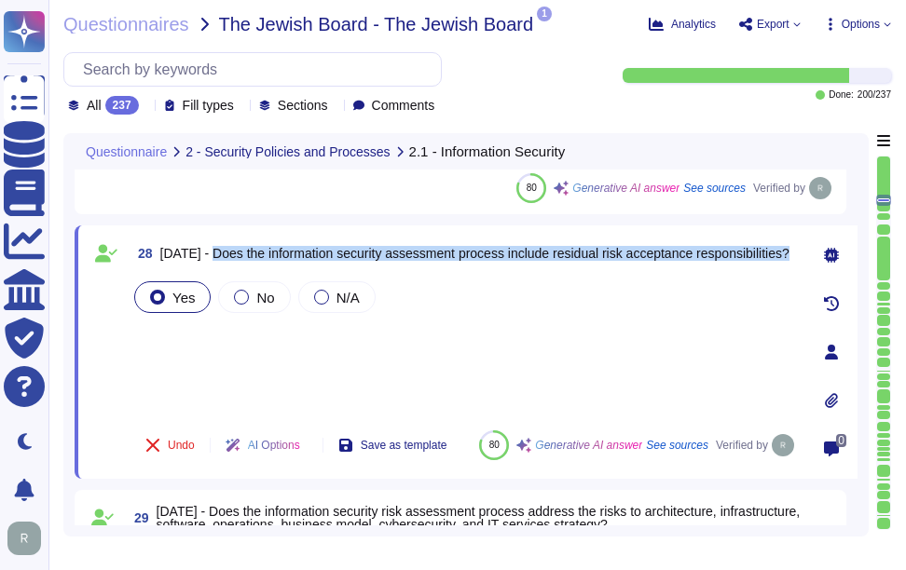
scroll to position [4099, 0]
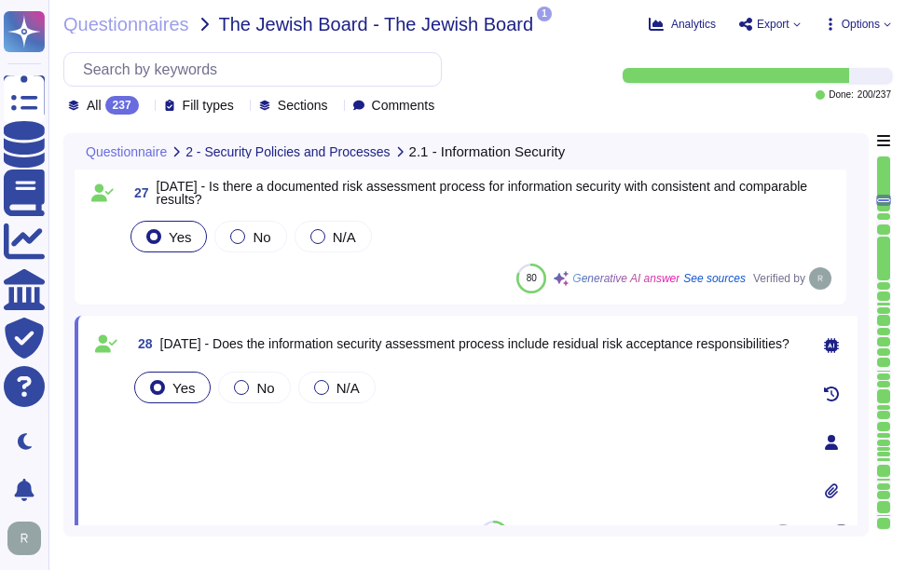
click at [576, 433] on div "Yes No N/A" at bounding box center [463, 437] width 667 height 138
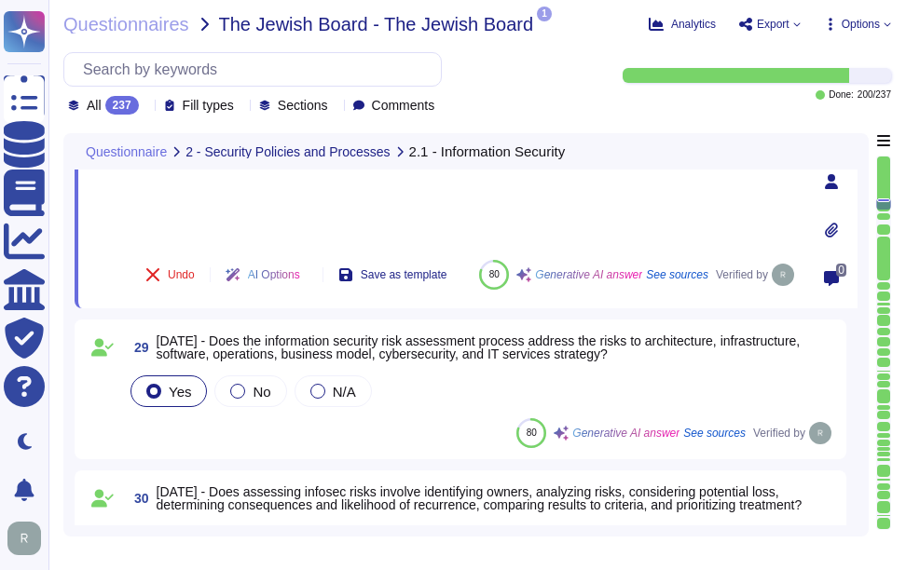
scroll to position [4379, 0]
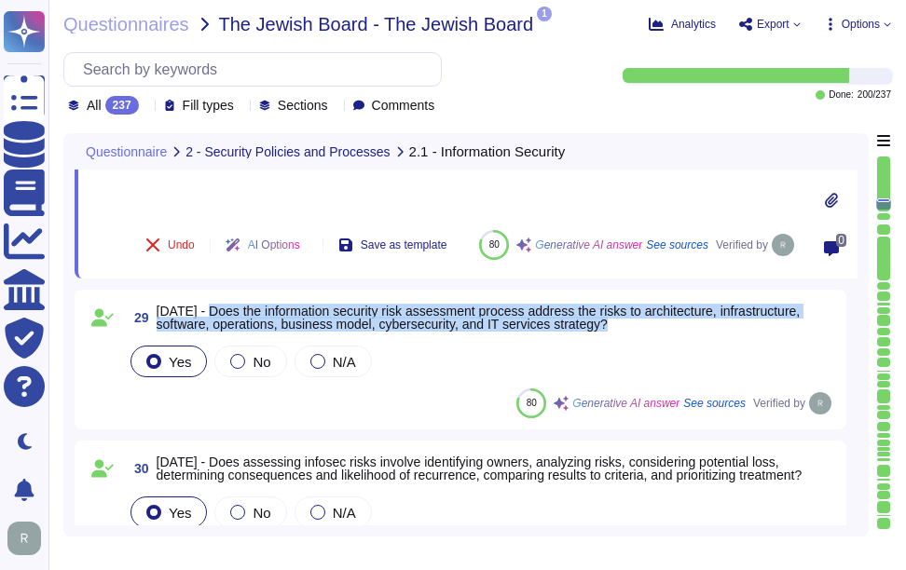
drag, startPoint x: 203, startPoint y: 308, endPoint x: 636, endPoint y: 322, distance: 433.5
click at [636, 322] on span "2.1.16 - Does the information security risk assessment process address the risk…" at bounding box center [496, 318] width 678 height 26
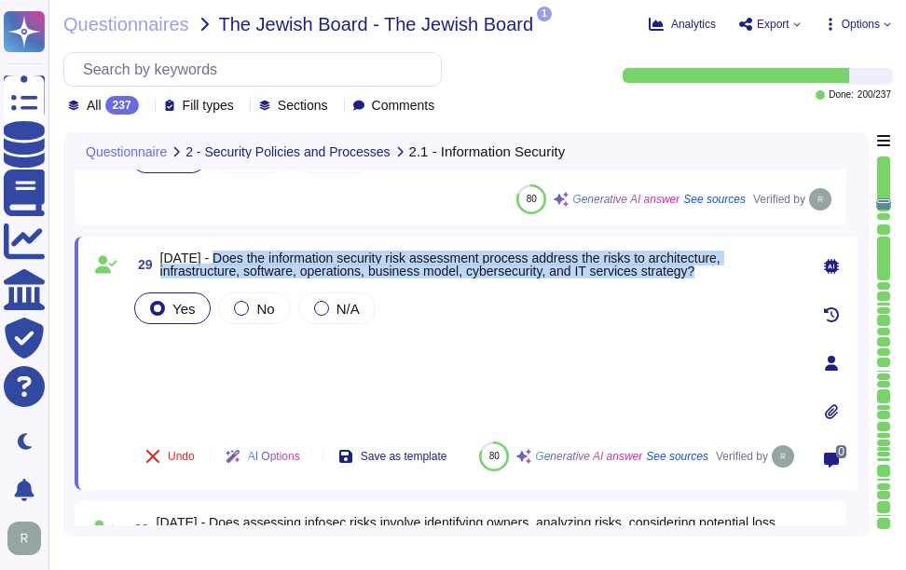
scroll to position [4286, 0]
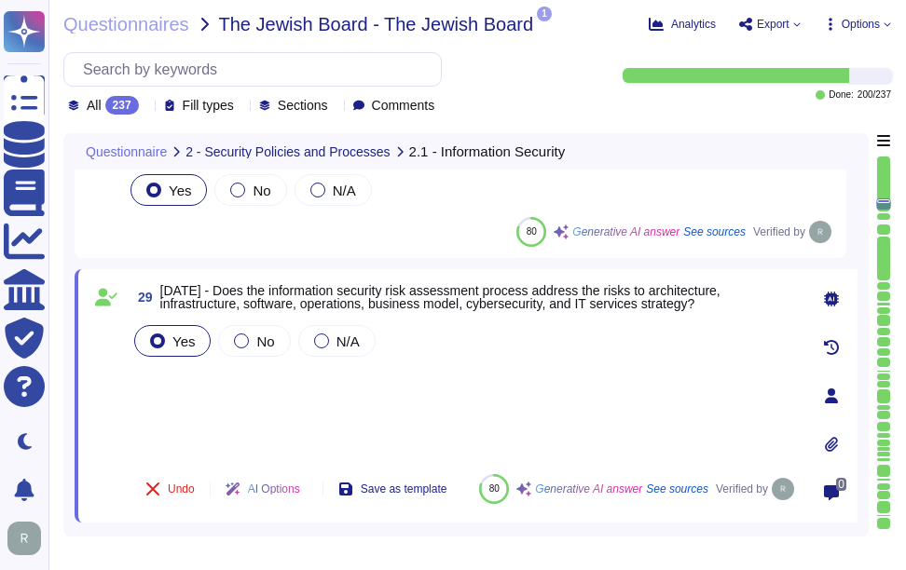
click at [304, 401] on div "Yes No N/A" at bounding box center [463, 390] width 667 height 138
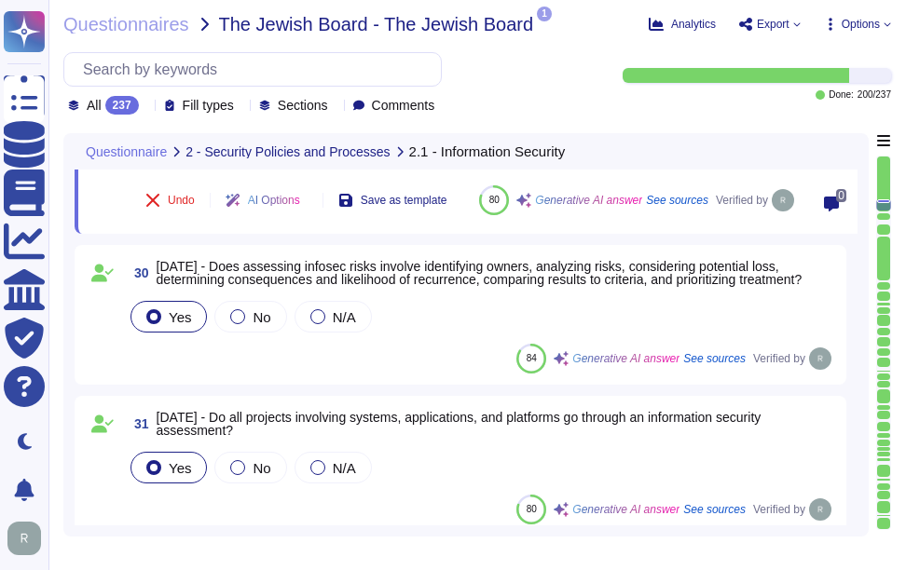
scroll to position [4565, 0]
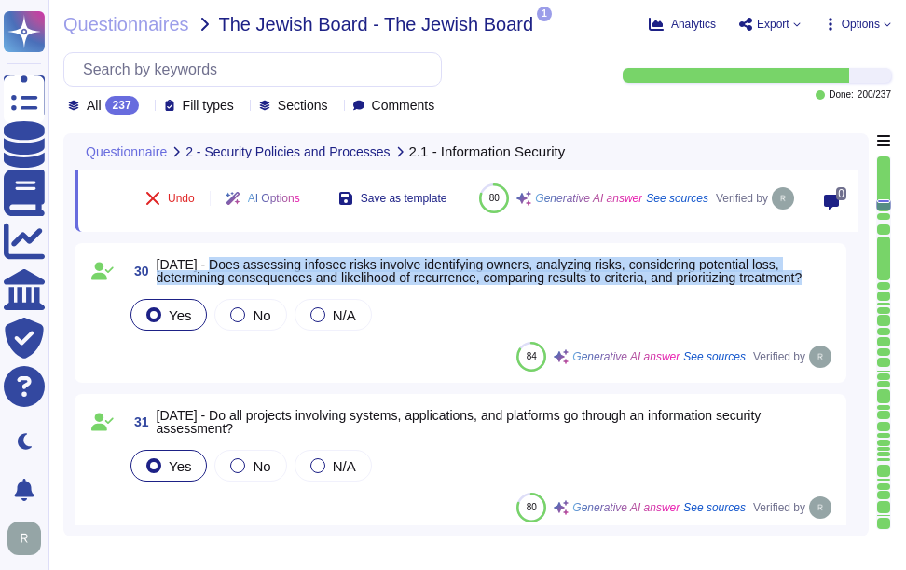
drag, startPoint x: 203, startPoint y: 260, endPoint x: 837, endPoint y: 283, distance: 634.0
click at [837, 283] on div "30 2.1.17 - Does assessing infosec risks involve identifying owners, analyzing …" at bounding box center [460, 313] width 771 height 140
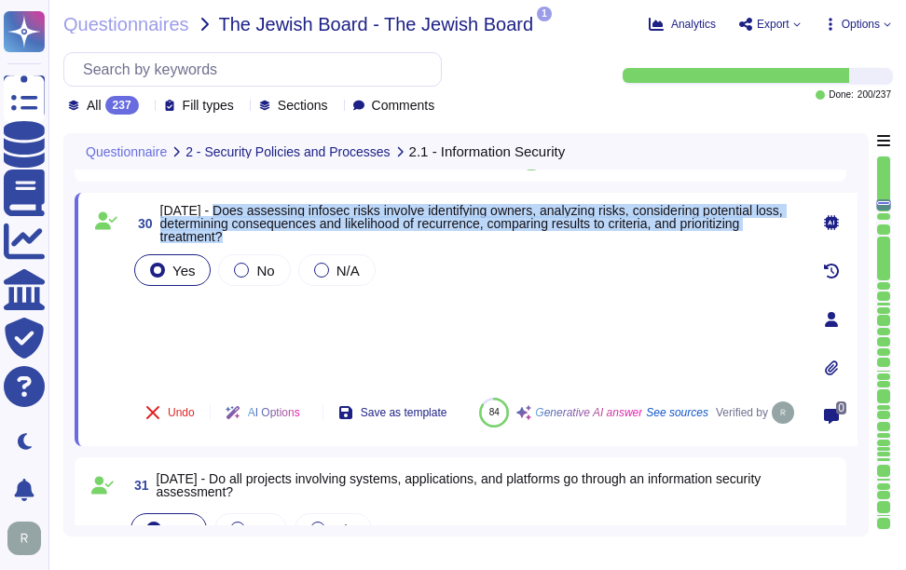
scroll to position [4472, 0]
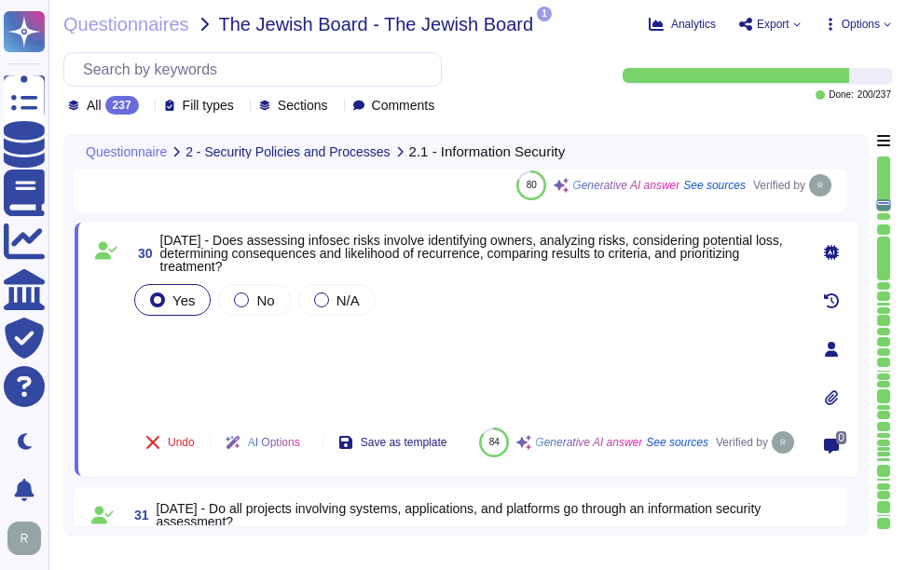
click at [174, 352] on div "Yes No N/A" at bounding box center [463, 346] width 667 height 132
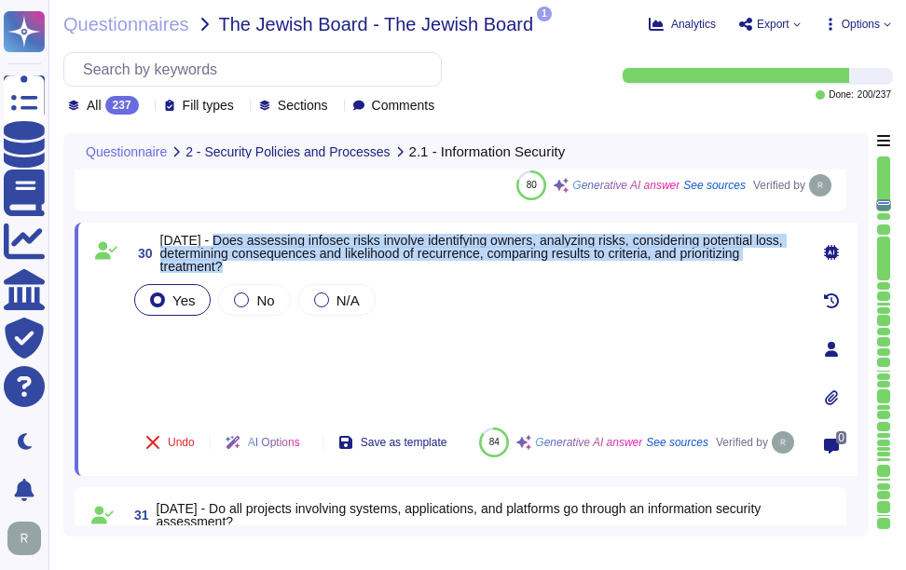
drag, startPoint x: 208, startPoint y: 239, endPoint x: 281, endPoint y: 266, distance: 78.7
click at [281, 266] on span "2.1.17 - Does assessing infosec risks involve identifying owners, analyzing ris…" at bounding box center [478, 253] width 637 height 39
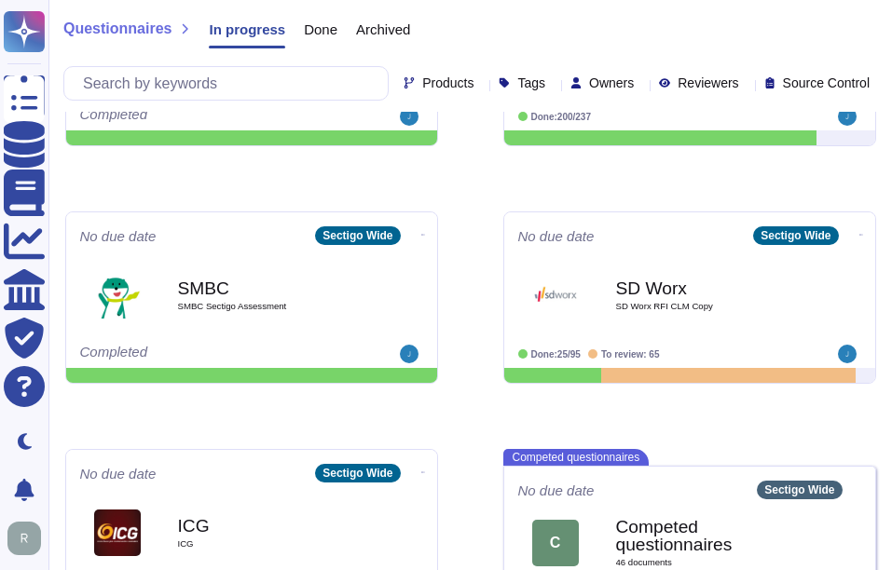
scroll to position [932, 0]
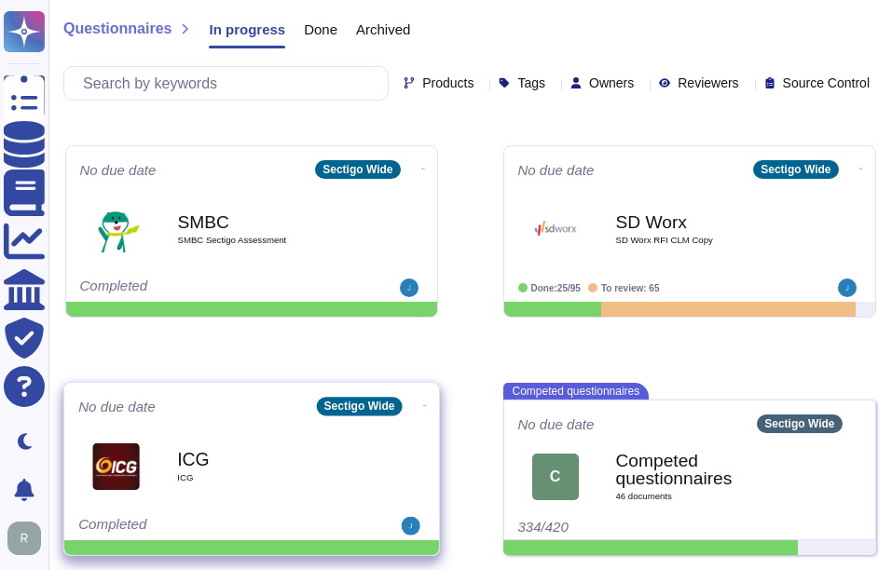
click at [238, 461] on b "ICG" at bounding box center [271, 459] width 188 height 18
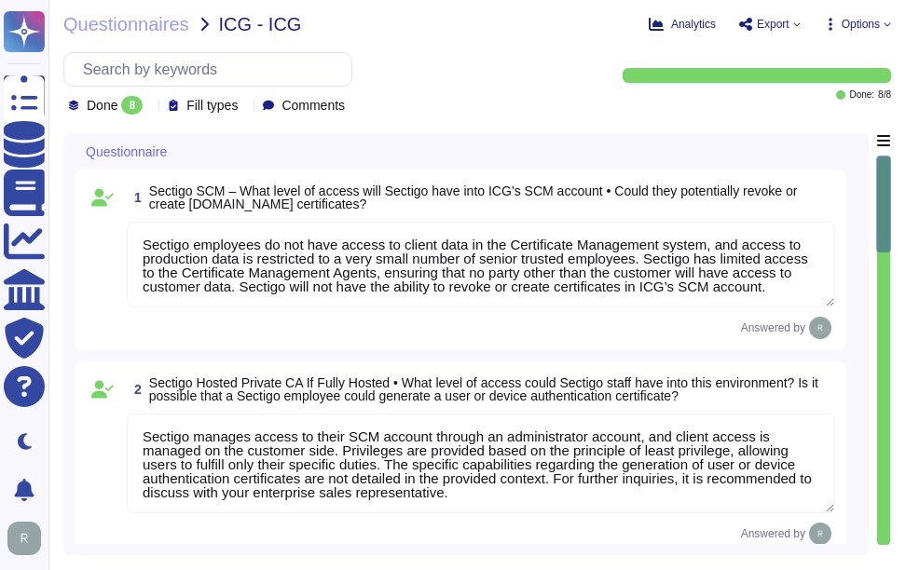
type textarea "Sectigo employees do not have access to client data in the Certificate Manageme…"
type textarea "Sectigo manages access to their SCM account through an administrator account, a…"
type textarea "Yes. Sectigo Certificate Manager can be utilized for TLS certificate lifecycle …"
type textarea "License and pricing information can be discussed with your enterprise sales rep…"
type textarea "We have examined Sectigo management’s assertion that for its Certification Auth…"
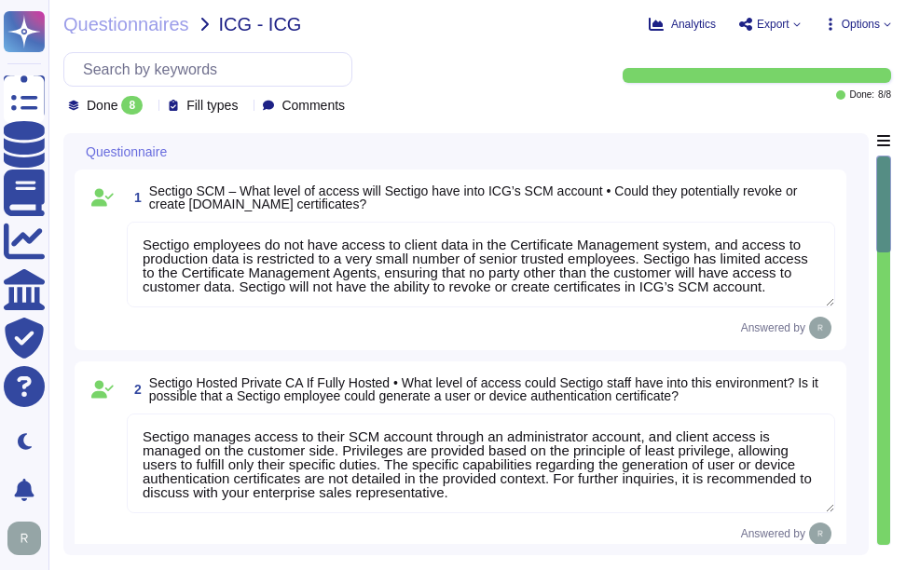
scroll to position [2, 0]
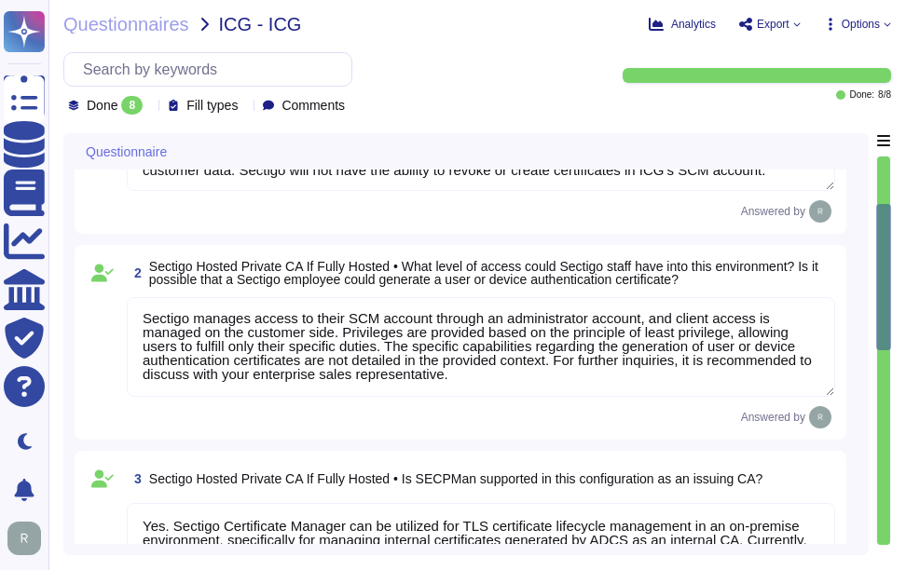
type textarea "Sectigo Certificate Manager supports discovery of internal certificates through…"
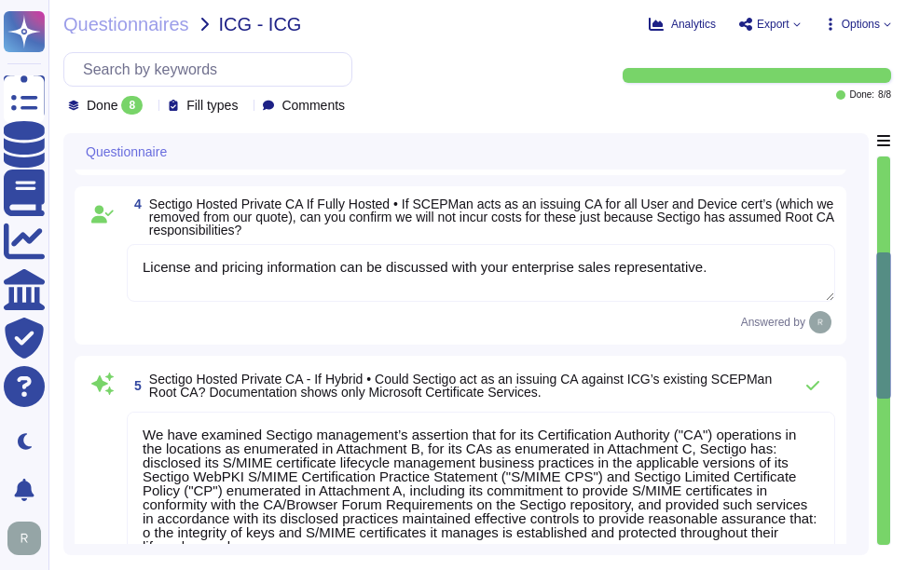
type textarea "Sectigo employees do not have access to client data in the Certificate Manageme…"
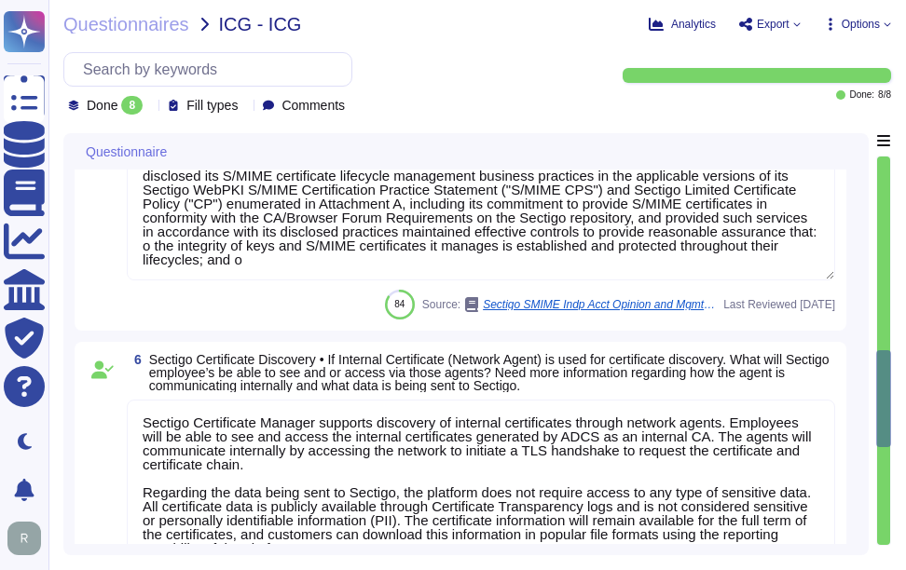
type textarea "Sectigo Certificate Management Agents have limited access primarily to ensure t…"
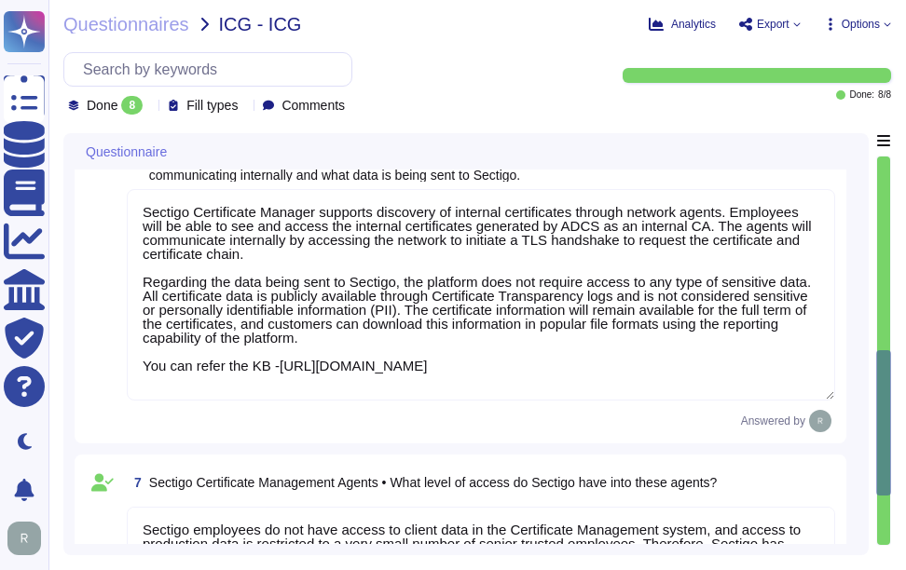
type textarea "License and pricing information can be discussed with your enterprise sales rep…"
type textarea "We have examined Sectigo management’s assertion that for its Certification Auth…"
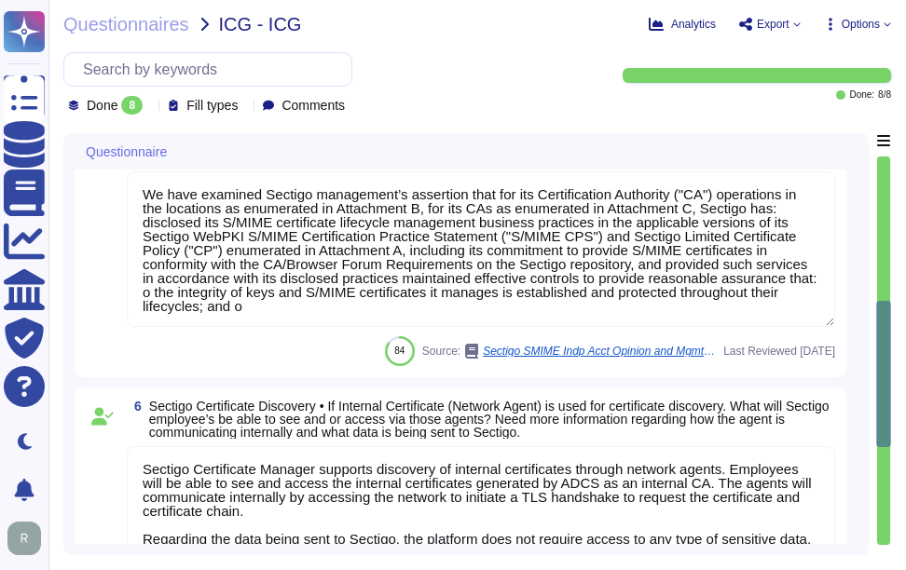
type textarea "Sectigo manages access to their SCM account through an administrator account, a…"
type textarea "Yes. Sectigo Certificate Manager can be utilized for TLS certificate lifecycle …"
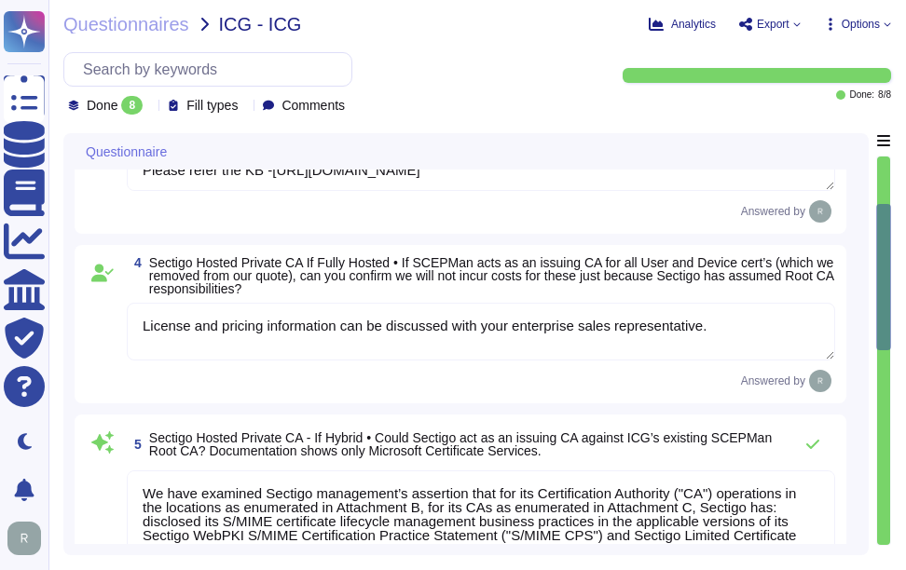
type textarea "Sectigo employees do not have access to client data in the Certificate Manageme…"
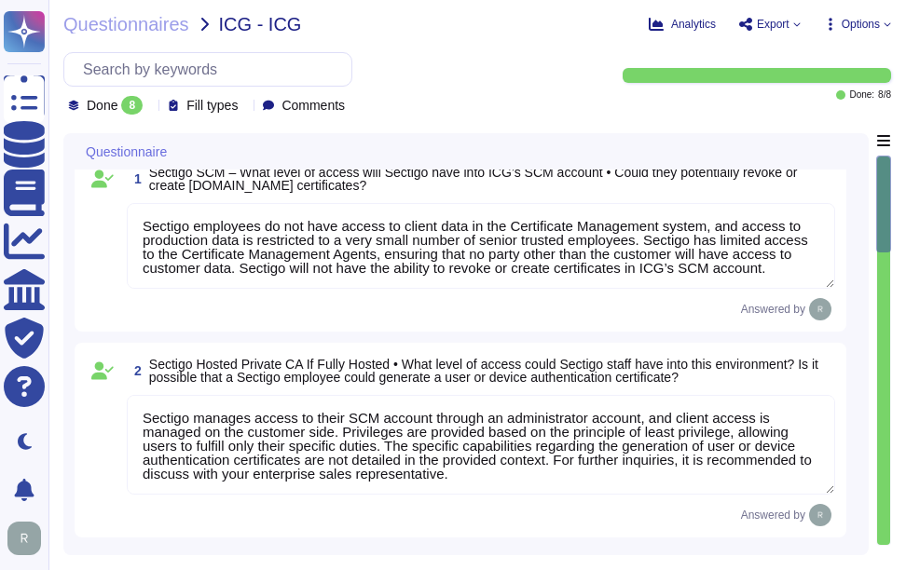
scroll to position [0, 0]
